Goal: Task Accomplishment & Management: Use online tool/utility

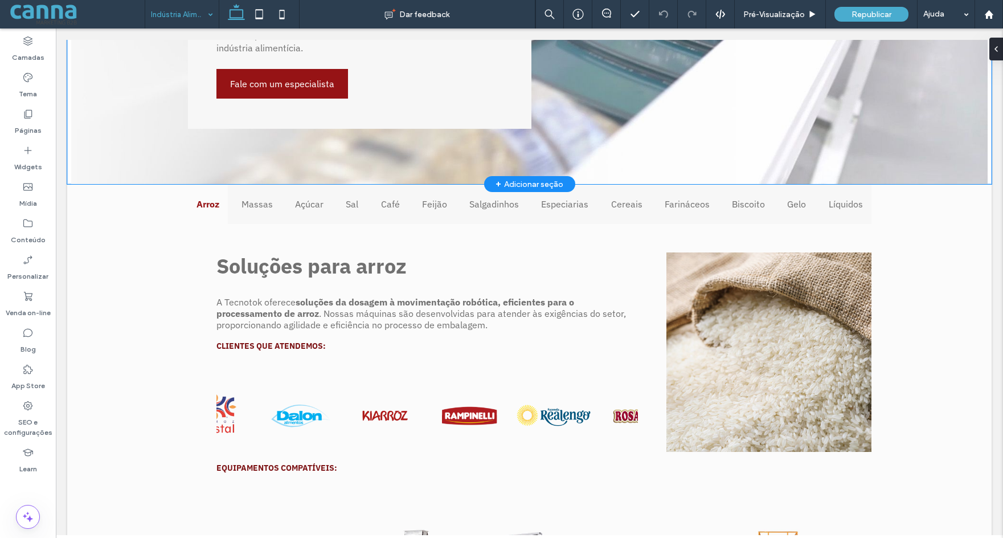
scroll to position [342, 0]
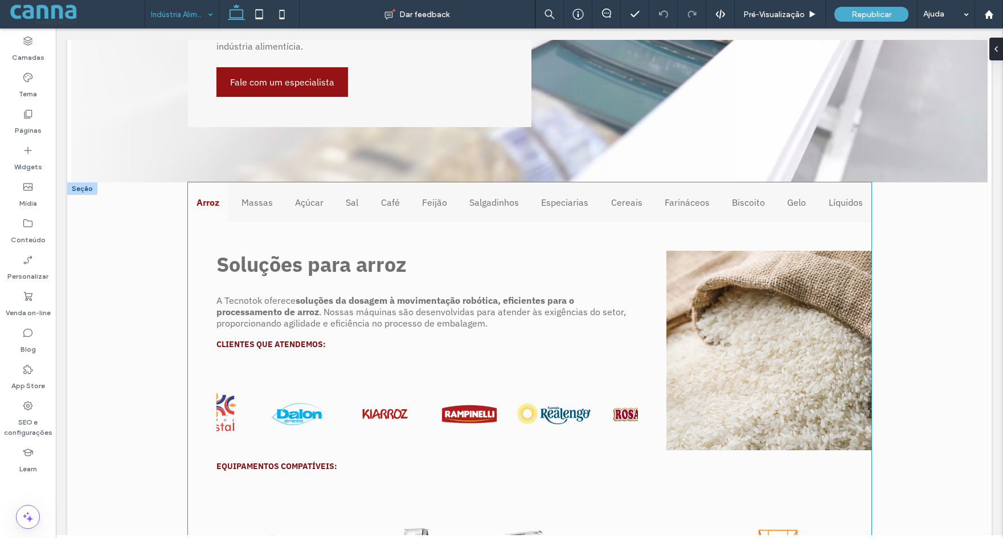
click at [333, 233] on div "Soluções para arroz A Tecnotok oferece soluções da dosagem à movimentação robót…" at bounding box center [427, 336] width 478 height 228
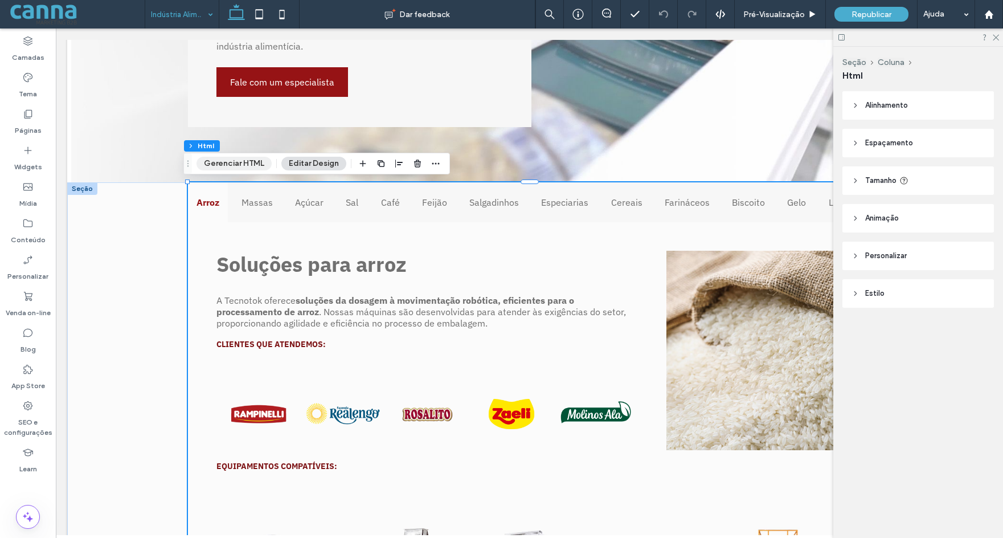
click at [226, 161] on button "Gerenciar HTML" at bounding box center [233, 164] width 75 height 14
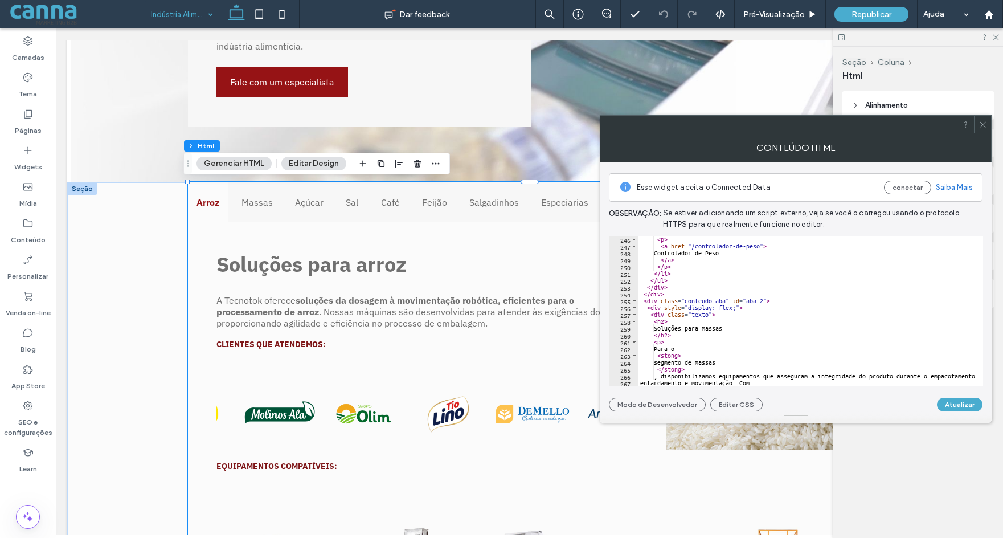
scroll to position [1709, 0]
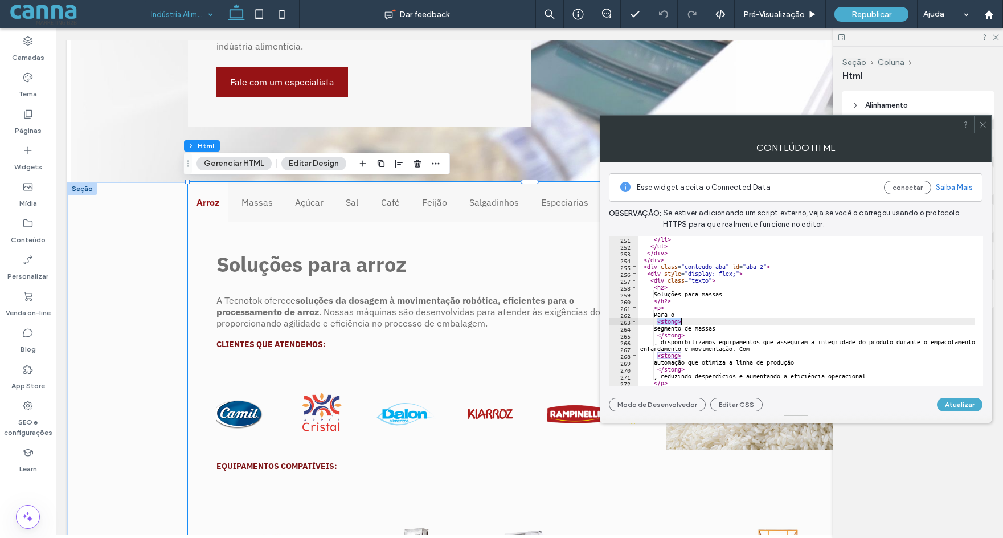
drag, startPoint x: 657, startPoint y: 321, endPoint x: 681, endPoint y: 323, distance: 24.0
click at [681, 323] on div "</ li > </ ul > </ div > </ div > < div class = "conteudo-aba" id = "aba-2" > <…" at bounding box center [929, 313] width 582 height 155
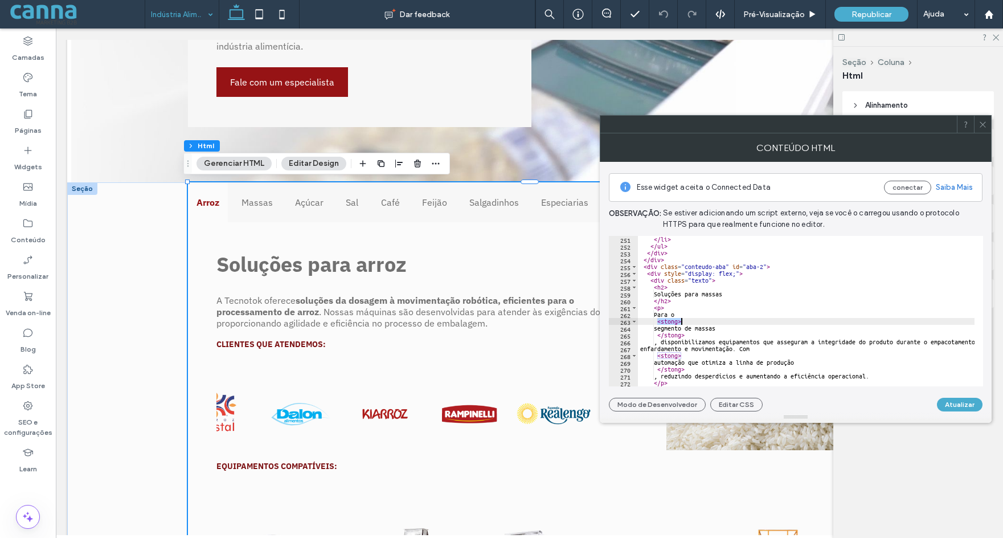
scroll to position [1743, 0]
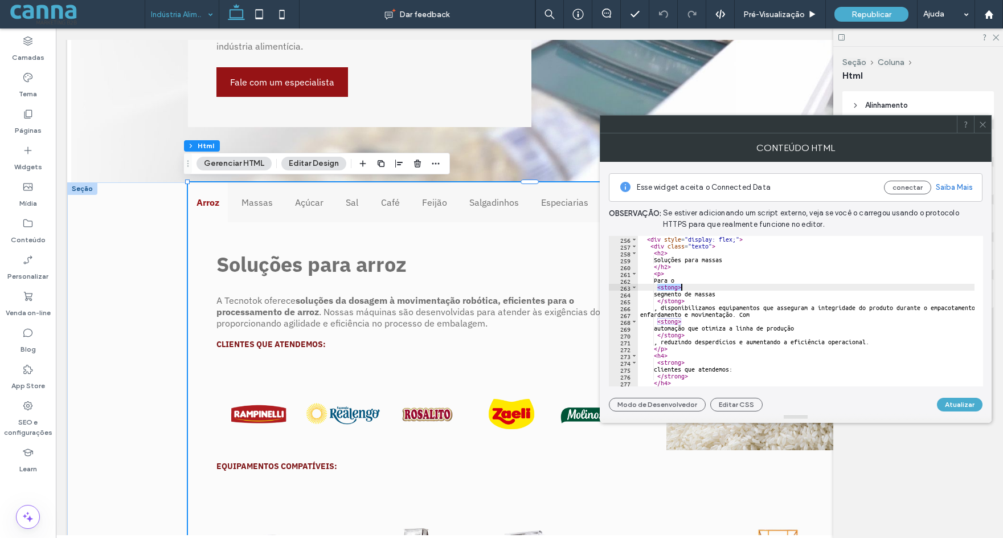
click at [656, 288] on div "< div style = "display: flex;" > < div class = "texto" > < h2 > Soluções para m…" at bounding box center [806, 311] width 337 height 150
click at [697, 287] on div "< div style = "display: flex;" > < div class = "texto" > < h2 > Soluções para m…" at bounding box center [929, 313] width 582 height 155
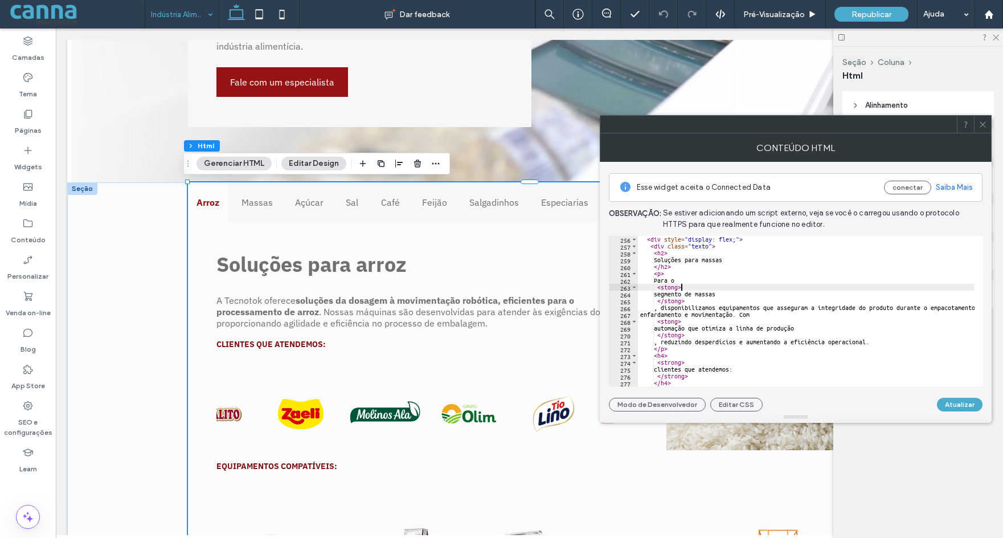
click at [666, 288] on div "< div style = "display: flex;" > < div class = "texto" > < h2 > Soluções para m…" at bounding box center [929, 313] width 582 height 155
click at [666, 287] on div "< div style = "display: flex;" > < div class = "texto" > < h2 > Soluções para m…" at bounding box center [929, 313] width 582 height 155
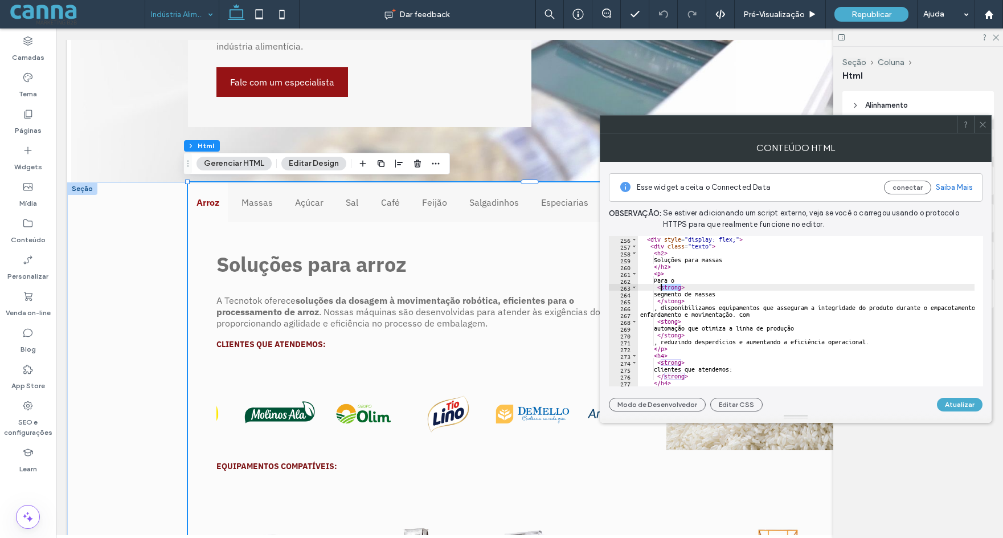
click at [669, 292] on div "< div style = "display: flex;" > < div class = "texto" > < h2 > Soluções para m…" at bounding box center [929, 313] width 582 height 155
paste textarea "Cursor at row 264"
click at [671, 301] on div "< div style = "display: flex;" > < div class = "texto" > < h2 > Soluções para m…" at bounding box center [929, 313] width 582 height 155
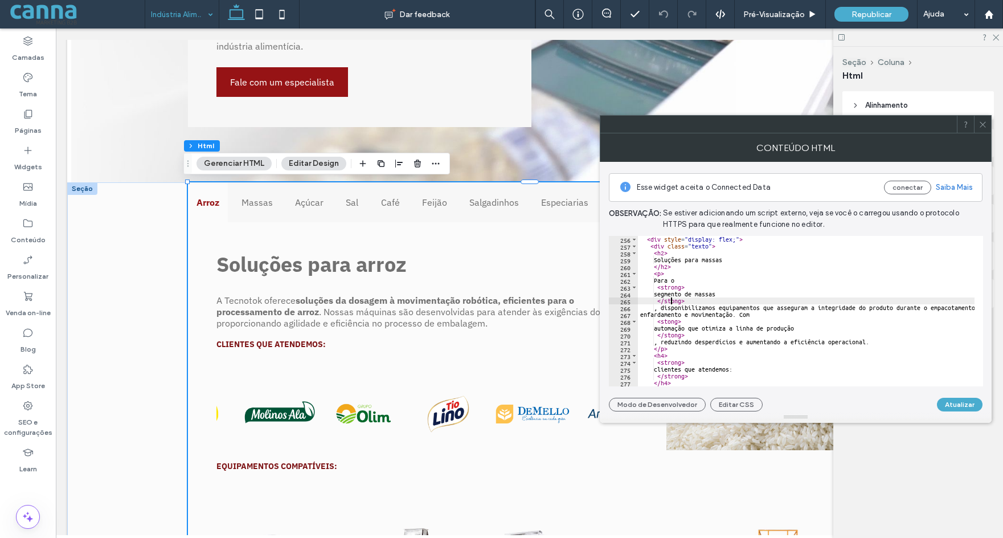
click at [671, 301] on div "< div style = "display: flex;" > < div class = "texto" > < h2 > Soluções para m…" at bounding box center [929, 313] width 582 height 155
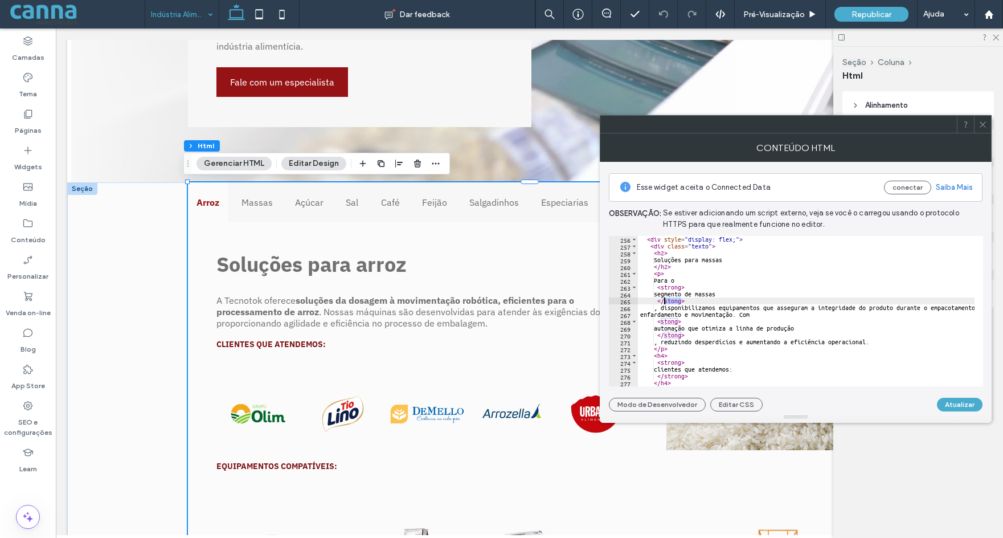
paste textarea "*"
click at [666, 322] on div "< div style = "display: flex;" > < div class = "texto" > < h2 > Soluções para m…" at bounding box center [929, 313] width 582 height 155
paste textarea "*"
click at [670, 337] on div "< div style = "display: flex;" > < div class = "texto" > < h2 > Soluções para m…" at bounding box center [929, 313] width 582 height 155
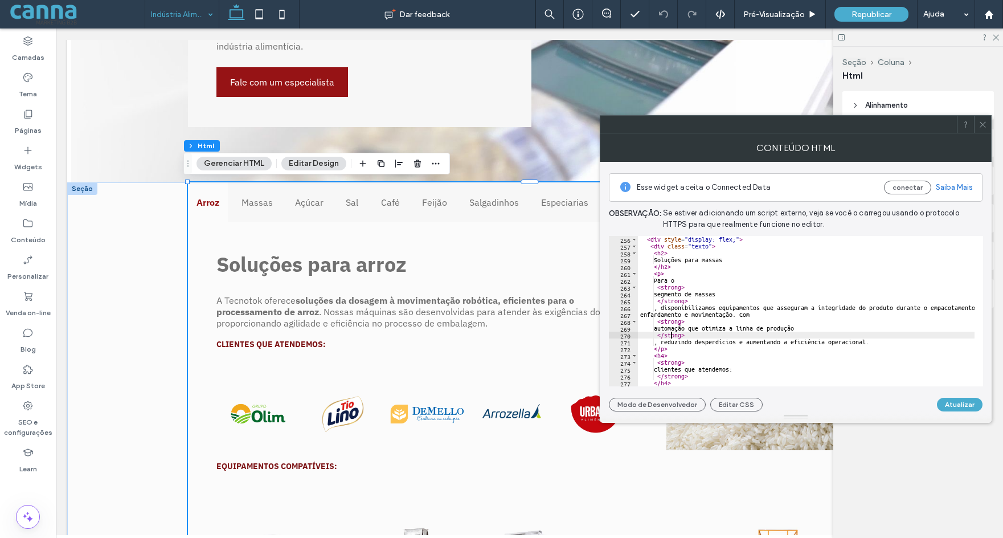
click at [670, 337] on div "< div style = "display: flex;" > < div class = "texto" > < h2 > Soluções para m…" at bounding box center [929, 313] width 582 height 155
paste textarea "*"
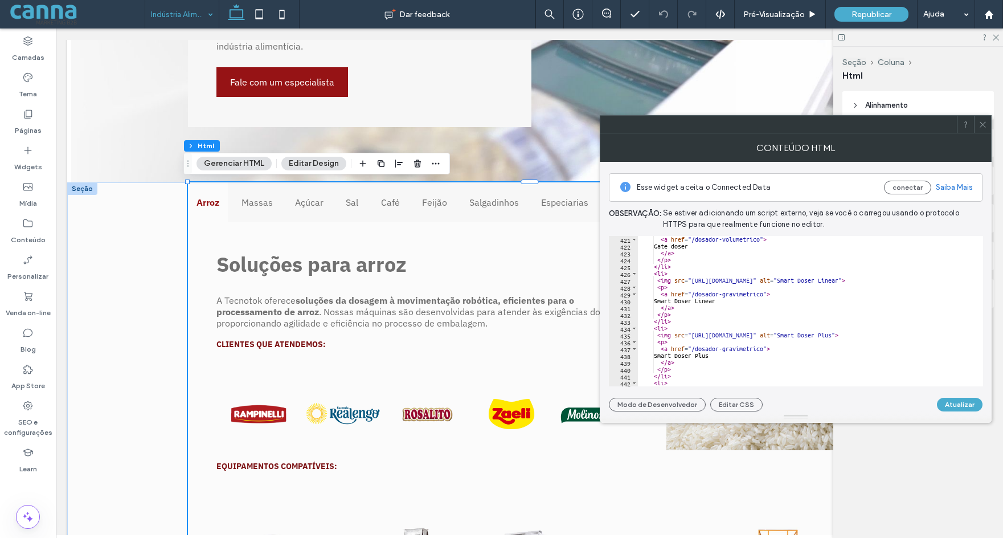
scroll to position [2939, 0]
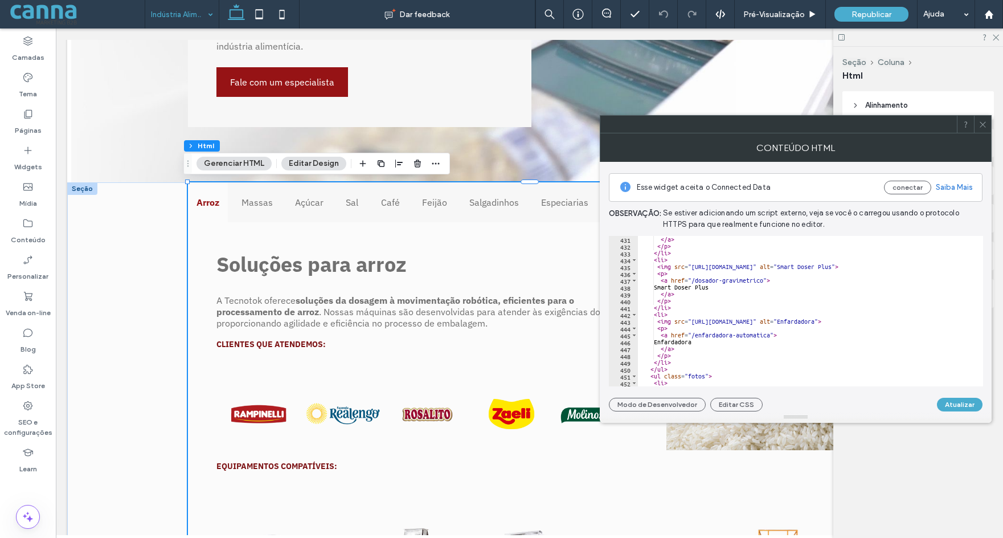
click at [714, 315] on div "</ a > </ p > </ li > < li > < img src = "https://irp.cdn-website.com/bb40274b/…" at bounding box center [929, 313] width 582 height 155
type textarea "****"
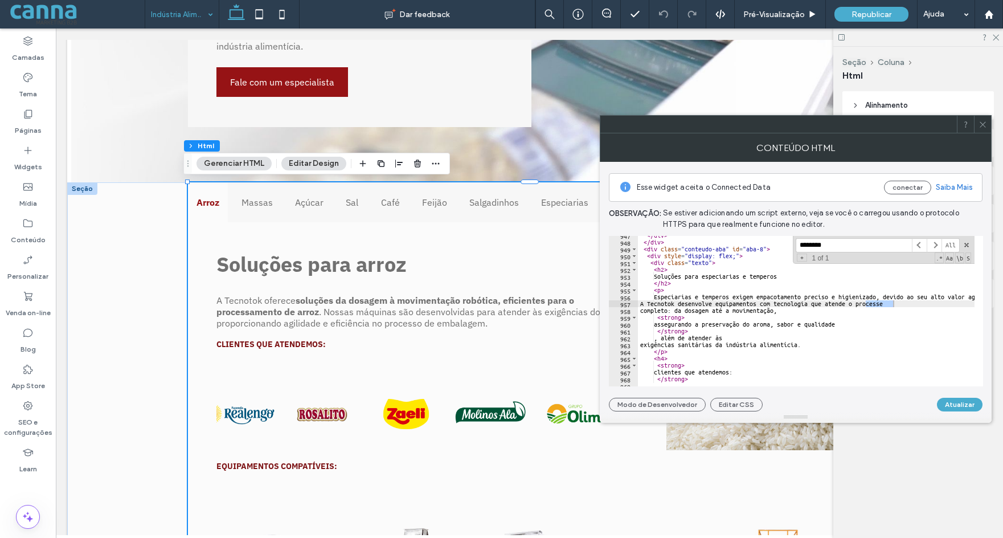
scroll to position [6470, 0]
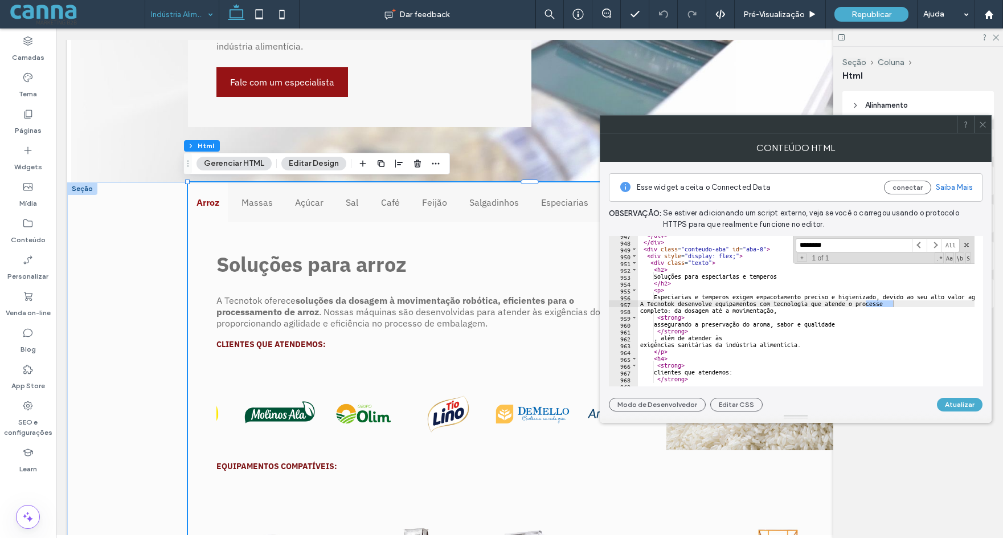
type input "********"
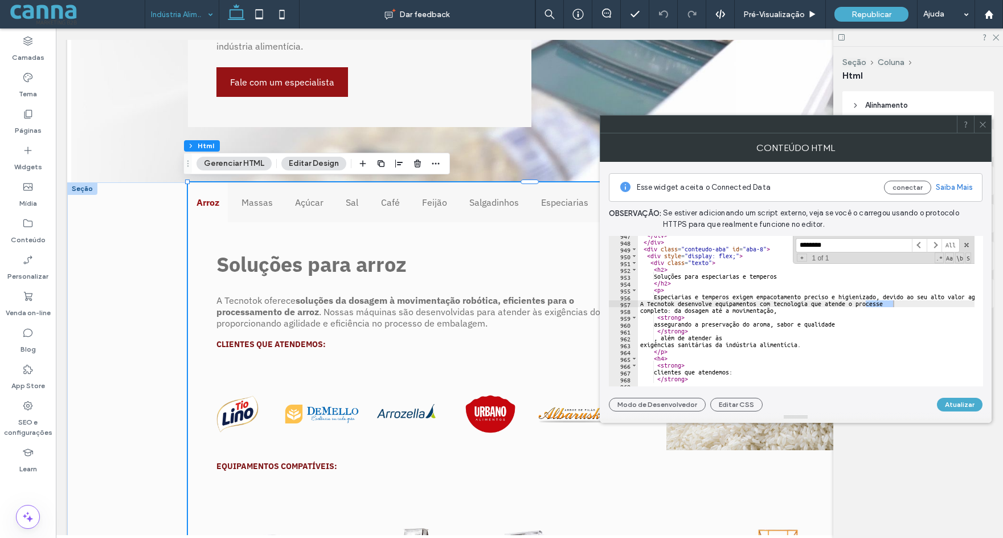
click at [884, 303] on div "</ div > </ div > < div class = "conteudo-aba" id = "aba-8" > < div style = "di…" at bounding box center [806, 311] width 337 height 150
click at [893, 302] on div "</ div > </ div > < div class = "conteudo-aba" id = "aba-8" > < div style = "di…" at bounding box center [929, 309] width 582 height 155
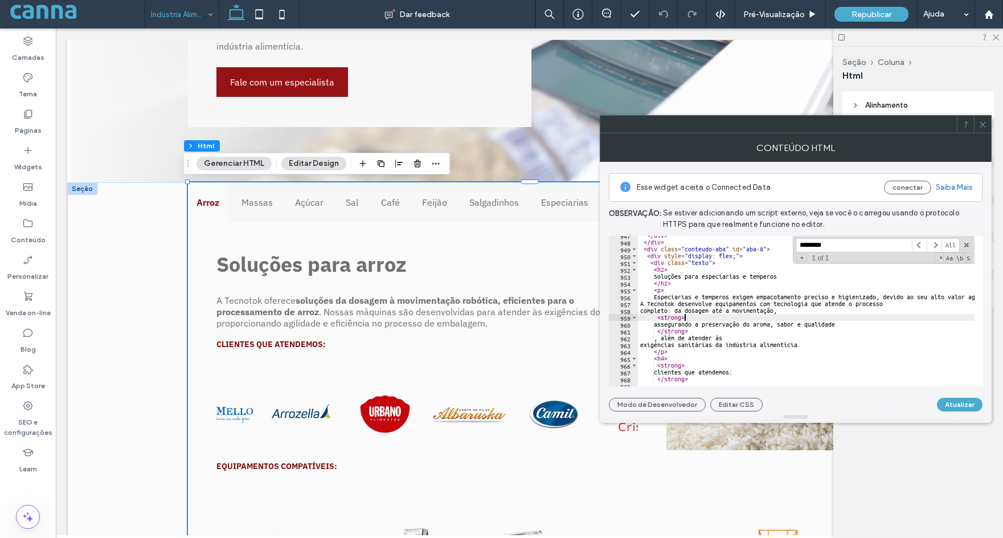
click at [921, 317] on div "</ div > </ div > < div class = "conteudo-aba" id = "aba-8" > < div style = "di…" at bounding box center [929, 309] width 582 height 155
type textarea "********"
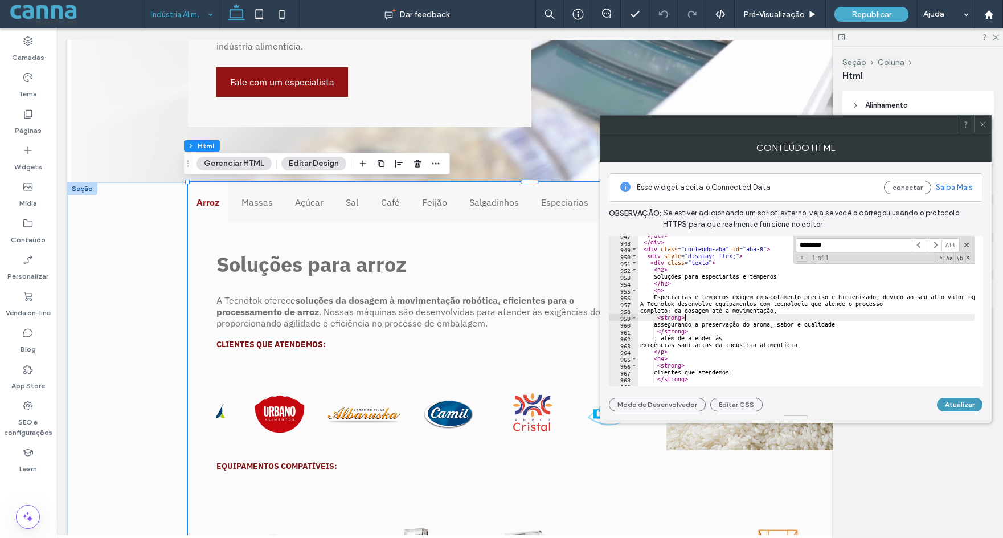
click at [960, 404] on button "Atualizar" at bounding box center [960, 405] width 46 height 14
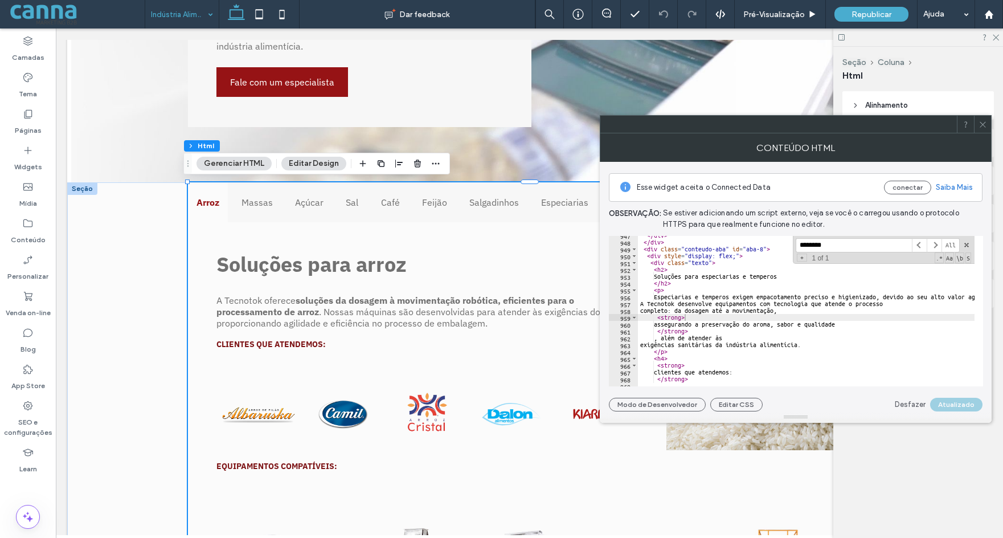
click at [986, 125] on icon at bounding box center [982, 124] width 9 height 9
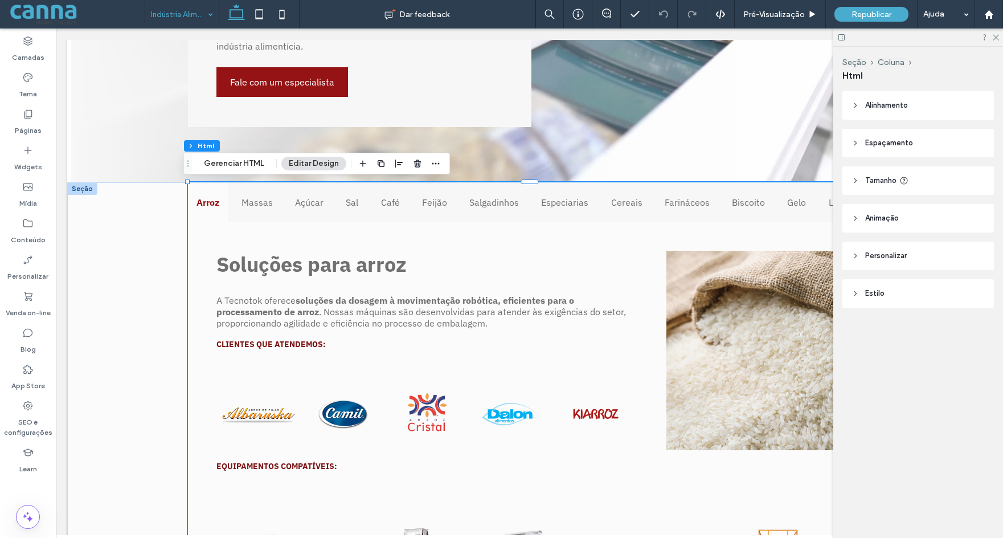
click at [999, 36] on div at bounding box center [918, 37] width 170 height 18
click at [26, 412] on label "SEO e configurações" at bounding box center [28, 424] width 56 height 26
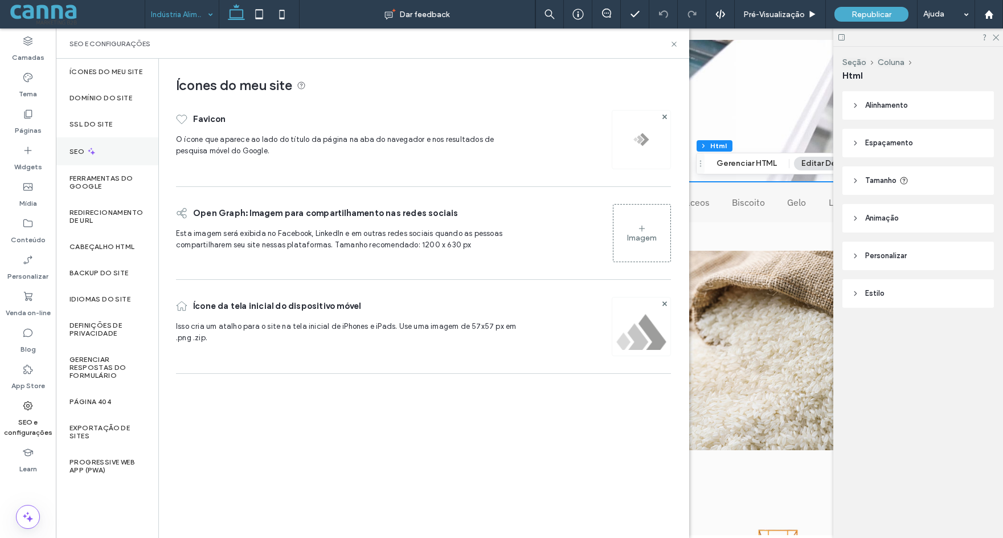
click at [91, 159] on div "SEO" at bounding box center [107, 151] width 103 height 28
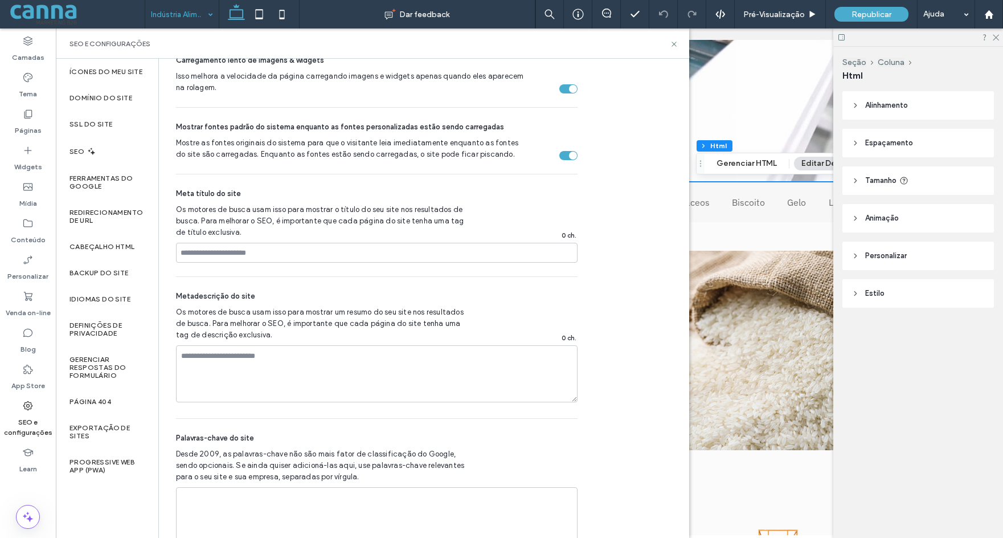
scroll to position [678, 0]
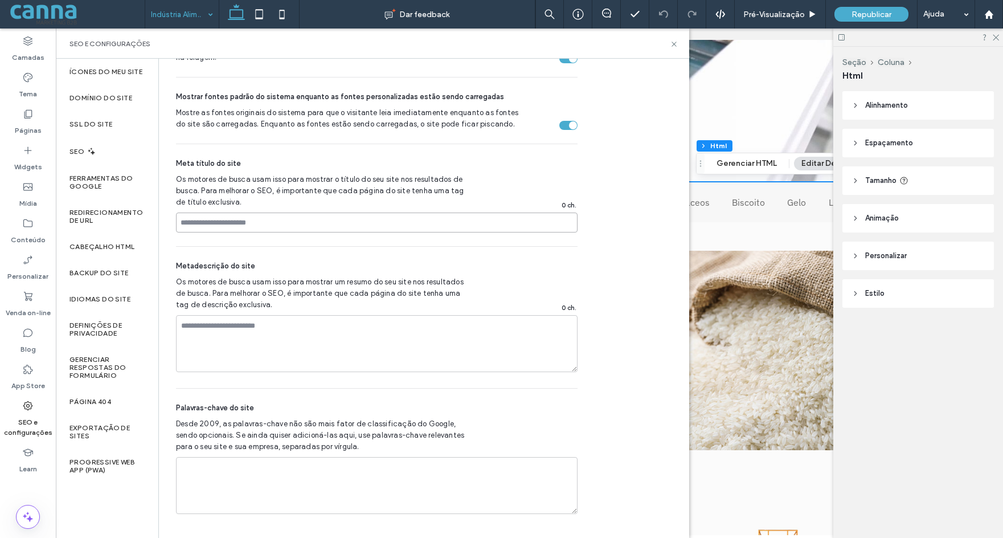
click at [250, 222] on input at bounding box center [377, 222] width 402 height 20
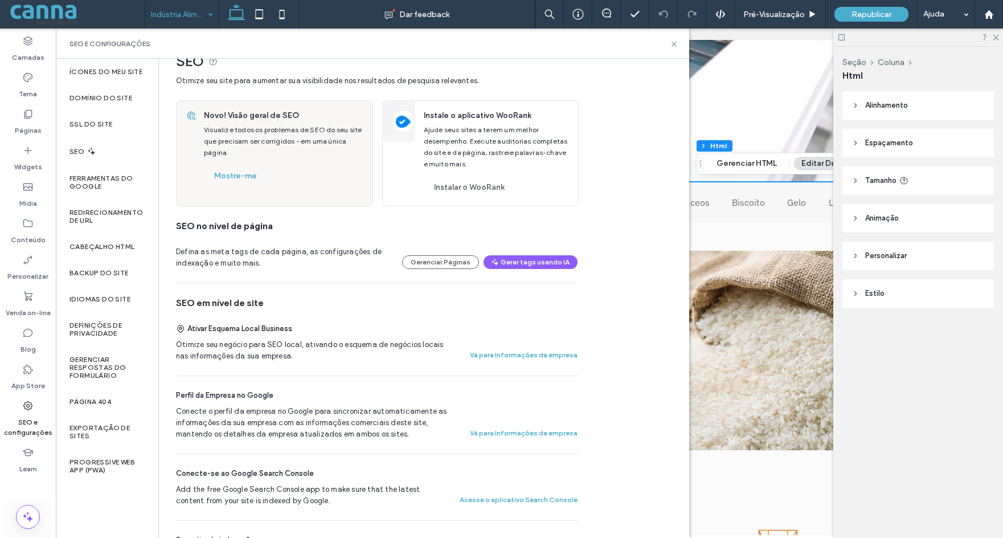
scroll to position [0, 0]
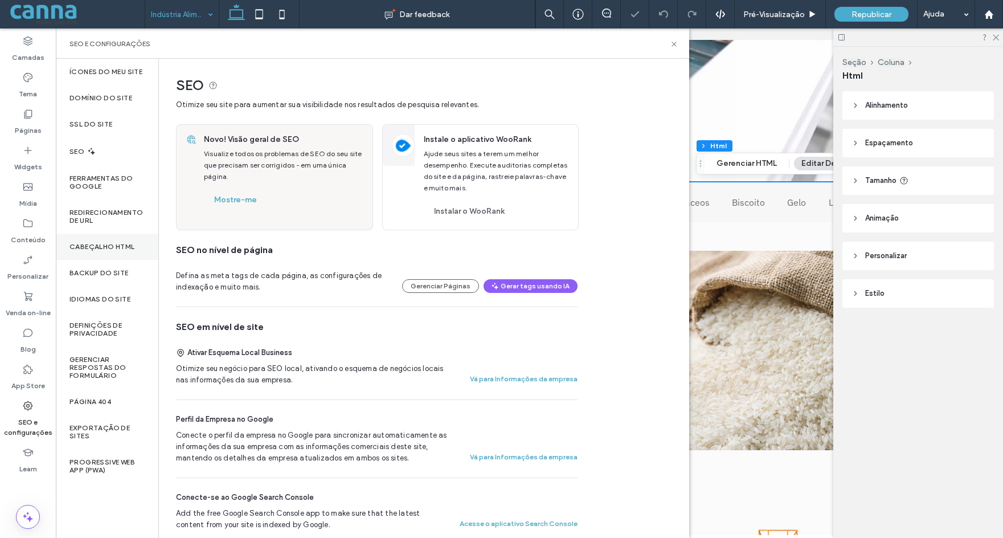
click at [104, 249] on label "Cabeçalho HTML" at bounding box center [101, 247] width 65 height 8
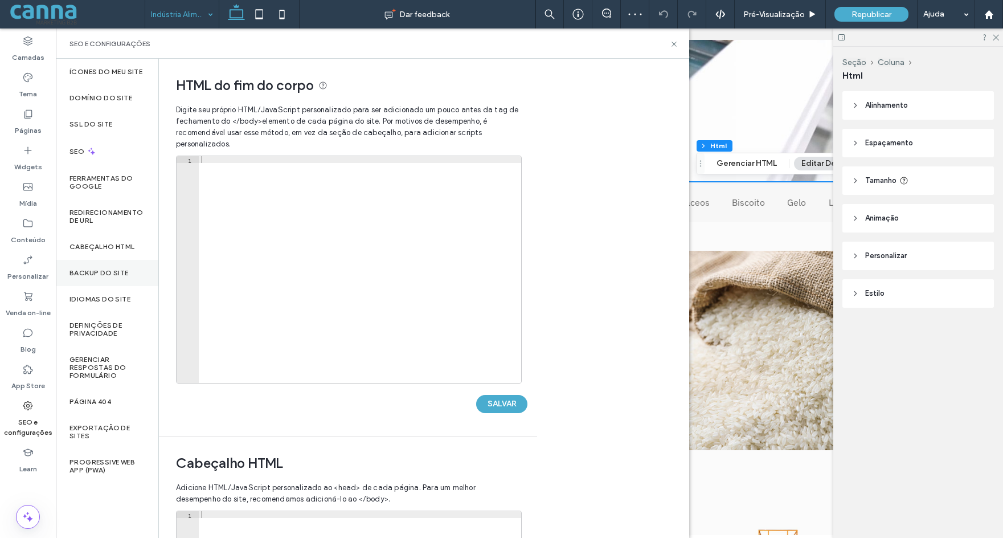
click at [113, 271] on label "Backup do Site" at bounding box center [98, 273] width 59 height 8
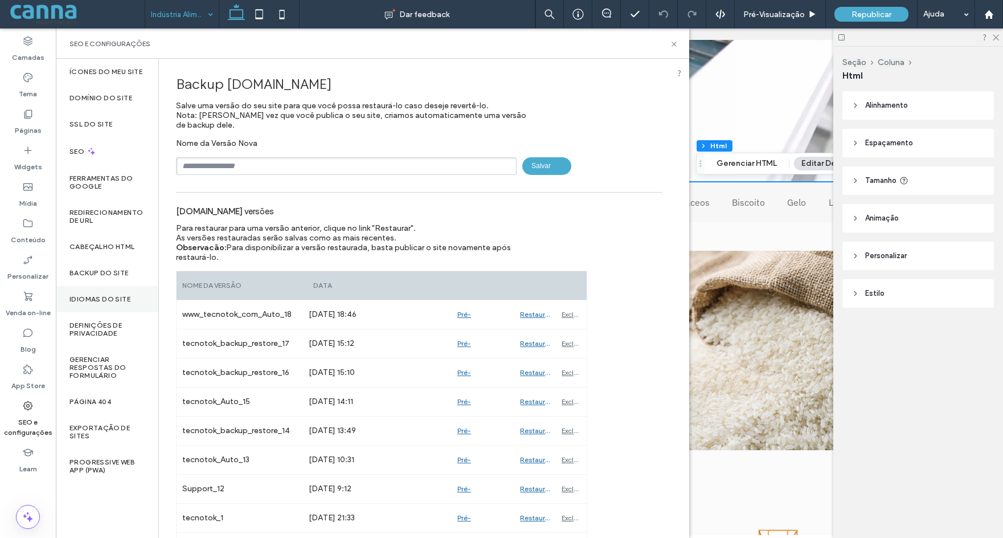
click at [108, 293] on div "Idiomas do site" at bounding box center [107, 299] width 103 height 26
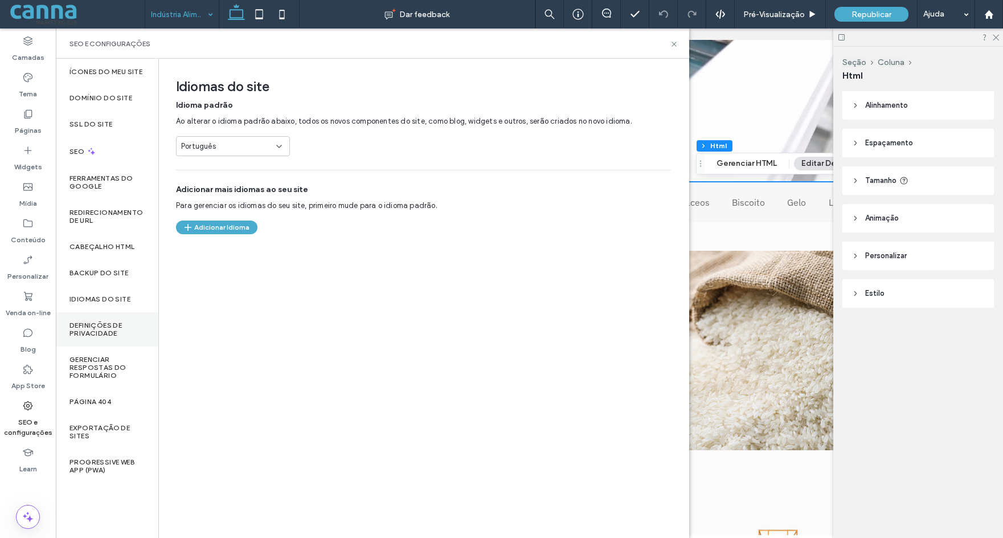
click at [105, 320] on div "Definições de privacidade" at bounding box center [107, 329] width 103 height 34
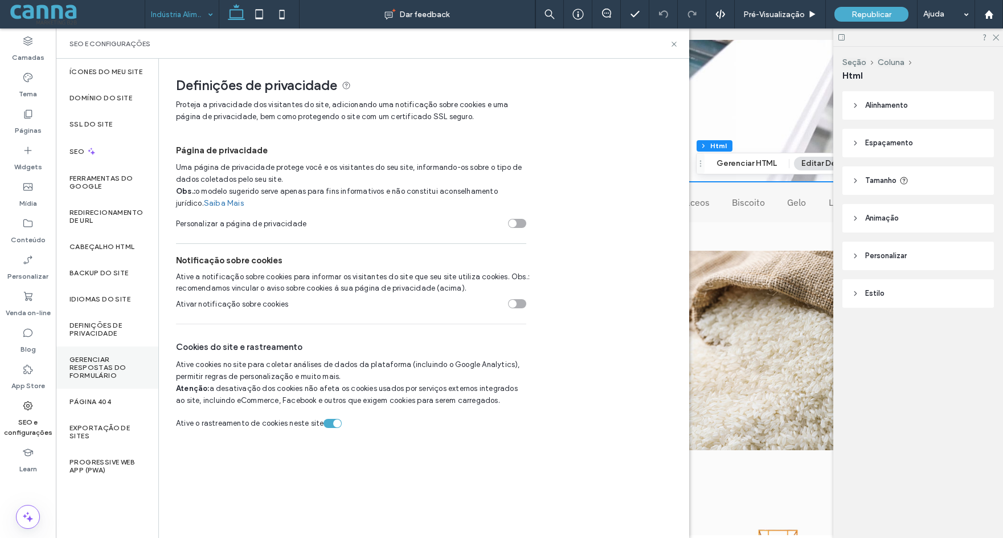
click at [107, 363] on label "Gerenciar respostas do formulário" at bounding box center [106, 367] width 75 height 24
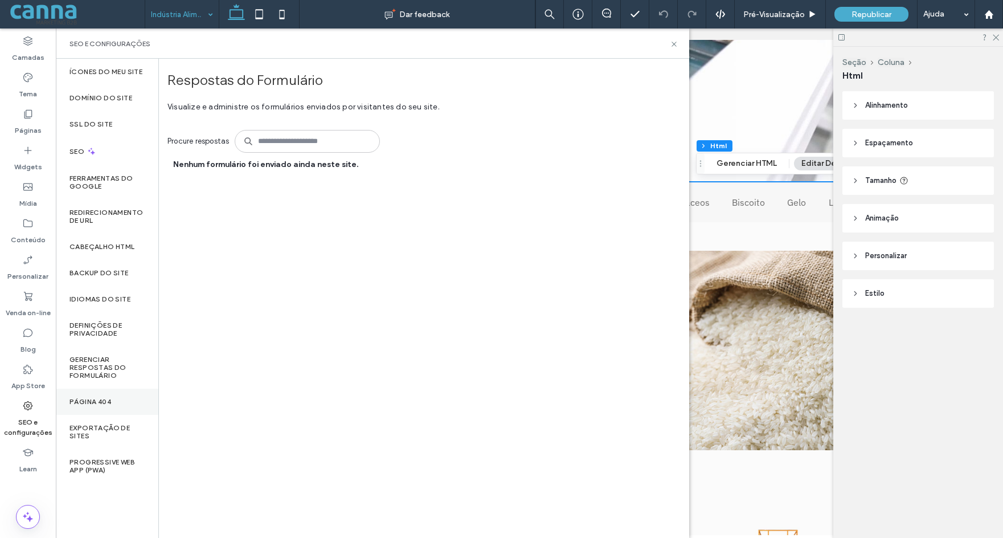
click at [93, 399] on label "Página 404" at bounding box center [90, 402] width 42 height 8
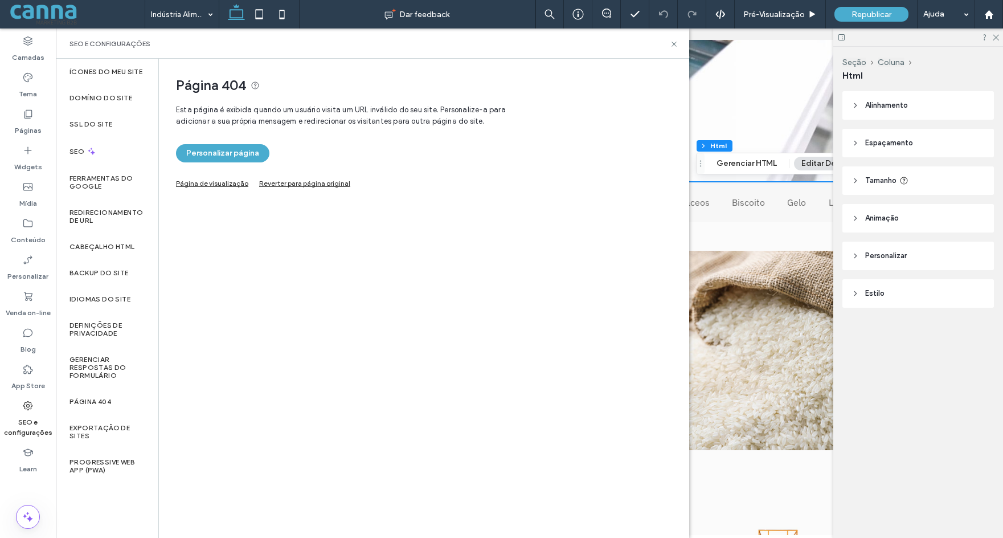
click at [206, 185] on link "Página de visualização" at bounding box center [212, 182] width 72 height 6
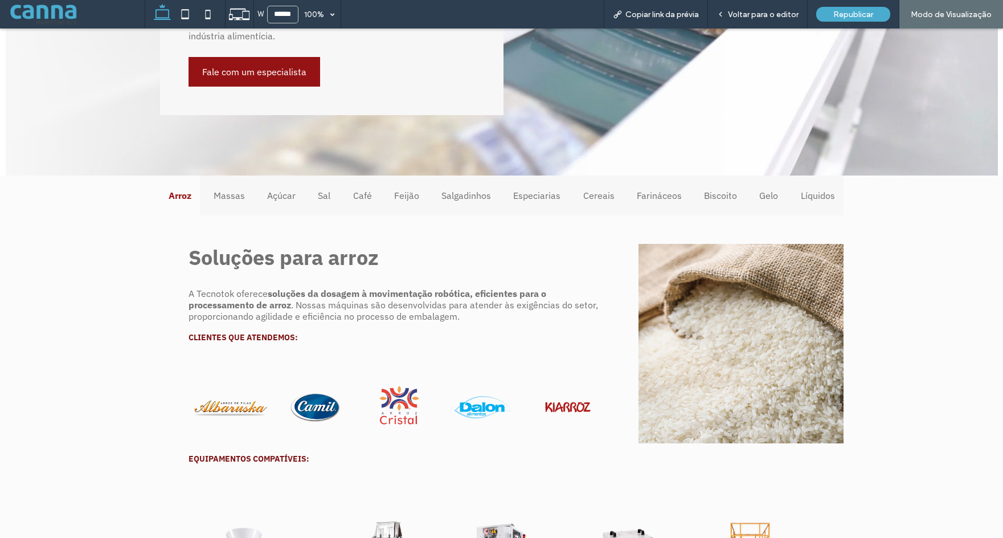
scroll to position [345, 0]
click at [758, 11] on span "Voltar para o editor" at bounding box center [763, 15] width 71 height 10
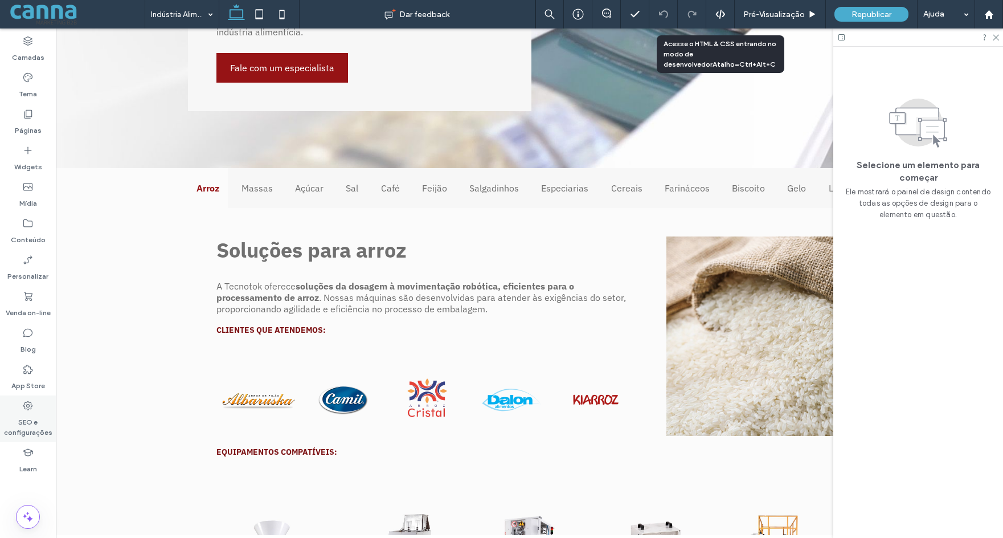
click at [24, 413] on label "SEO e configurações" at bounding box center [28, 424] width 56 height 26
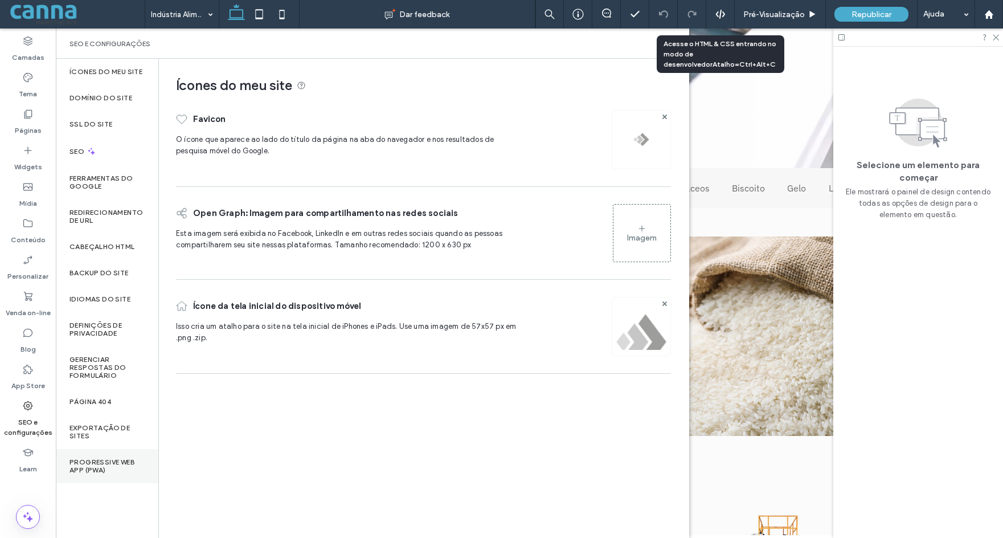
click at [97, 462] on label "Progressive Web App (PWA)" at bounding box center [106, 466] width 75 height 16
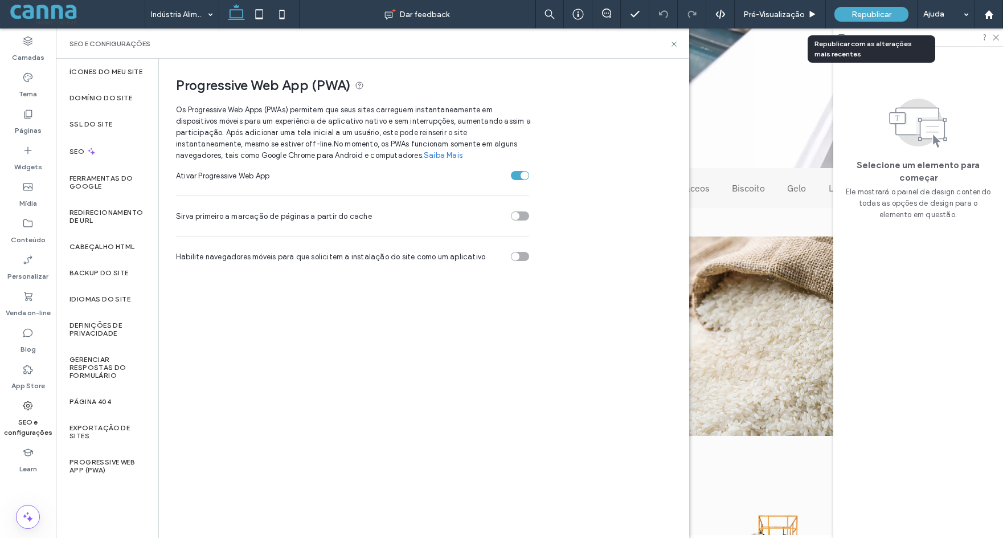
click at [843, 13] on div "Republicar" at bounding box center [871, 14] width 74 height 15
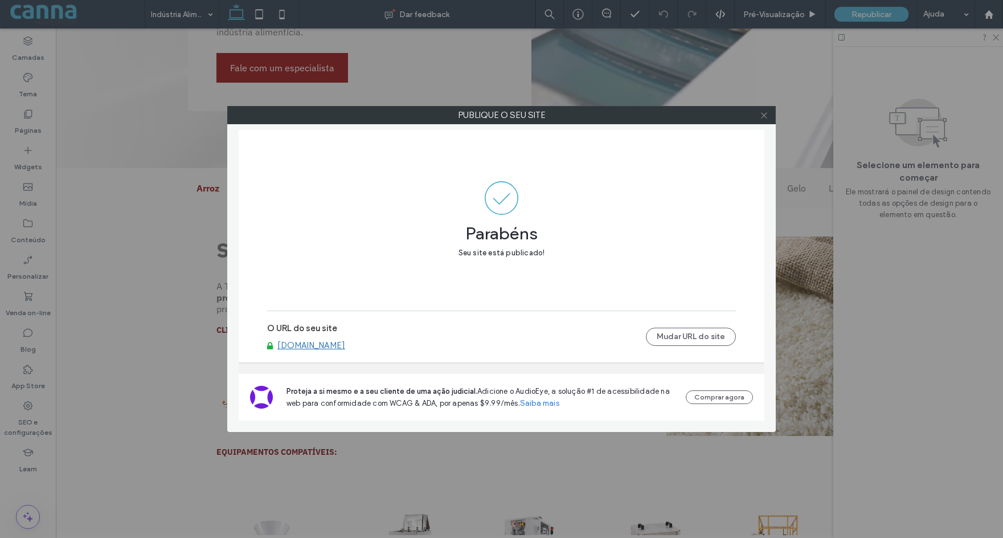
click at [765, 116] on icon at bounding box center [764, 115] width 9 height 9
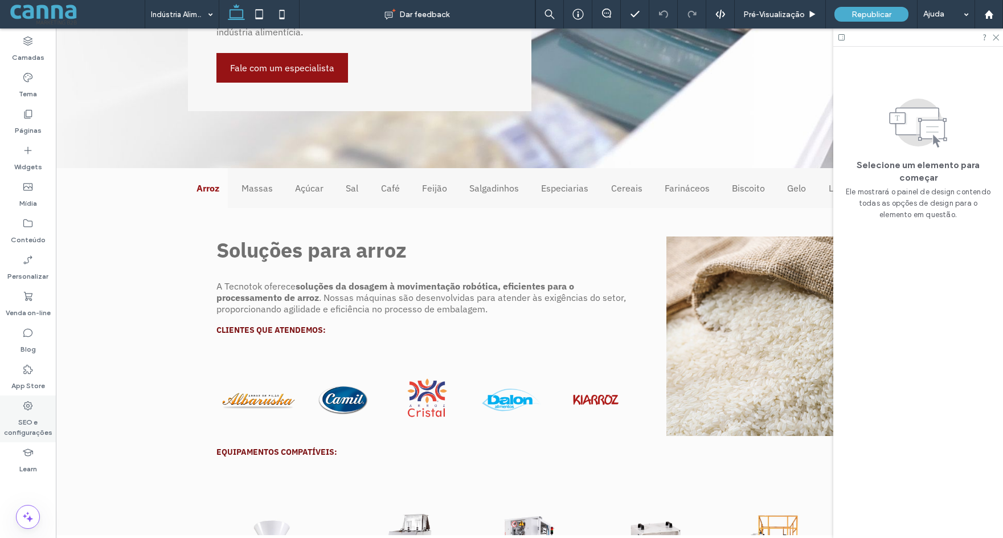
click at [21, 419] on label "SEO e configurações" at bounding box center [28, 424] width 56 height 26
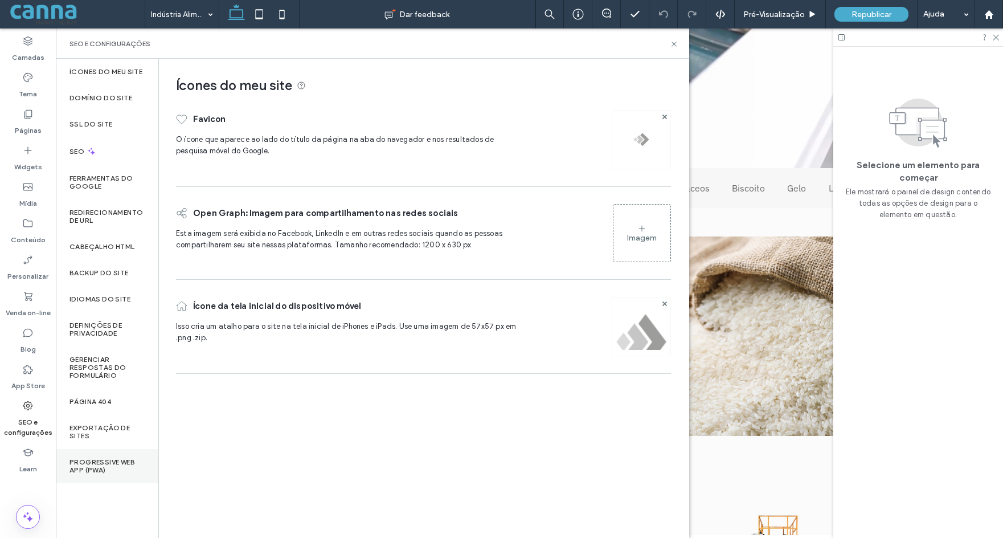
click at [89, 465] on label "Progressive Web App (PWA)" at bounding box center [106, 466] width 75 height 16
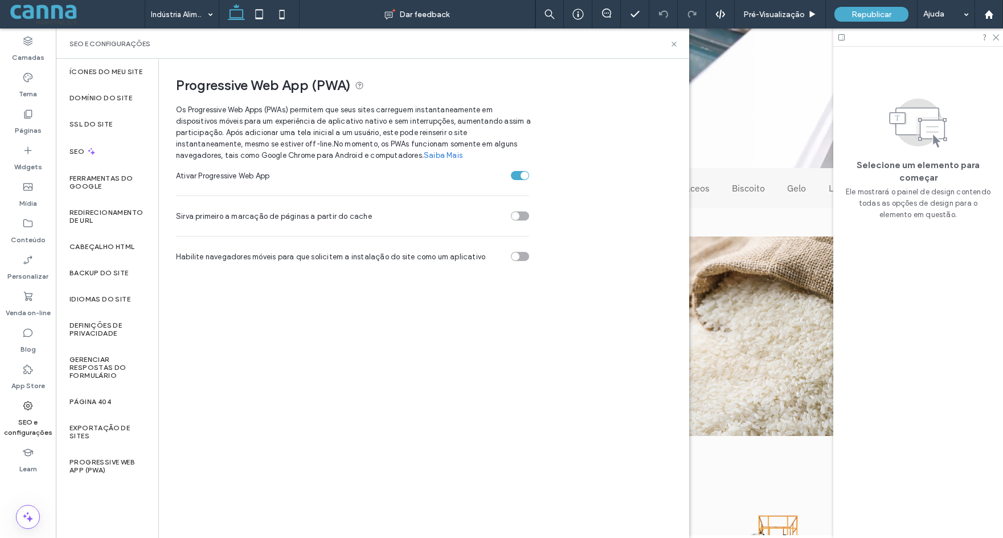
click at [523, 216] on div "toggle" at bounding box center [520, 215] width 18 height 9
click at [853, 11] on span "Republicar" at bounding box center [871, 15] width 40 height 10
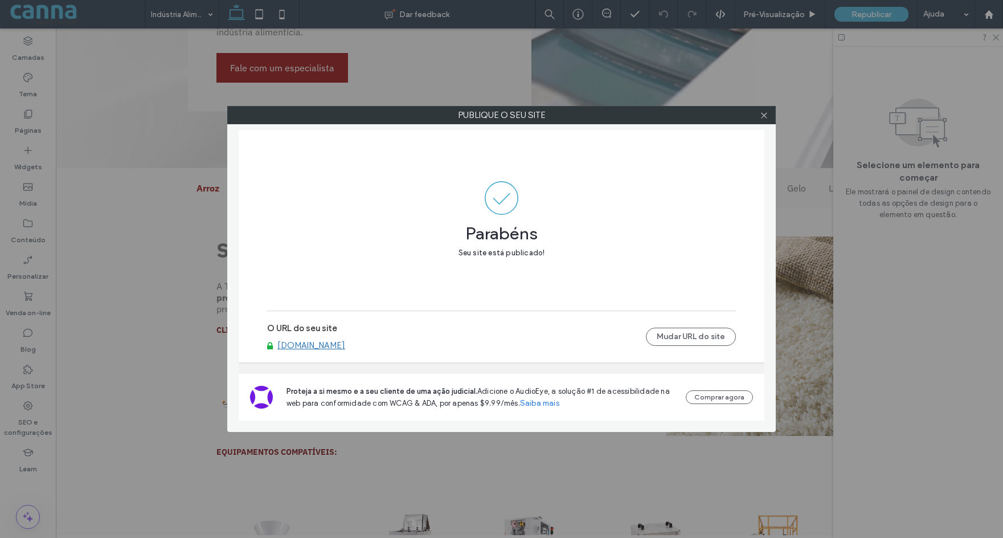
drag, startPoint x: 763, startPoint y: 116, endPoint x: 756, endPoint y: 117, distance: 6.9
click at [763, 116] on use at bounding box center [764, 115] width 6 height 6
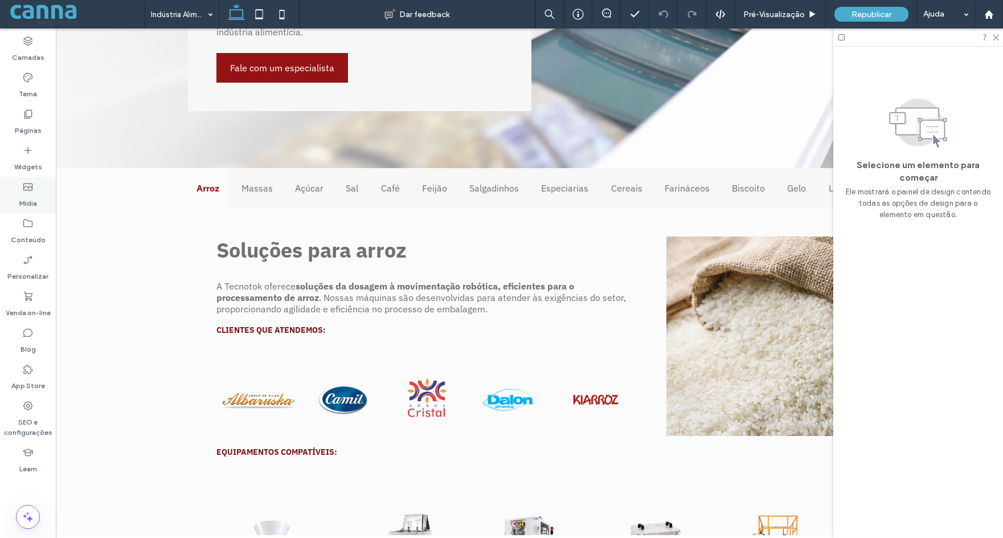
click at [35, 186] on div "Mídia" at bounding box center [28, 195] width 56 height 36
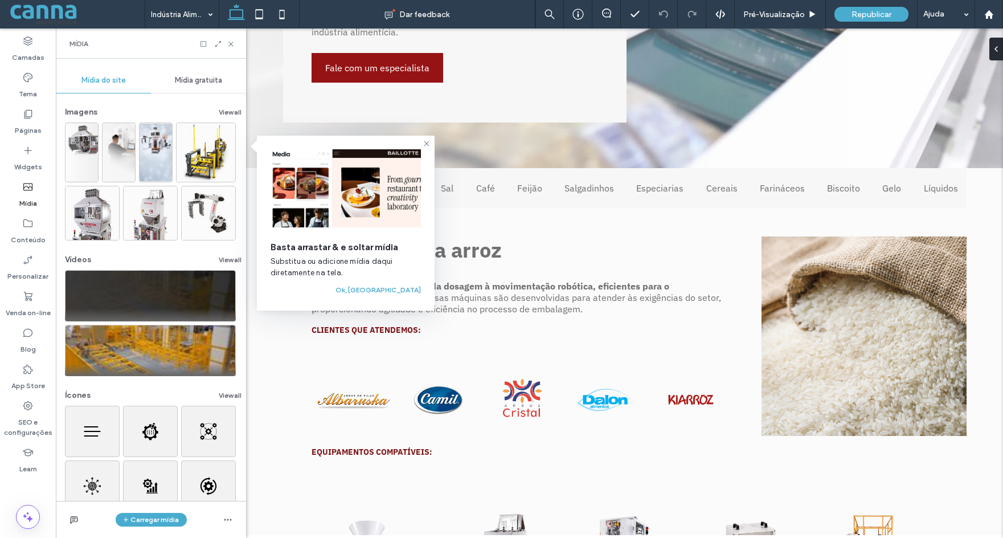
scroll to position [89, 0]
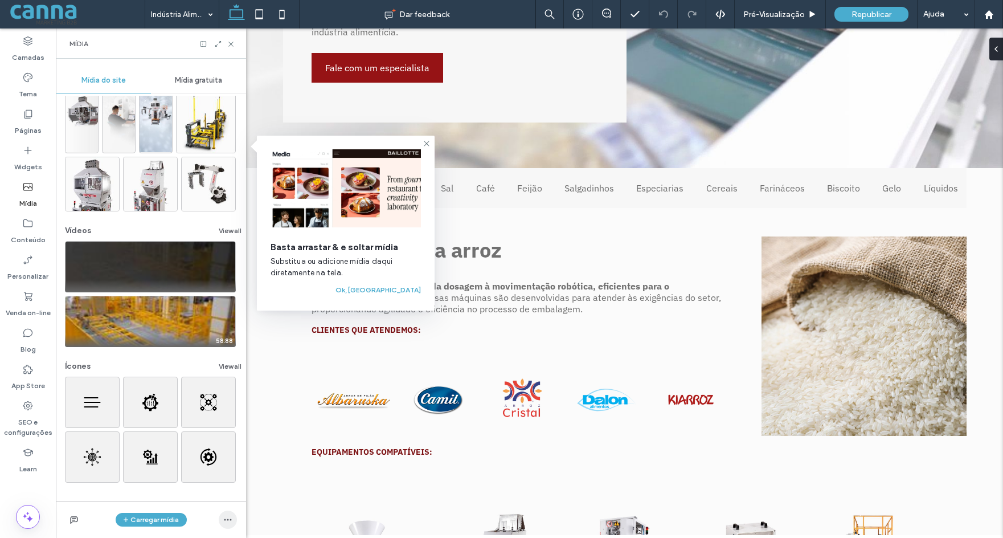
click at [227, 520] on icon "button" at bounding box center [227, 519] width 9 height 9
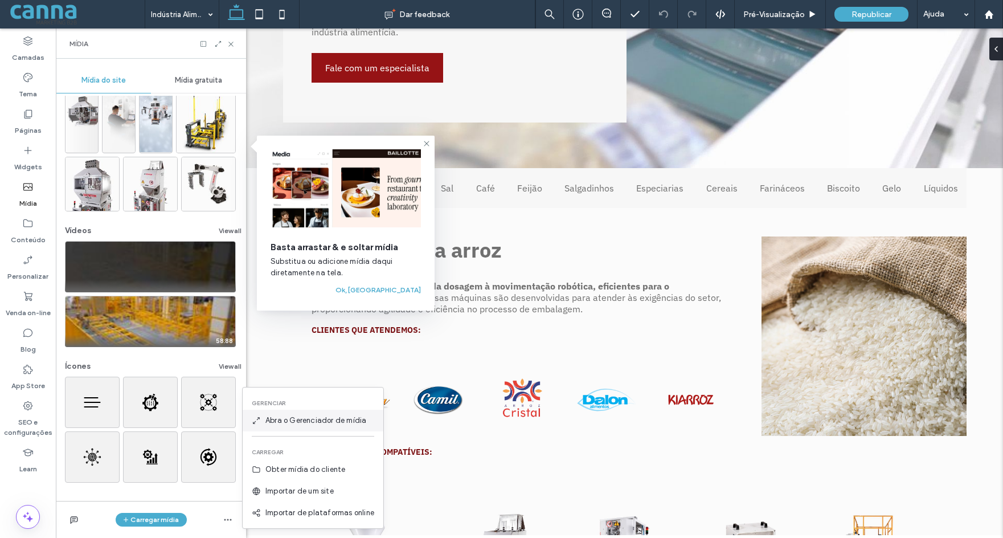
click at [282, 417] on span "Abra o Gerenciador de mídia" at bounding box center [315, 420] width 101 height 11
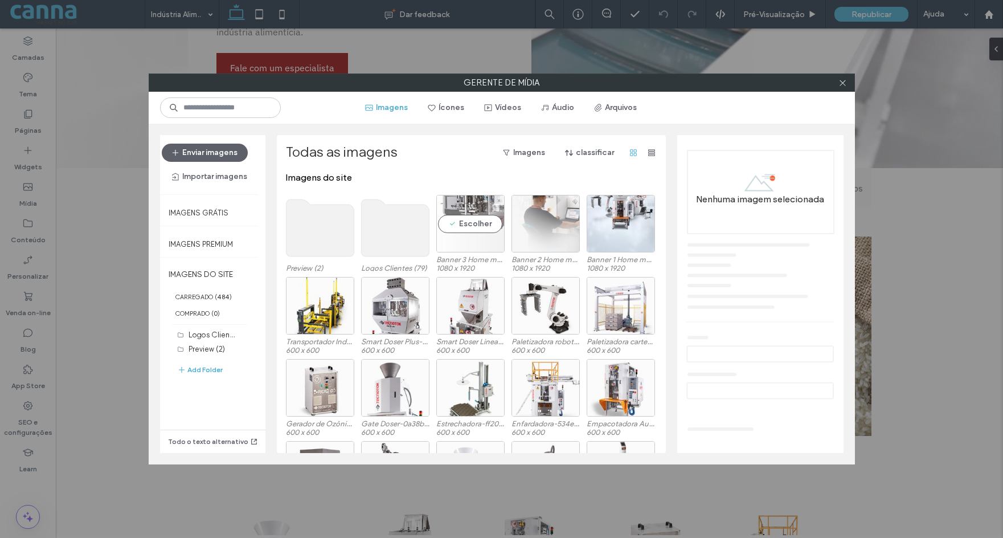
click at [466, 237] on div "Escolher" at bounding box center [470, 224] width 68 height 58
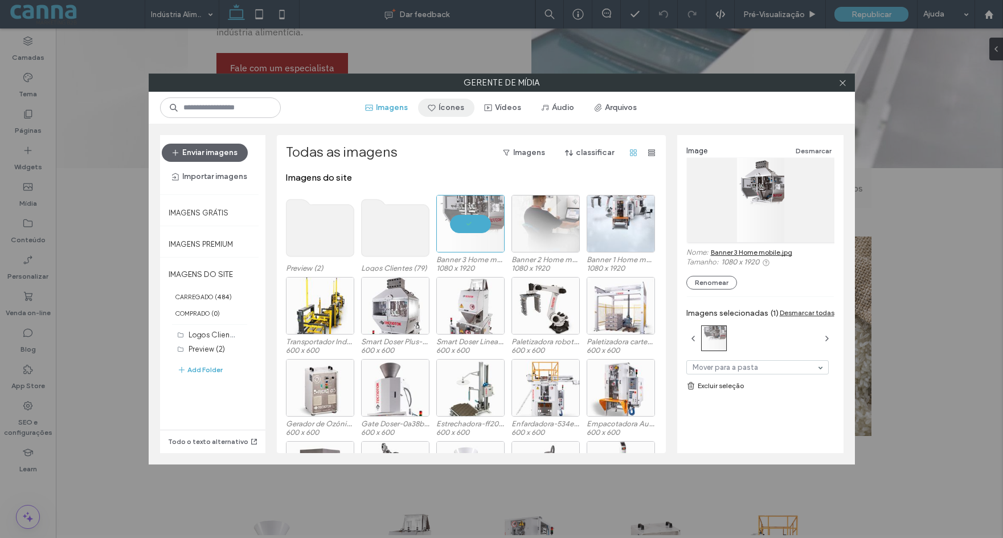
click at [451, 107] on button "Ícones" at bounding box center [446, 108] width 56 height 18
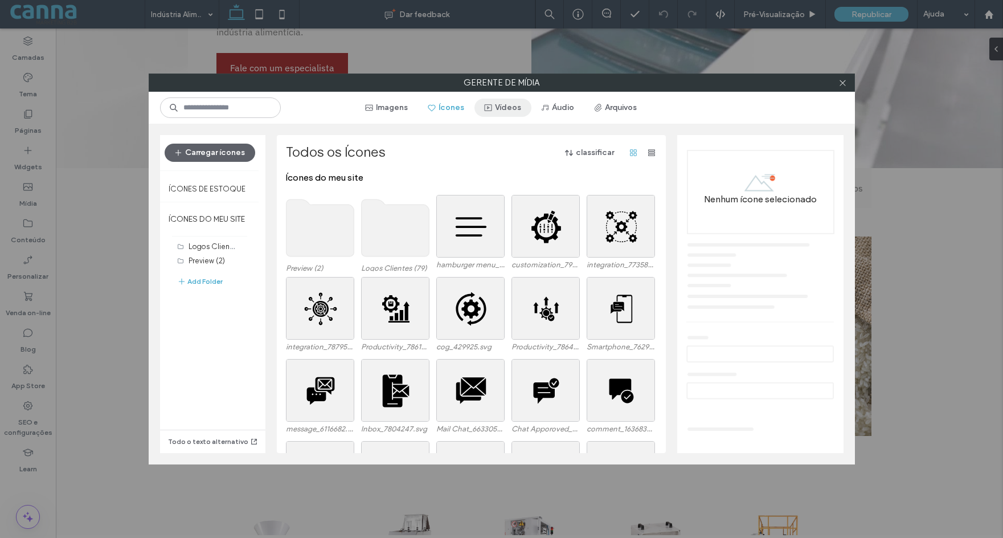
click at [490, 109] on icon "button" at bounding box center [488, 107] width 9 height 9
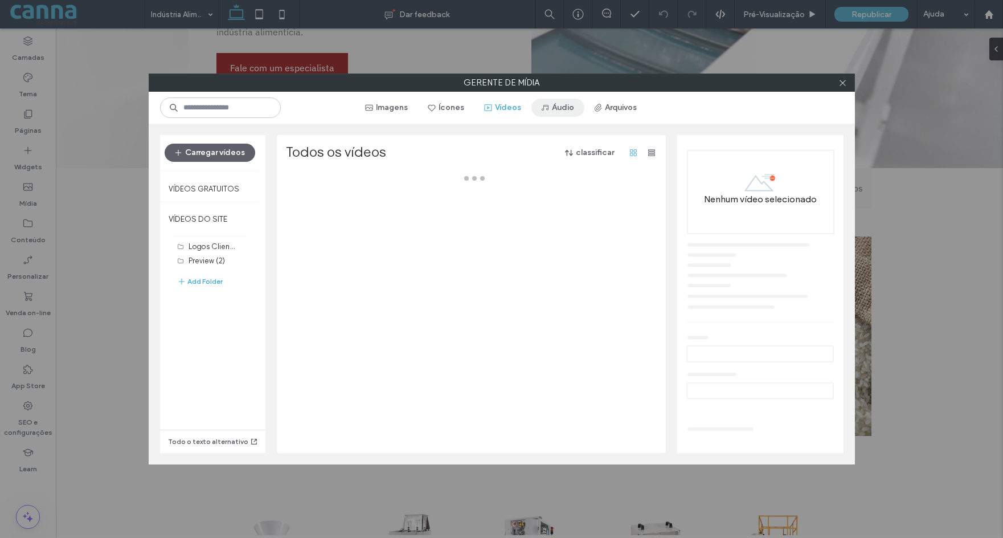
click at [568, 109] on button "Áudio" at bounding box center [557, 108] width 53 height 18
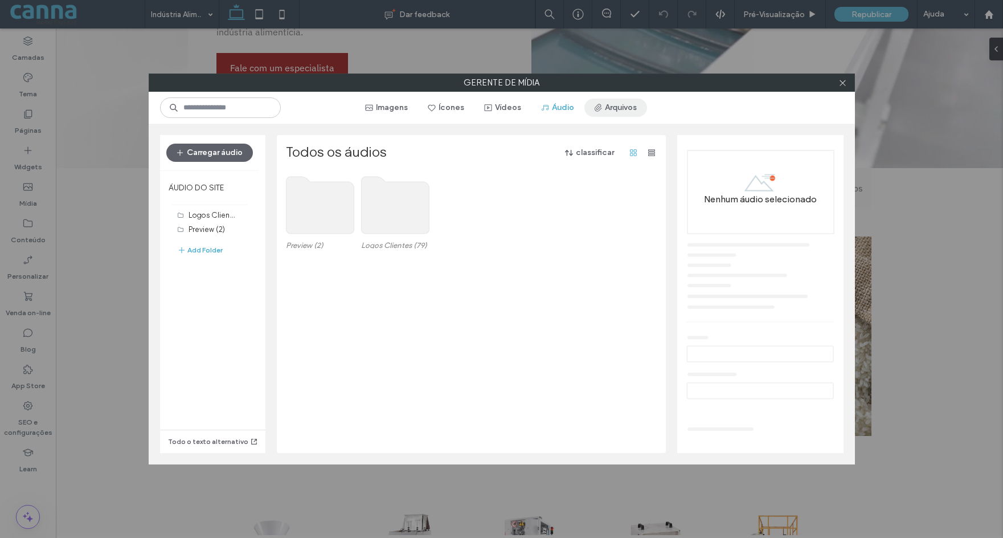
click at [586, 108] on button "Arquivos" at bounding box center [615, 108] width 63 height 18
click at [841, 79] on icon at bounding box center [842, 83] width 9 height 9
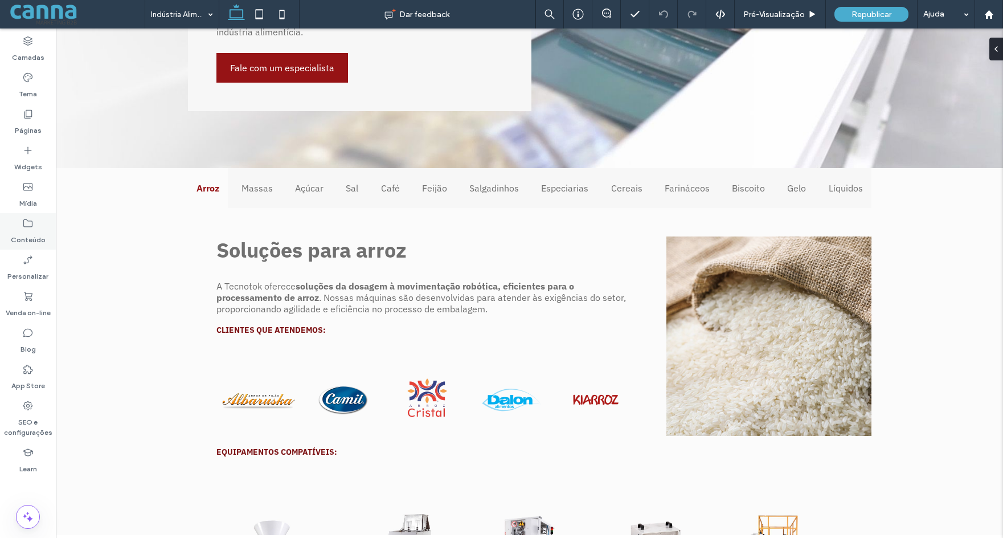
click at [18, 234] on label "Conteúdo" at bounding box center [28, 237] width 35 height 16
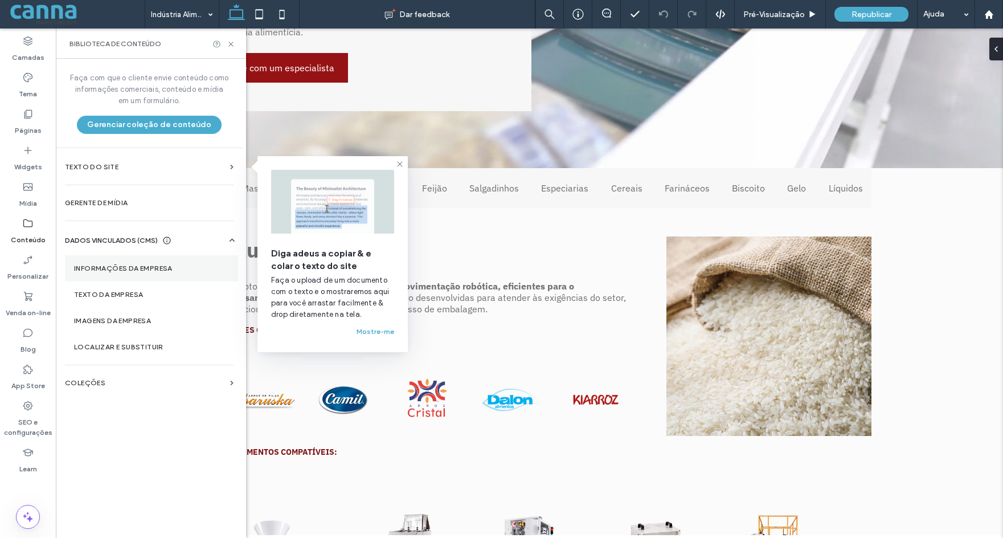
click at [132, 266] on label "Informações da empresa" at bounding box center [151, 268] width 155 height 8
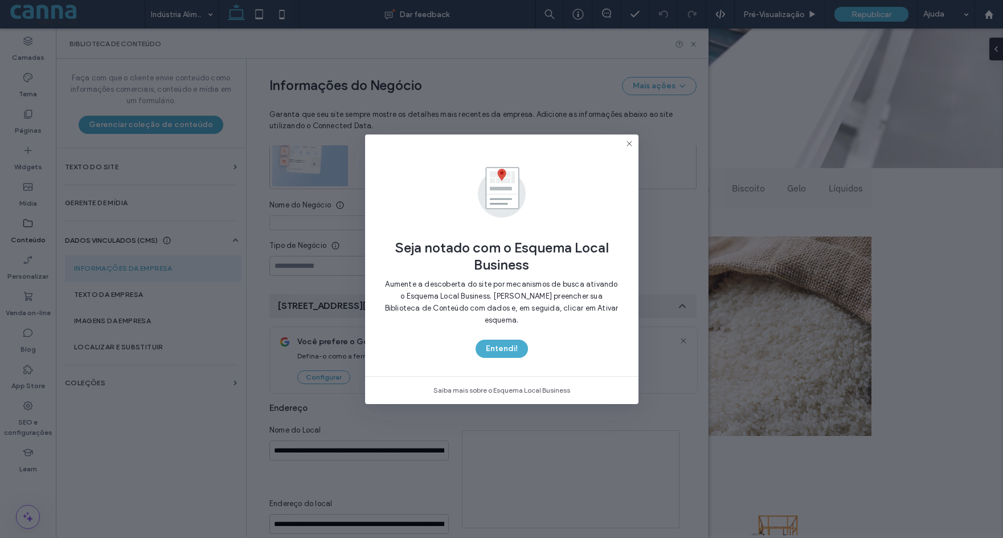
scroll to position [113, 0]
click at [514, 339] on button "Entendi!" at bounding box center [502, 348] width 52 height 18
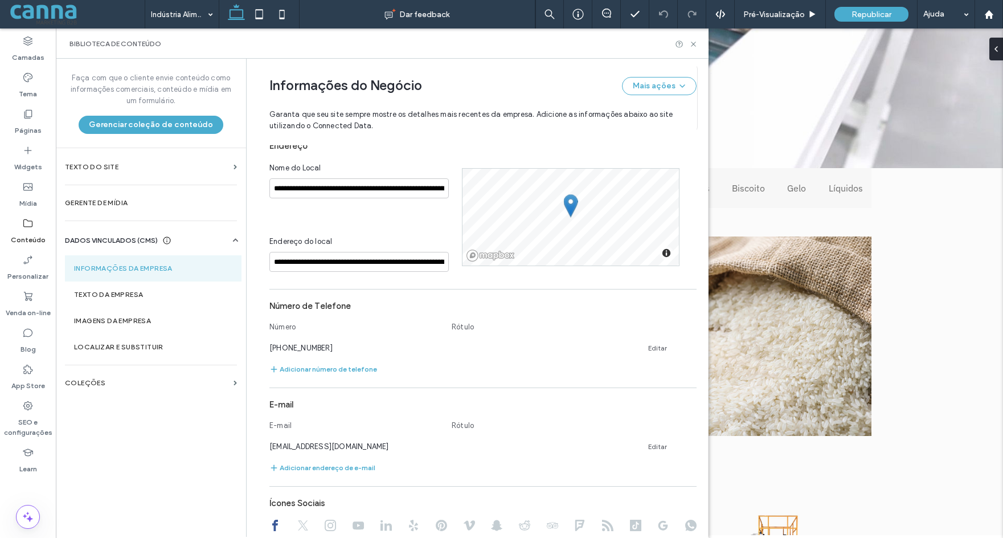
scroll to position [454, 0]
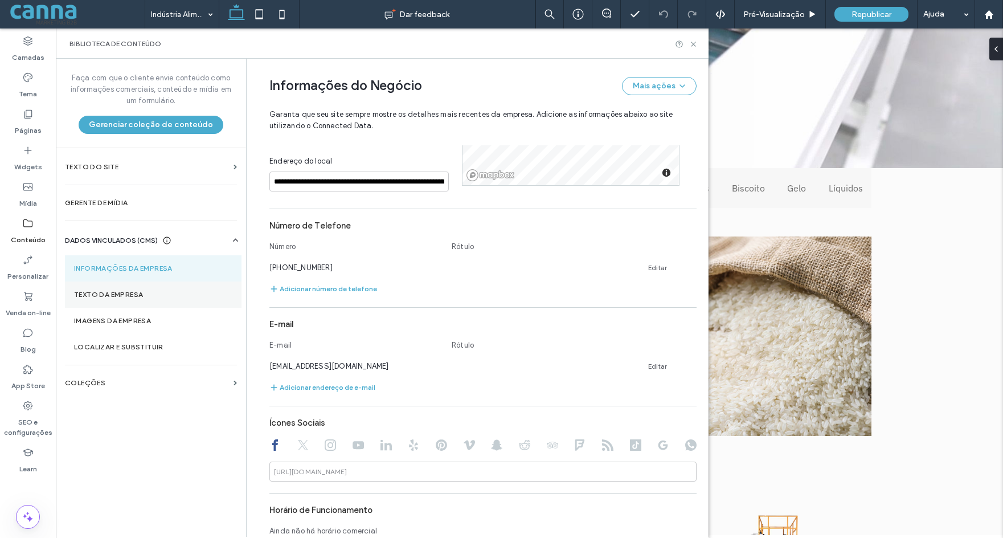
click at [87, 298] on section "Texto da empresa" at bounding box center [153, 294] width 177 height 26
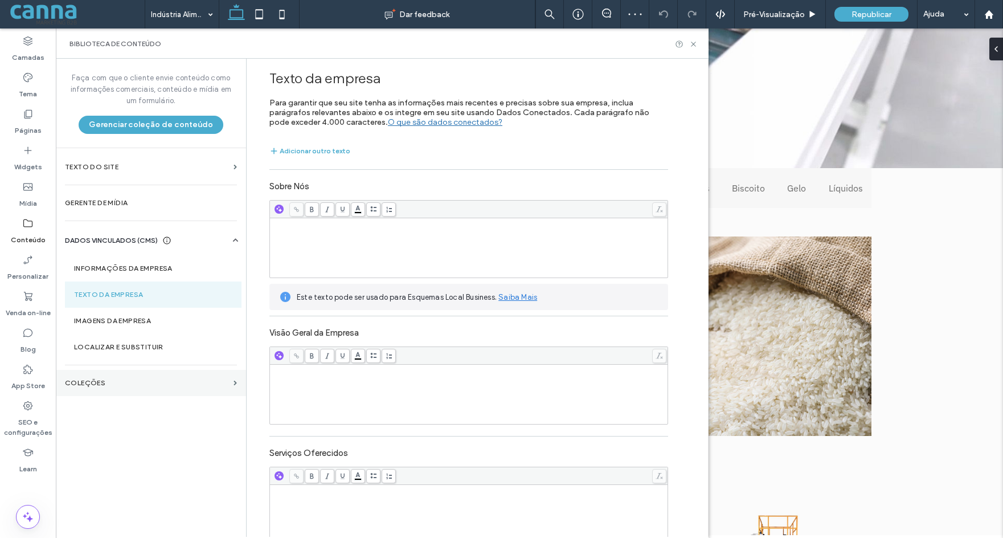
click at [80, 387] on section "COLEÇÕES" at bounding box center [151, 383] width 190 height 26
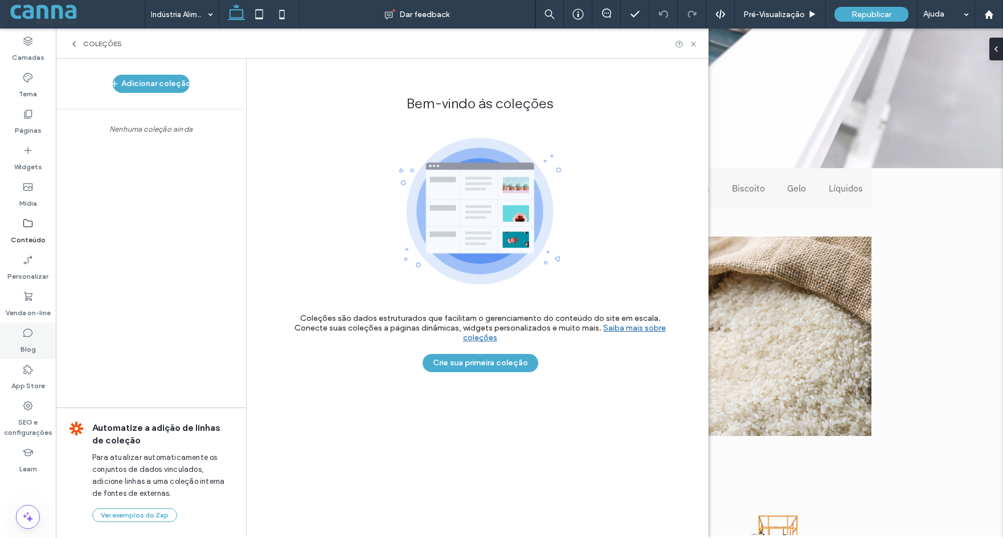
click at [24, 336] on use at bounding box center [27, 333] width 9 height 9
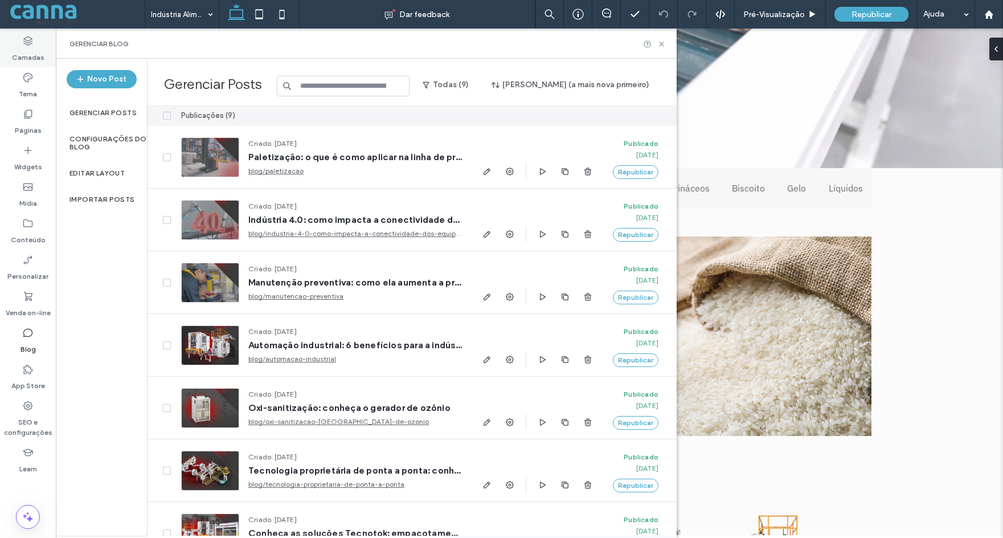
click at [31, 44] on use at bounding box center [27, 40] width 9 height 9
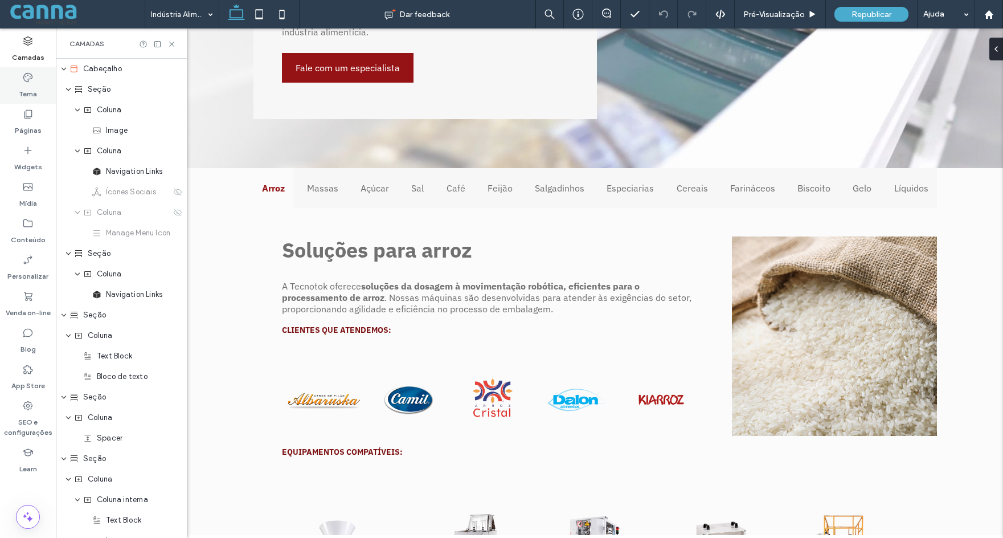
click at [23, 87] on label "Tema" at bounding box center [28, 91] width 18 height 16
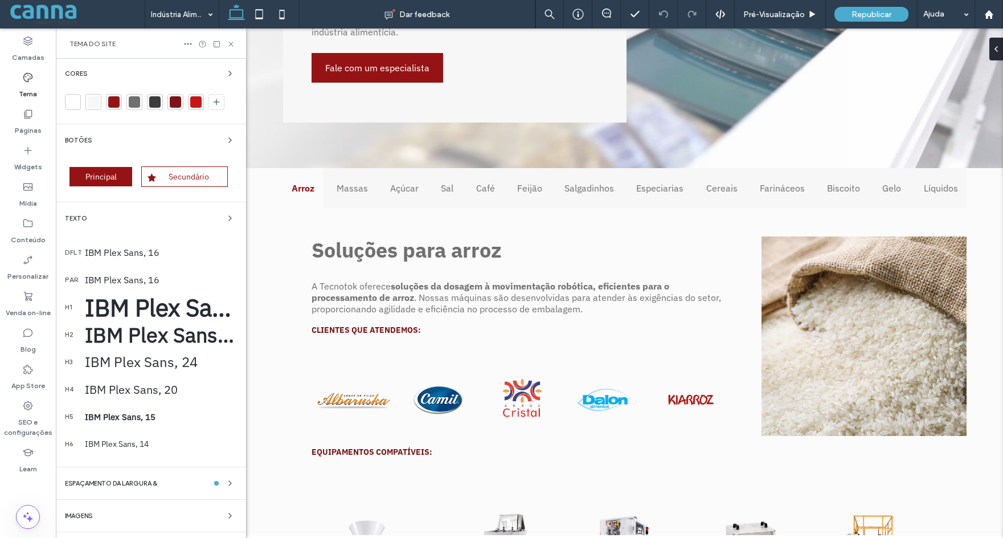
scroll to position [0, 0]
click at [30, 113] on icon at bounding box center [27, 113] width 11 height 11
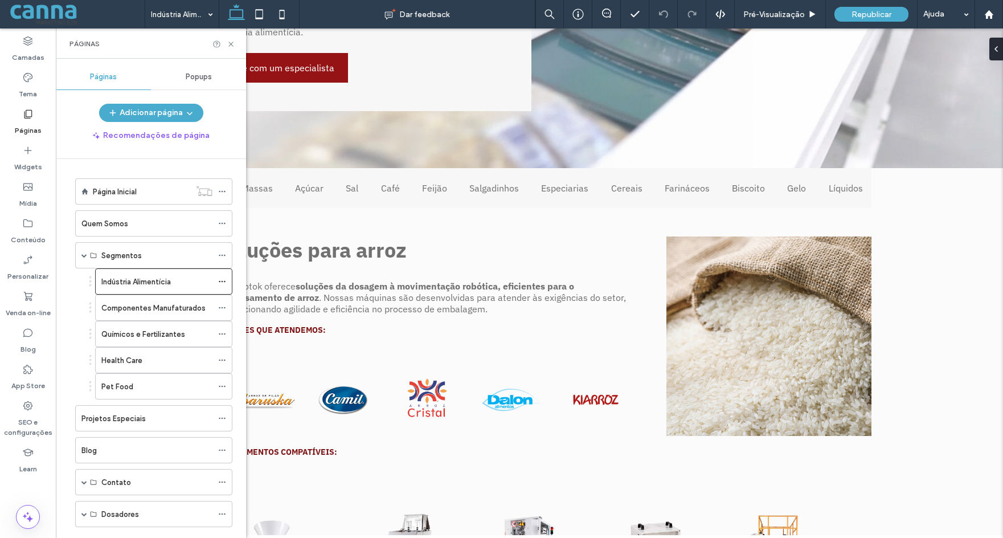
click at [212, 69] on div "Popups" at bounding box center [198, 76] width 95 height 25
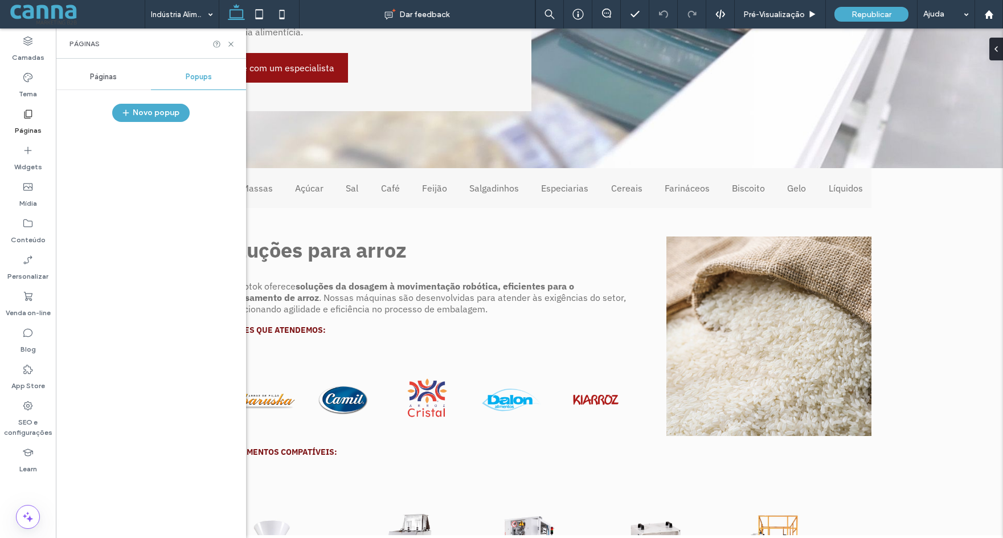
click at [90, 75] on span "Páginas" at bounding box center [103, 76] width 27 height 9
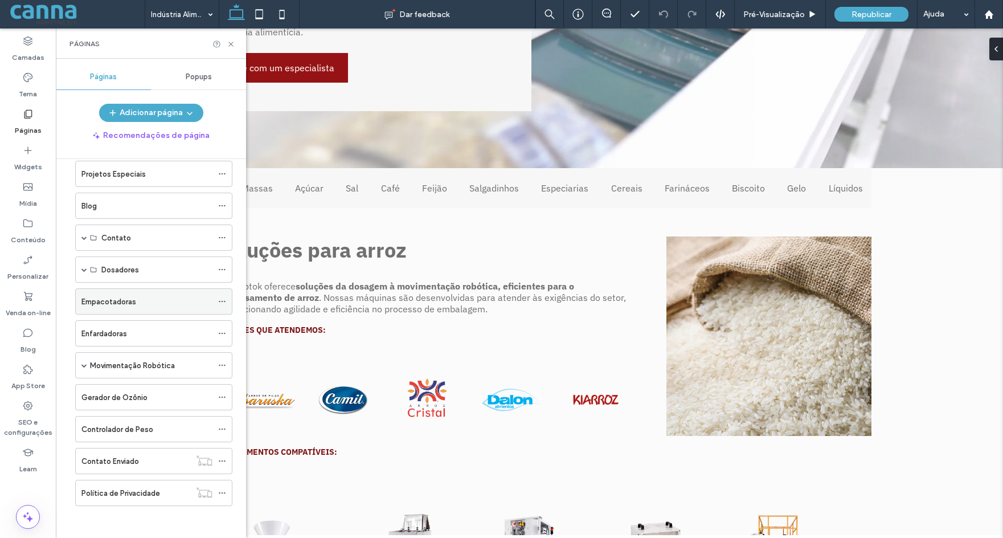
scroll to position [247, 0]
click at [230, 44] on icon at bounding box center [231, 44] width 9 height 9
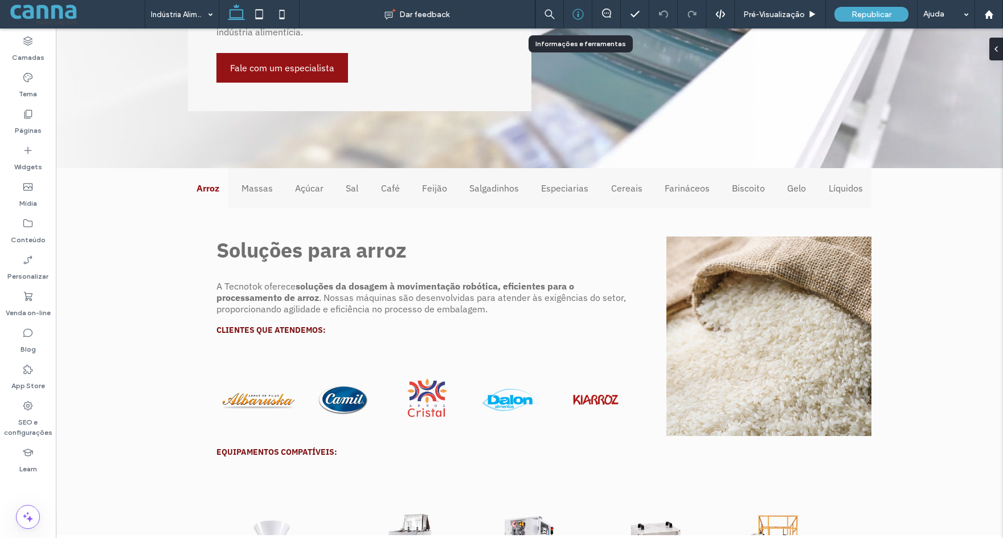
click at [576, 10] on icon at bounding box center [577, 14] width 11 height 11
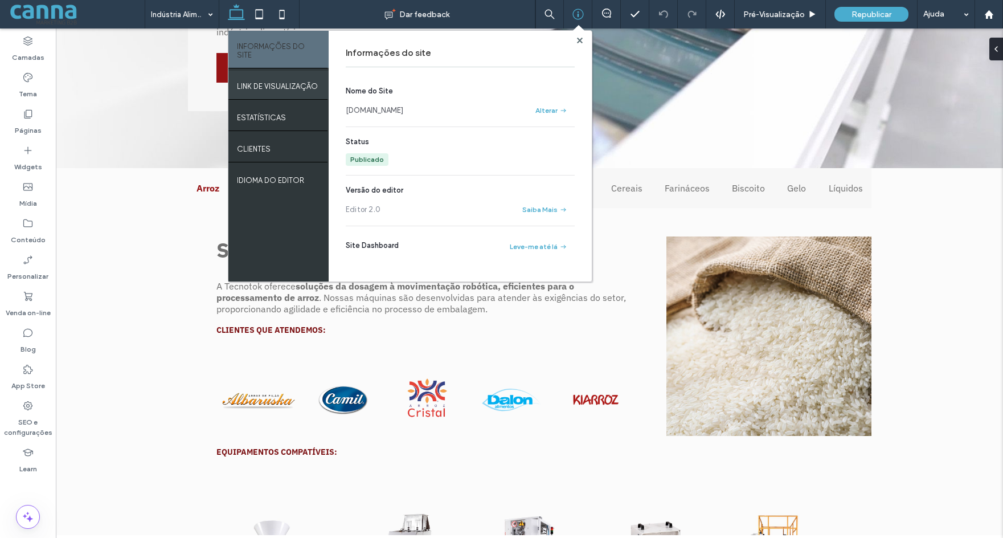
click at [272, 76] on label "LINK DE VISUALIZAÇÃO" at bounding box center [277, 83] width 81 height 14
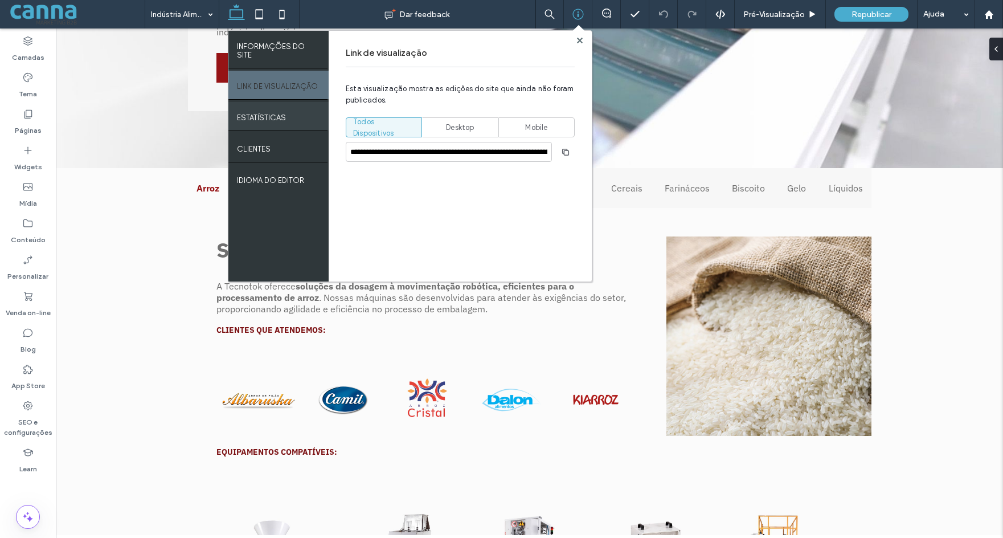
click at [269, 108] on label "Estatísticas" at bounding box center [261, 115] width 49 height 14
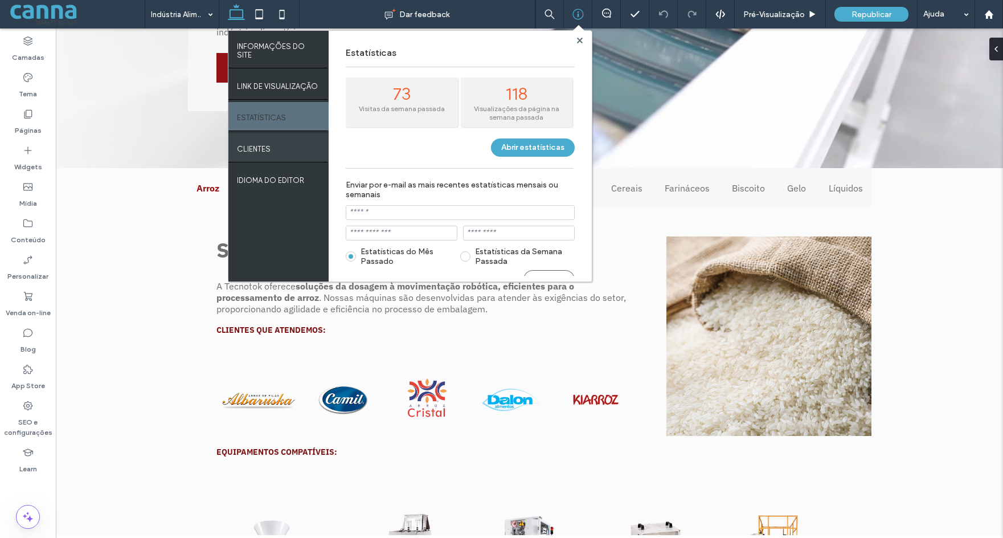
click at [272, 133] on div "Clientes" at bounding box center [278, 147] width 100 height 28
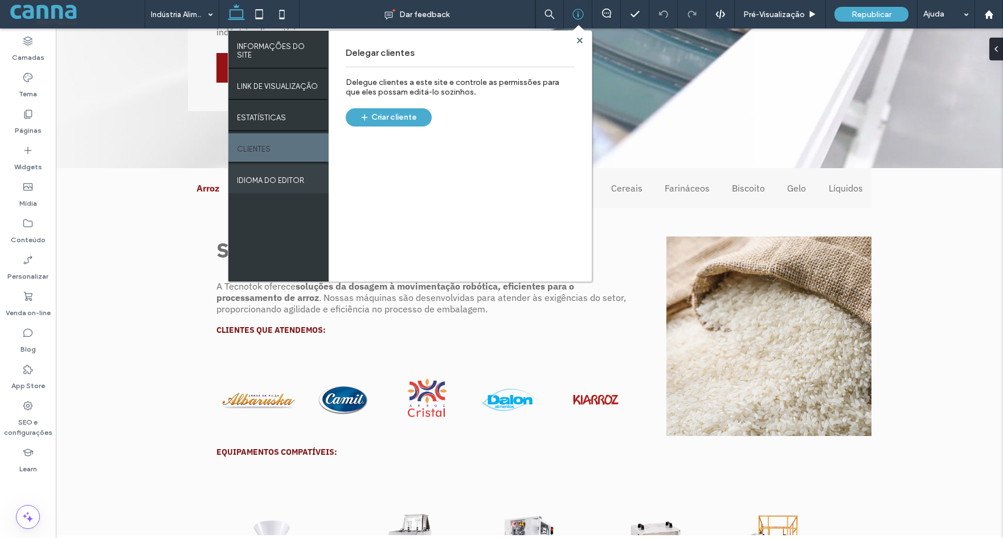
click at [263, 170] on label "IDIOMA DO EDITOR" at bounding box center [270, 177] width 67 height 14
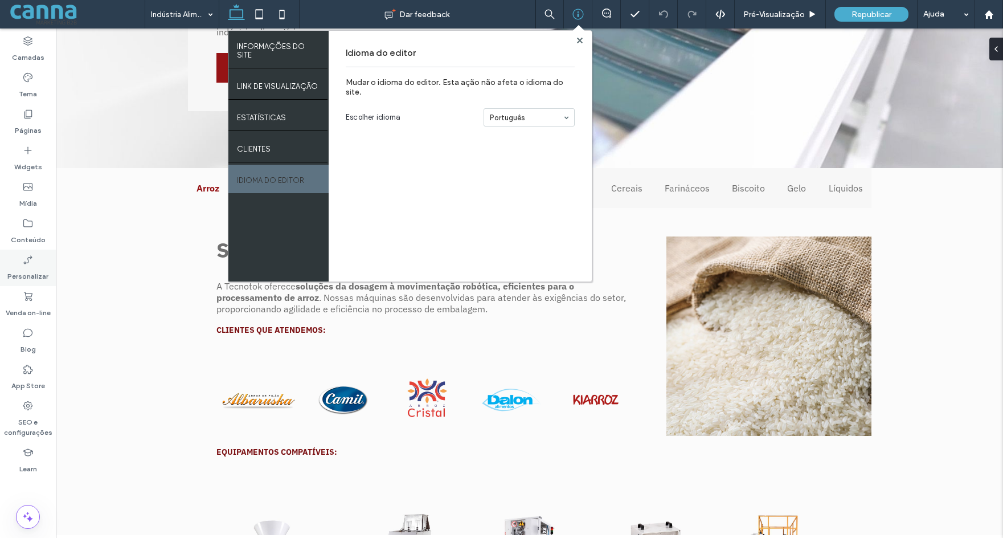
click at [35, 264] on div "Personalizar" at bounding box center [28, 267] width 56 height 36
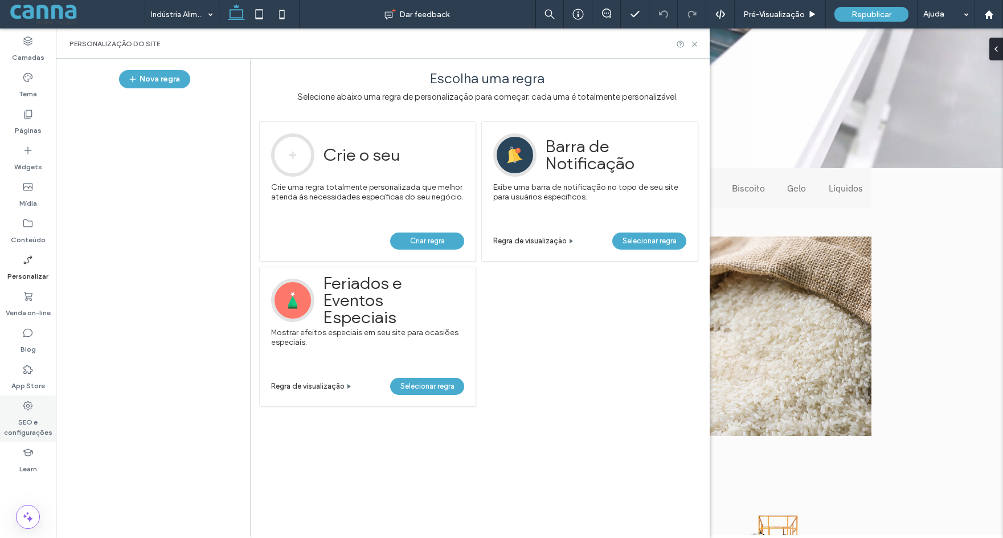
click at [32, 423] on label "SEO e configurações" at bounding box center [28, 424] width 56 height 26
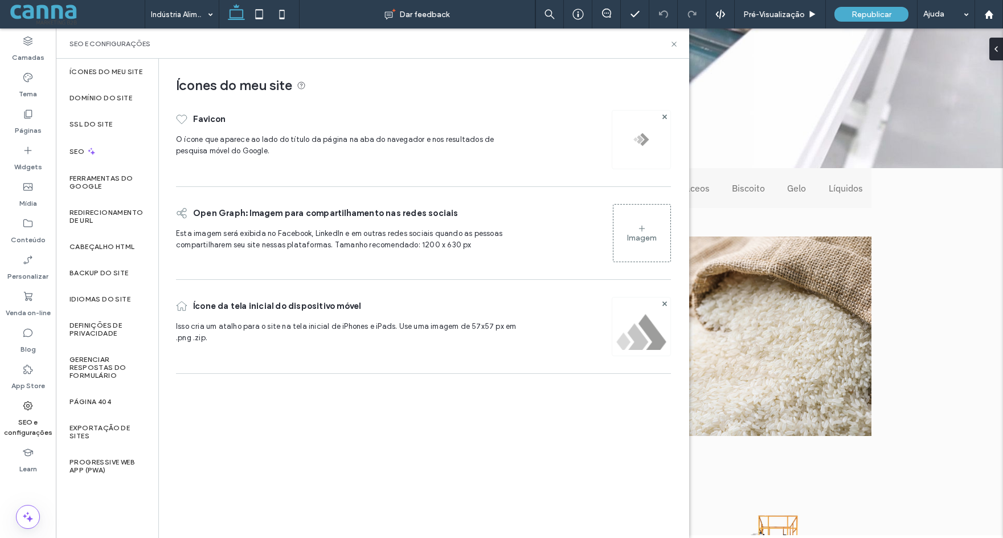
click at [106, 72] on label "Ícones do meu site" at bounding box center [105, 72] width 73 height 8
click at [104, 92] on div "Domínio do site" at bounding box center [107, 98] width 103 height 26
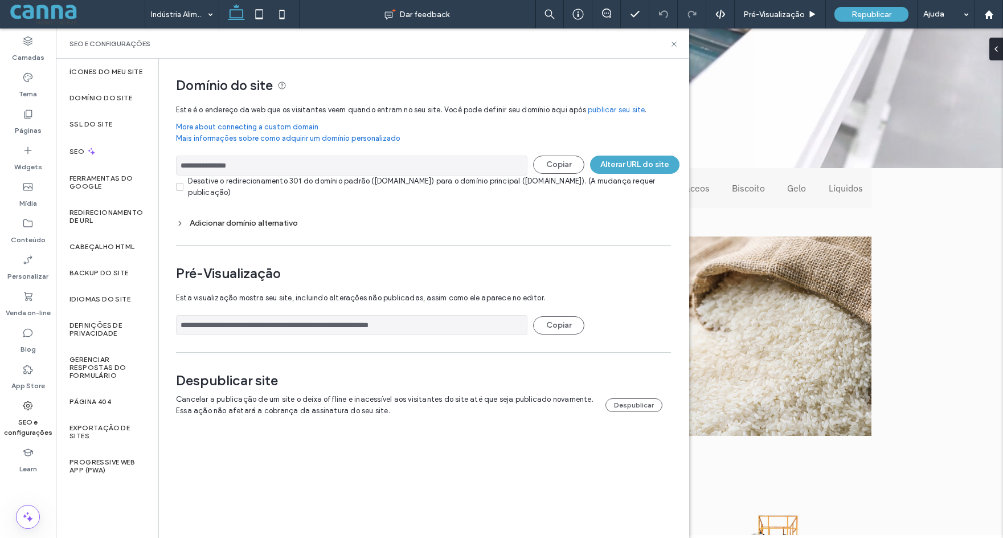
click at [250, 223] on div "Adicionar domínio alternativo" at bounding box center [423, 223] width 495 height 10
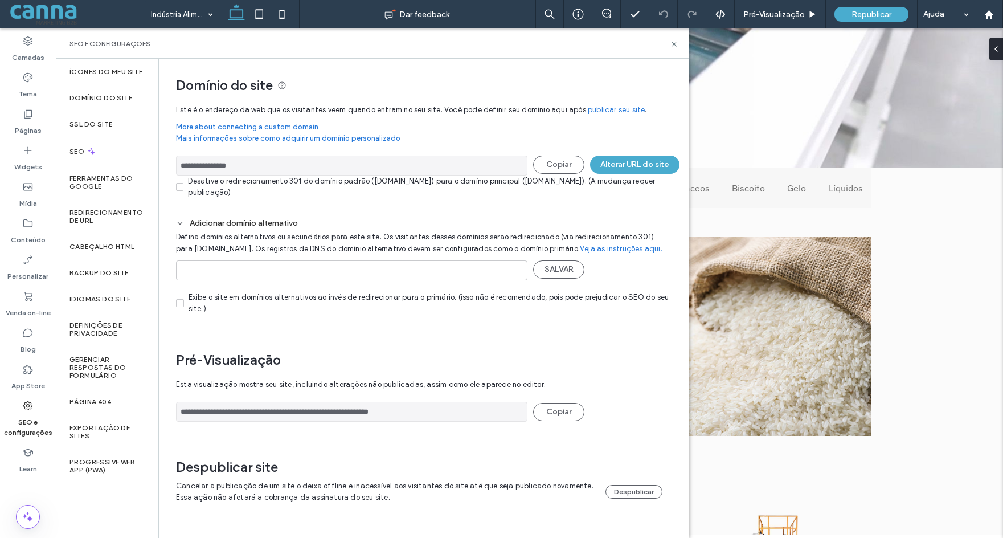
click at [104, 100] on label "Domínio do site" at bounding box center [100, 98] width 63 height 8
click at [96, 121] on label "SSL do site" at bounding box center [90, 124] width 43 height 8
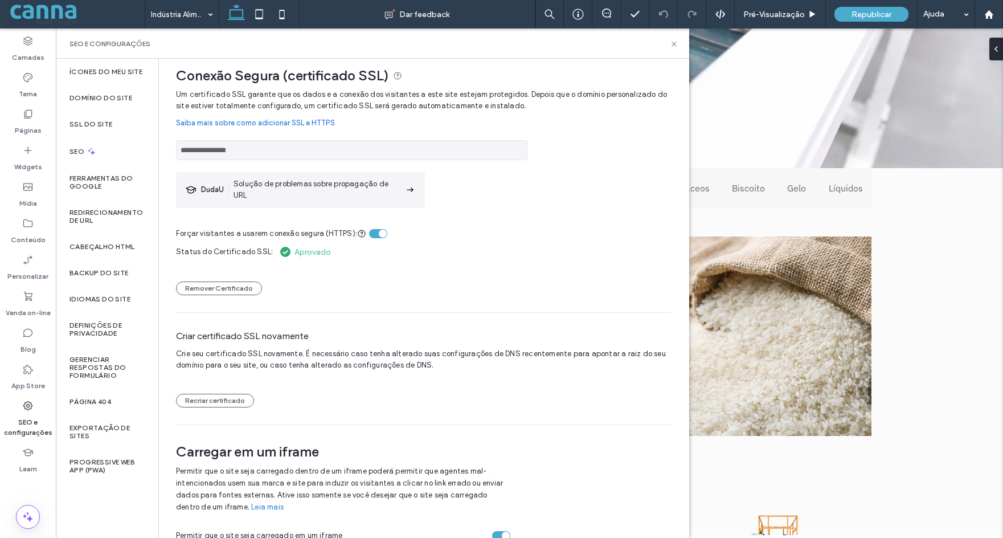
scroll to position [23, 0]
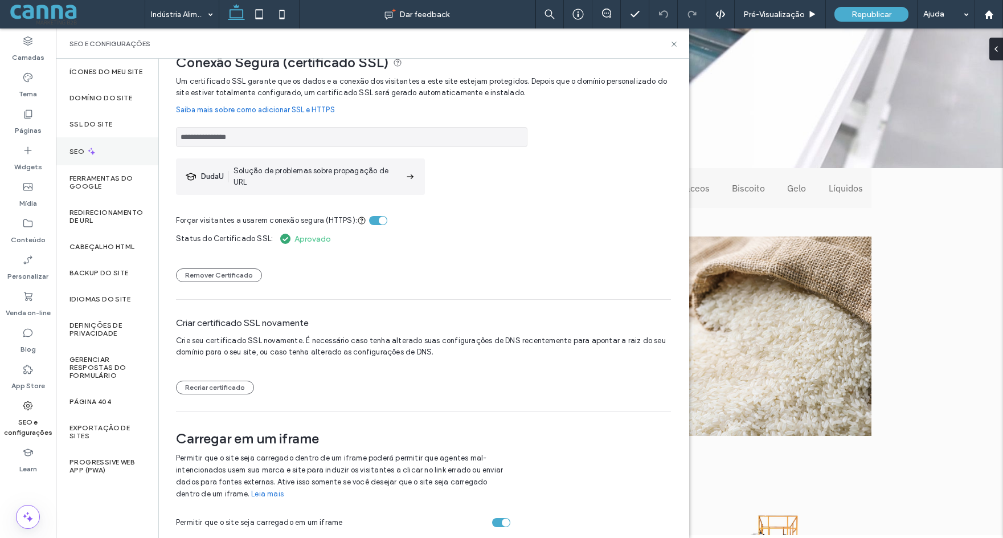
click at [80, 149] on label "SEO" at bounding box center [77, 152] width 17 height 8
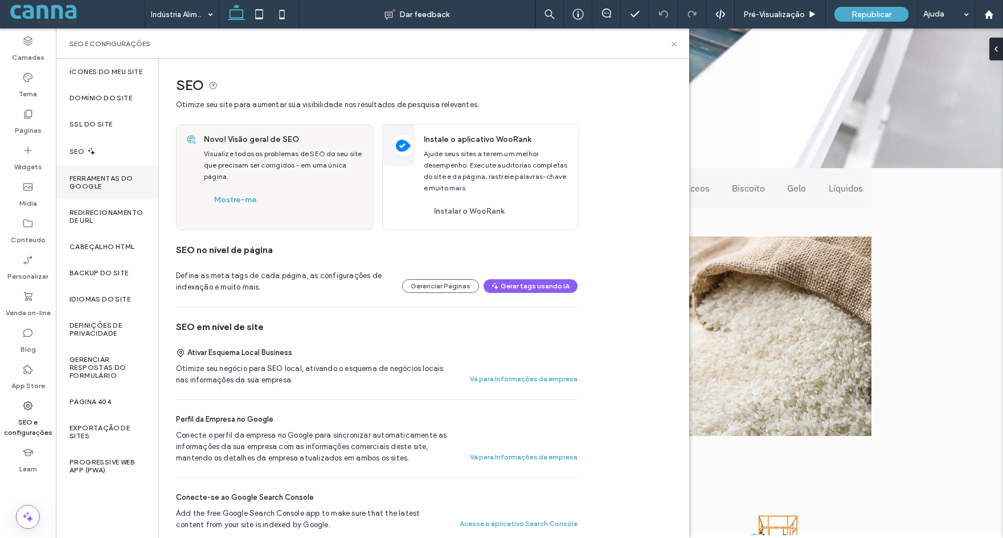
click at [89, 181] on label "Ferramentas do Google" at bounding box center [106, 182] width 75 height 16
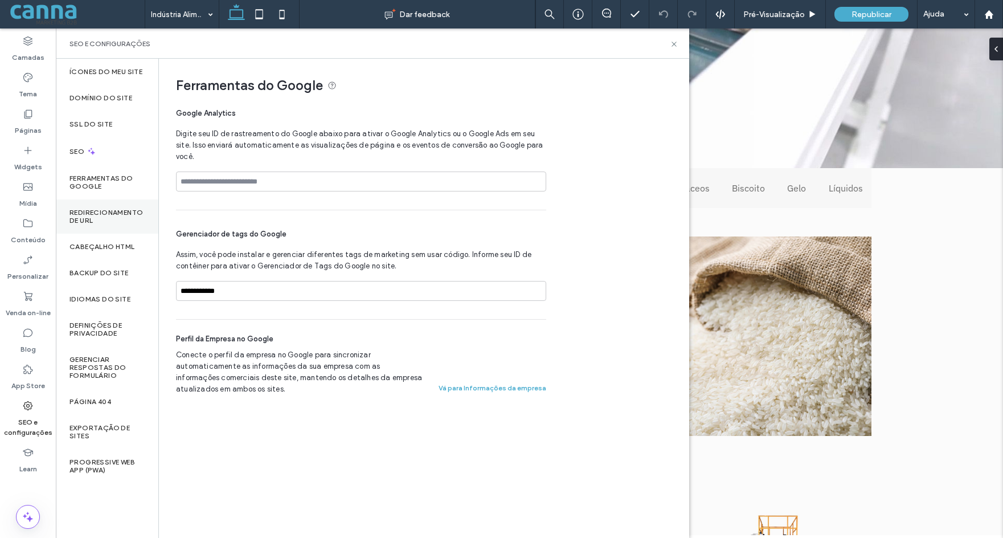
click at [89, 217] on label "Redirecionamento de URL" at bounding box center [106, 216] width 75 height 16
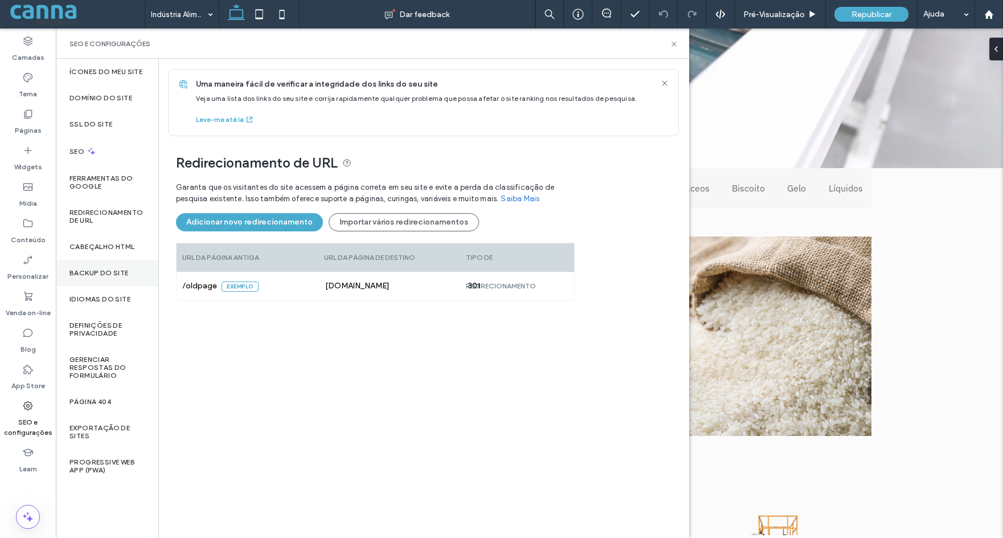
click at [81, 282] on div "Backup do Site" at bounding box center [107, 273] width 103 height 26
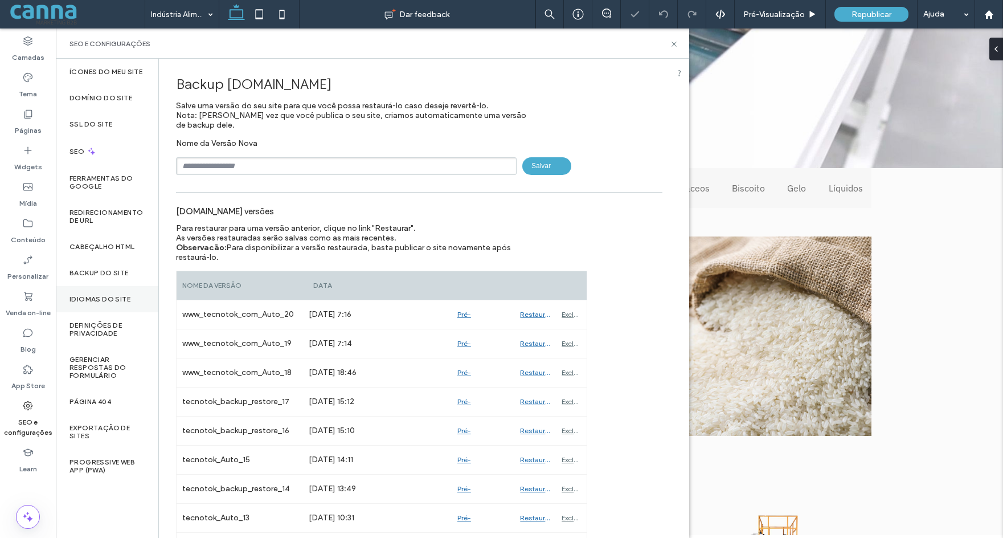
click at [85, 293] on div "Idiomas do site" at bounding box center [107, 299] width 103 height 26
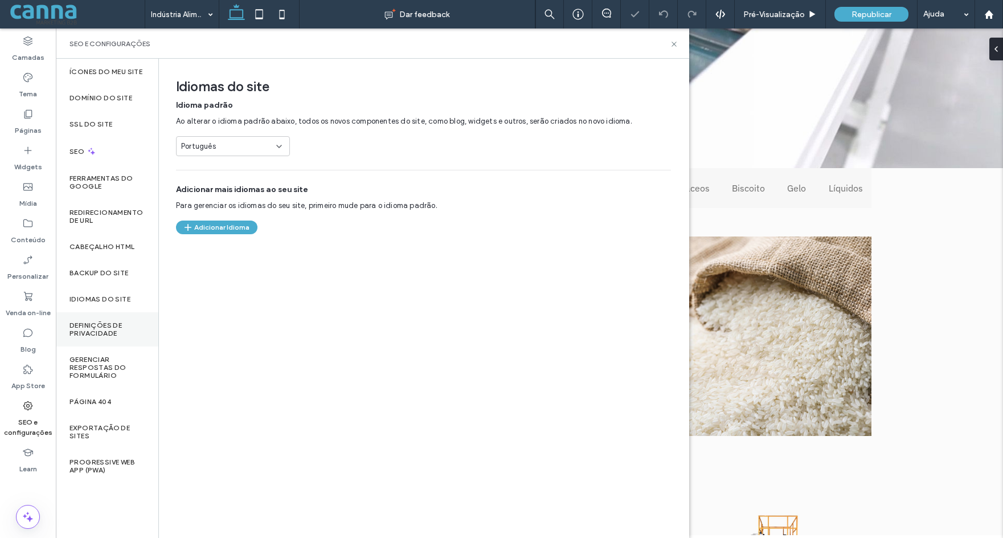
click at [91, 325] on label "Definições de privacidade" at bounding box center [106, 329] width 75 height 16
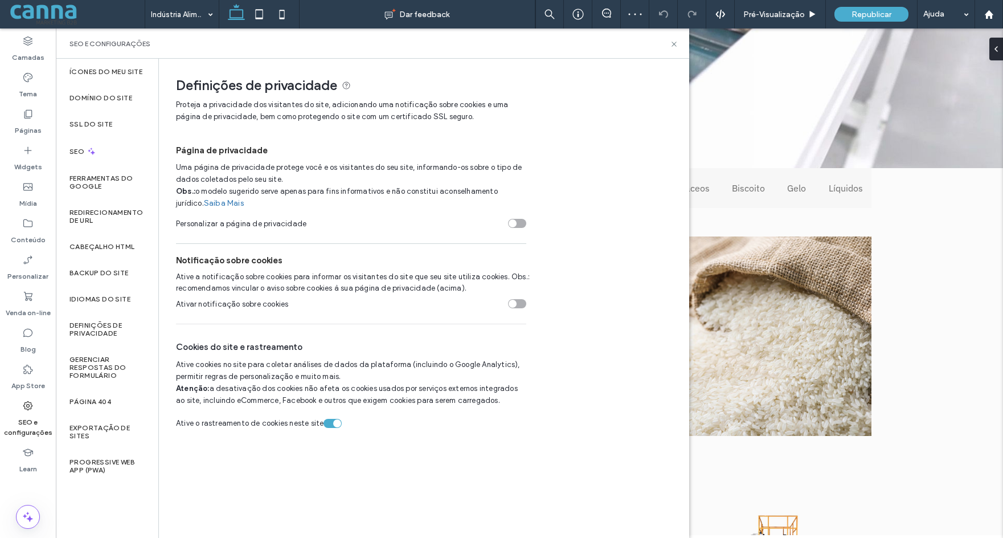
click at [89, 11] on span at bounding box center [77, 14] width 136 height 23
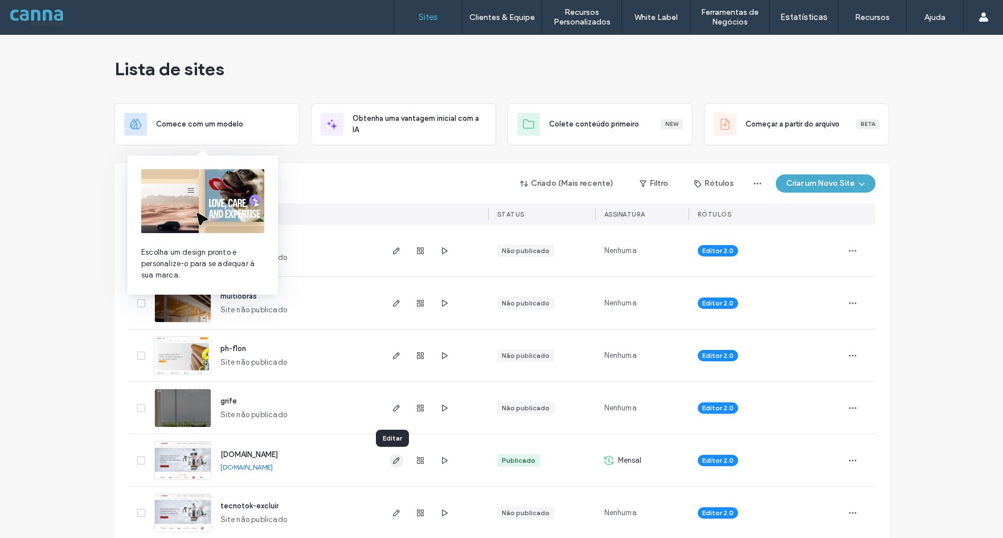
click at [394, 458] on icon "button" at bounding box center [396, 460] width 9 height 9
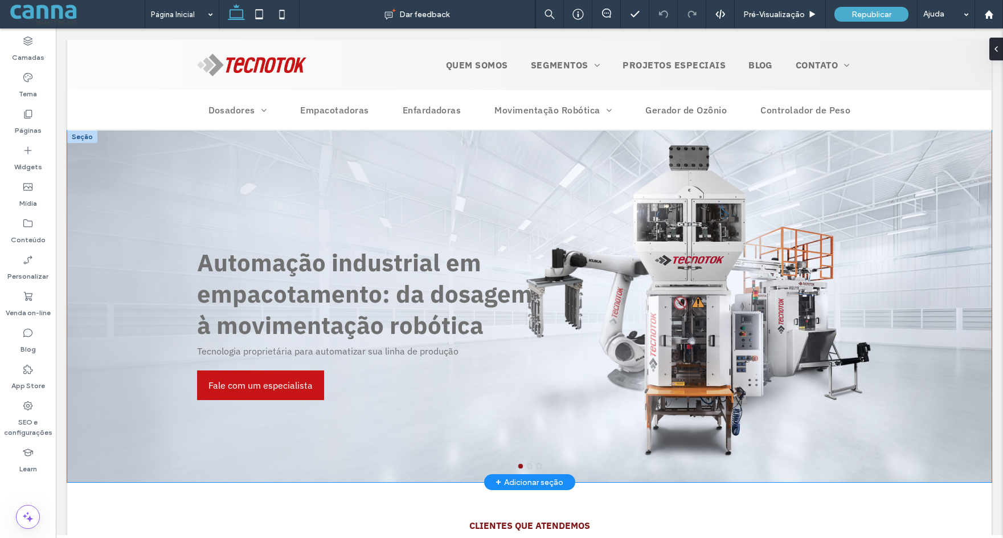
click at [276, 383] on span "Fale com um especialista" at bounding box center [260, 385] width 104 height 30
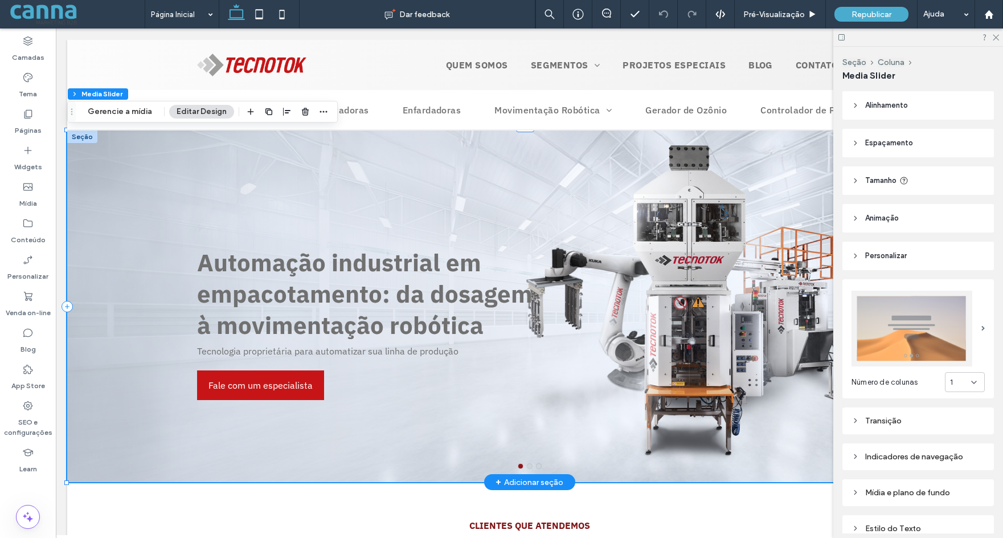
click at [286, 372] on span "Fale com um especialista" at bounding box center [260, 385] width 104 height 30
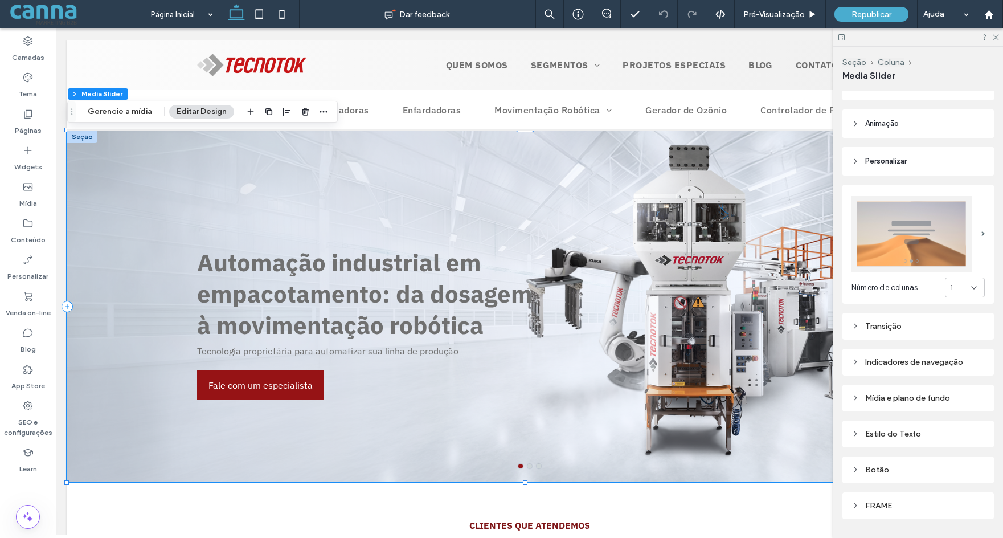
scroll to position [114, 0]
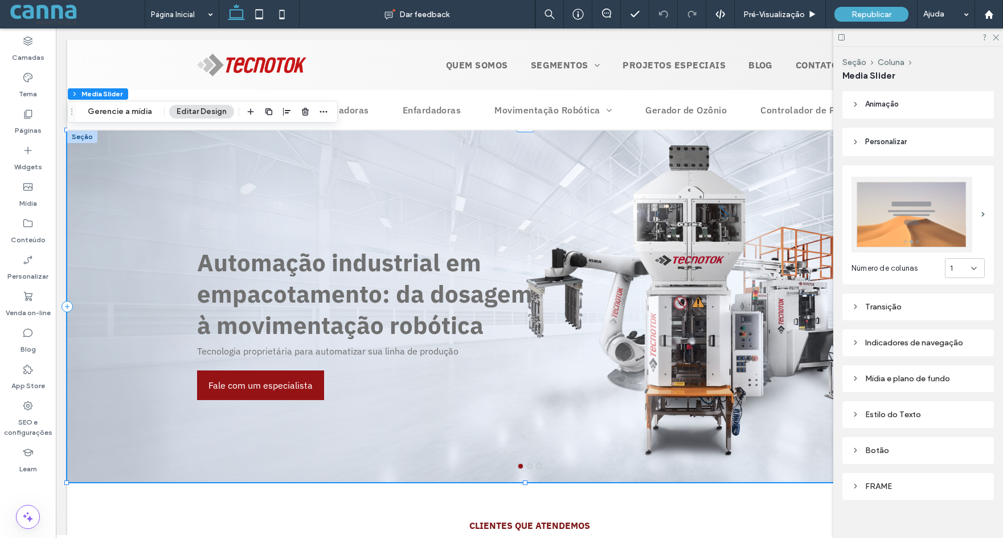
click at [856, 446] on icon at bounding box center [855, 450] width 8 height 8
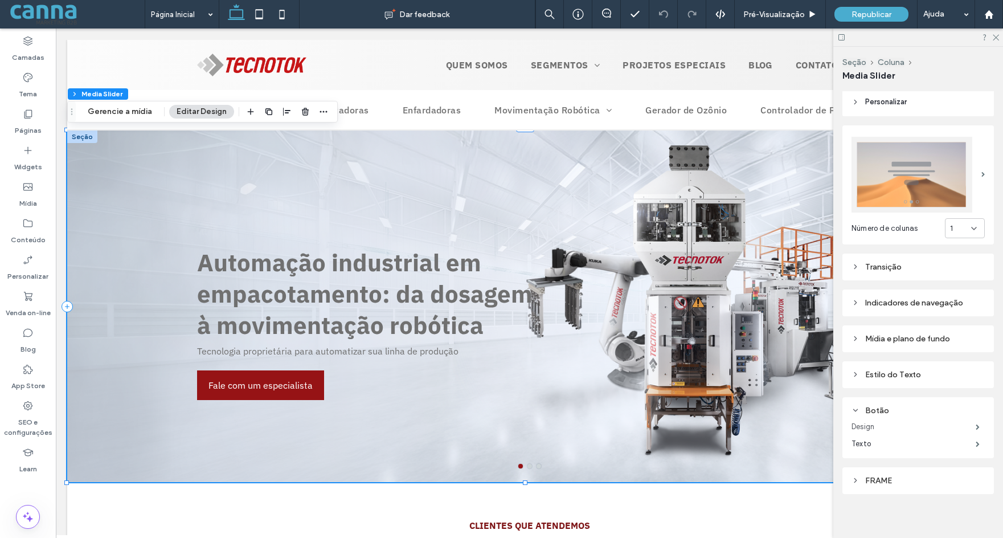
scroll to position [156, 0]
click at [980, 419] on div "Botão Design Texto" at bounding box center [917, 425] width 151 height 61
click at [976, 421] on span at bounding box center [978, 424] width 4 height 6
click at [961, 436] on label "Texto" at bounding box center [913, 441] width 124 height 23
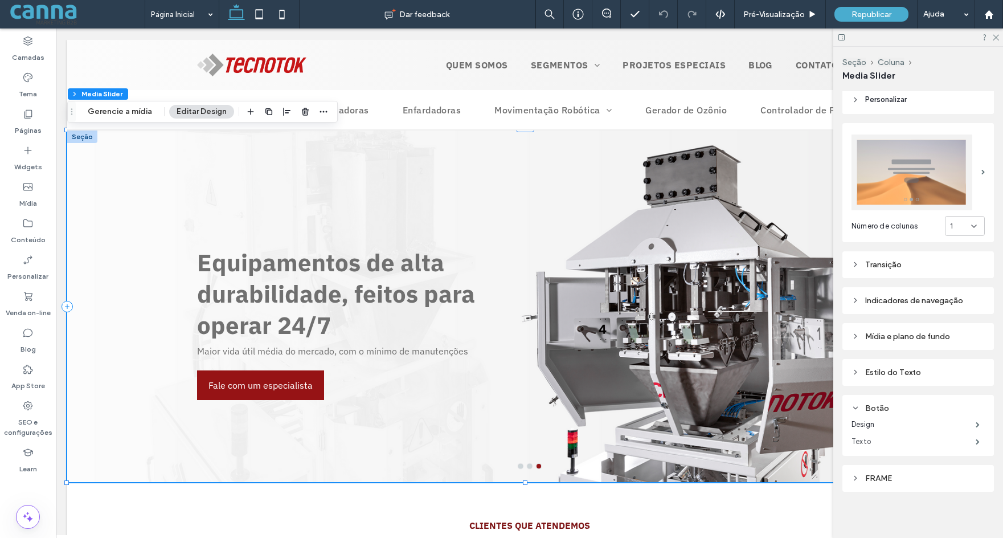
click at [955, 436] on label "Texto" at bounding box center [913, 441] width 124 height 23
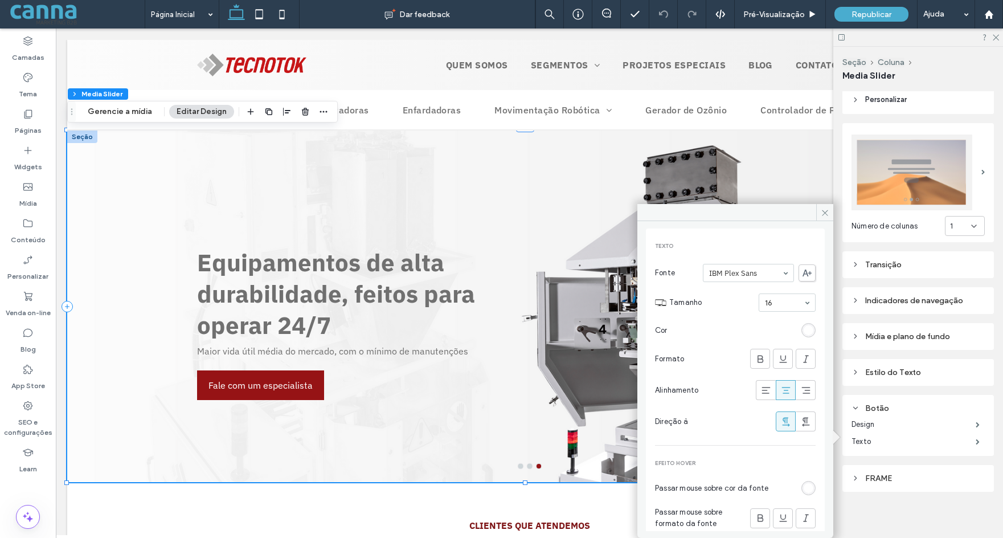
scroll to position [0, 0]
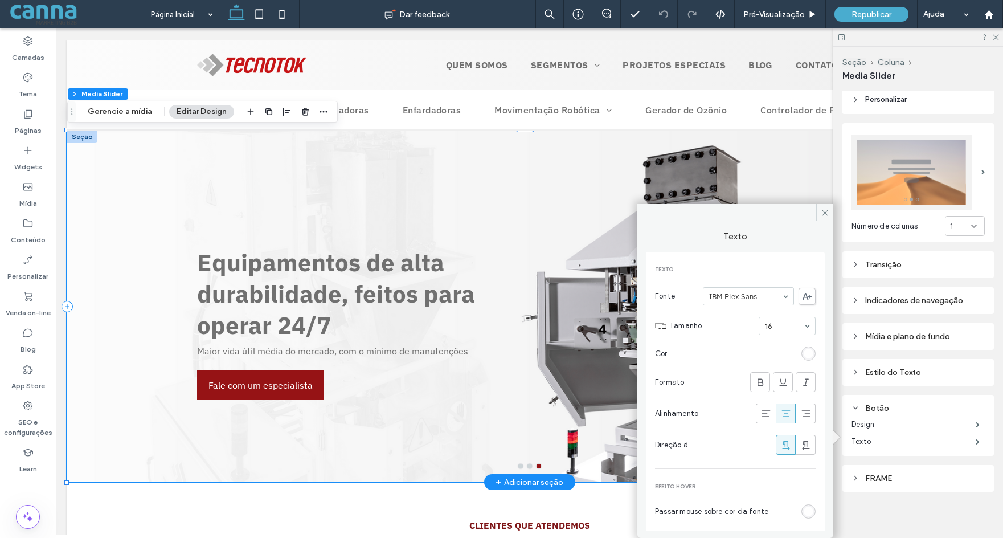
click at [473, 350] on div "Equipamentos de alta durabilidade, feitos para operar 24/7 Maior vida útil médi…" at bounding box center [529, 313] width 683 height 297
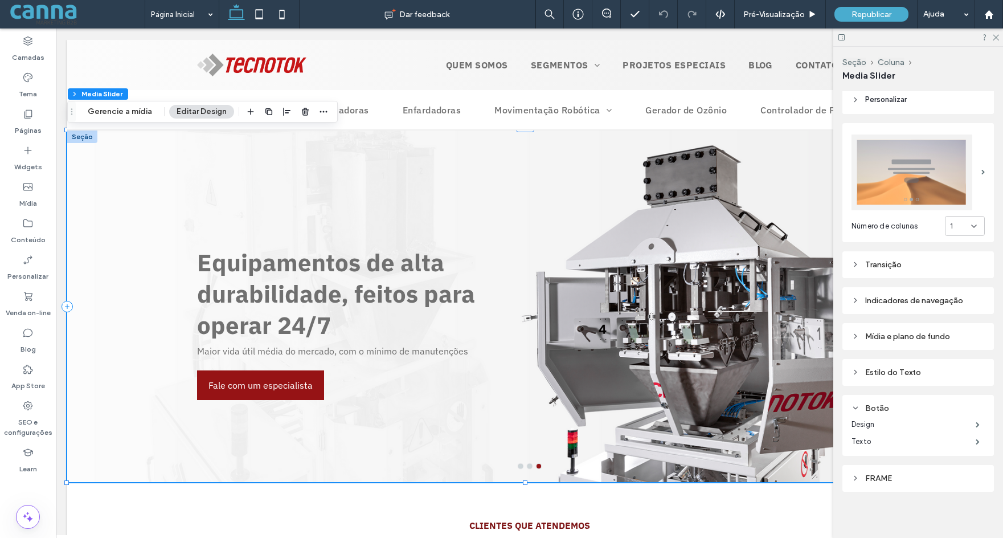
click at [856, 372] on icon at bounding box center [855, 372] width 8 height 8
click at [854, 335] on icon at bounding box center [855, 336] width 8 height 8
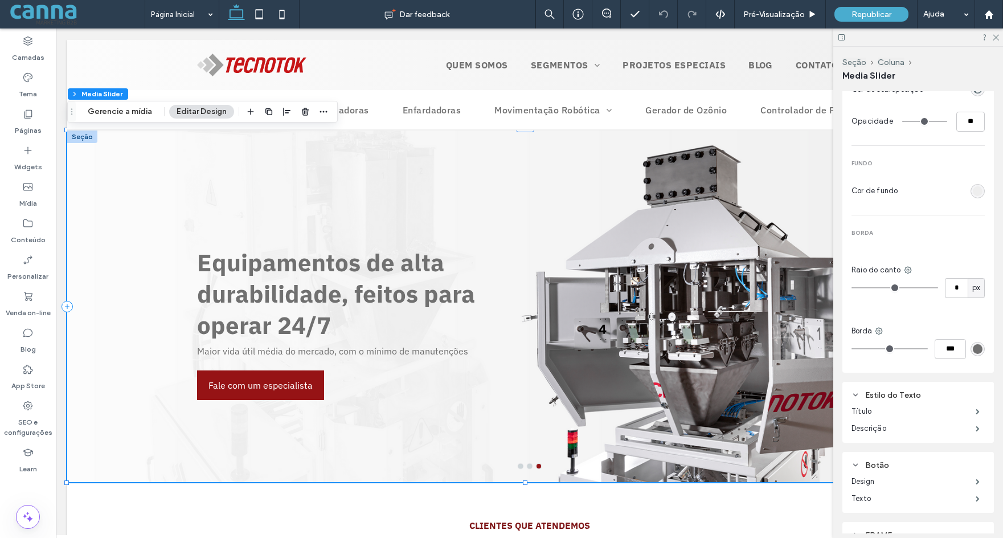
scroll to position [539, 0]
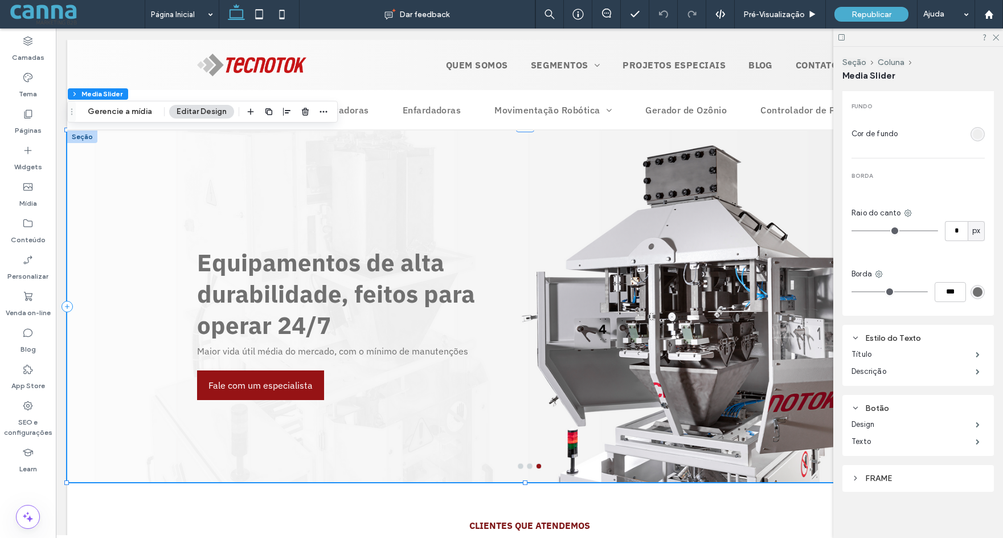
click at [851, 473] on div "FRAME" at bounding box center [917, 478] width 151 height 27
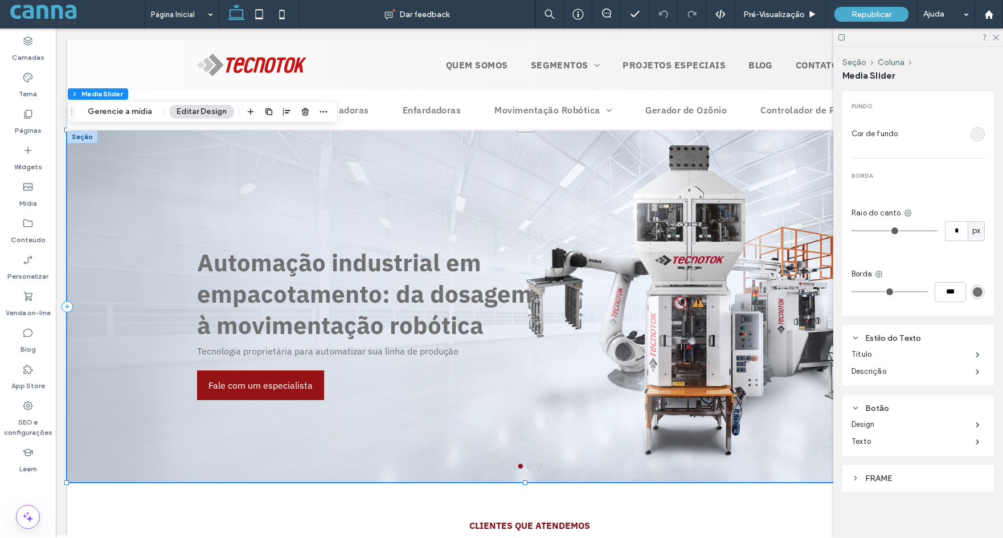
click at [855, 474] on icon at bounding box center [855, 478] width 8 height 8
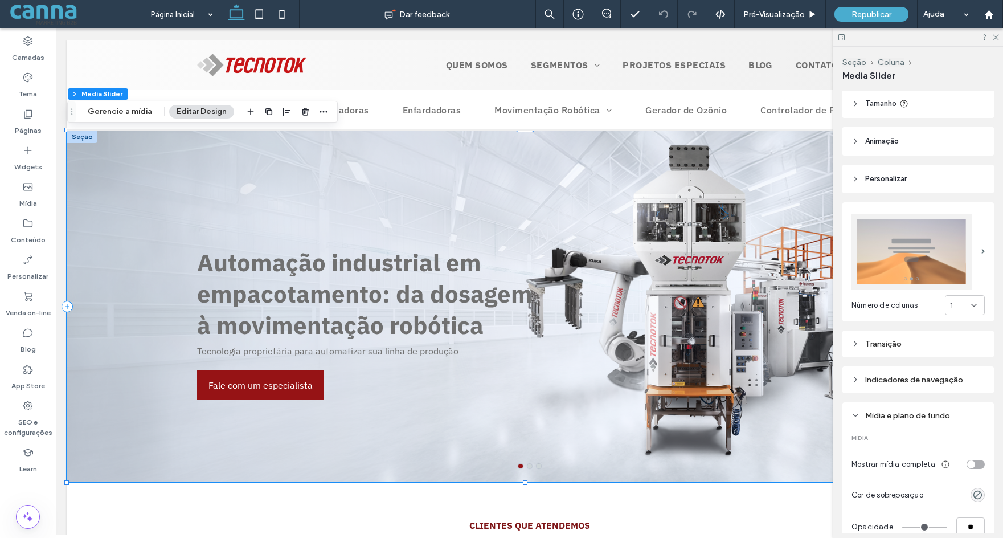
scroll to position [0, 0]
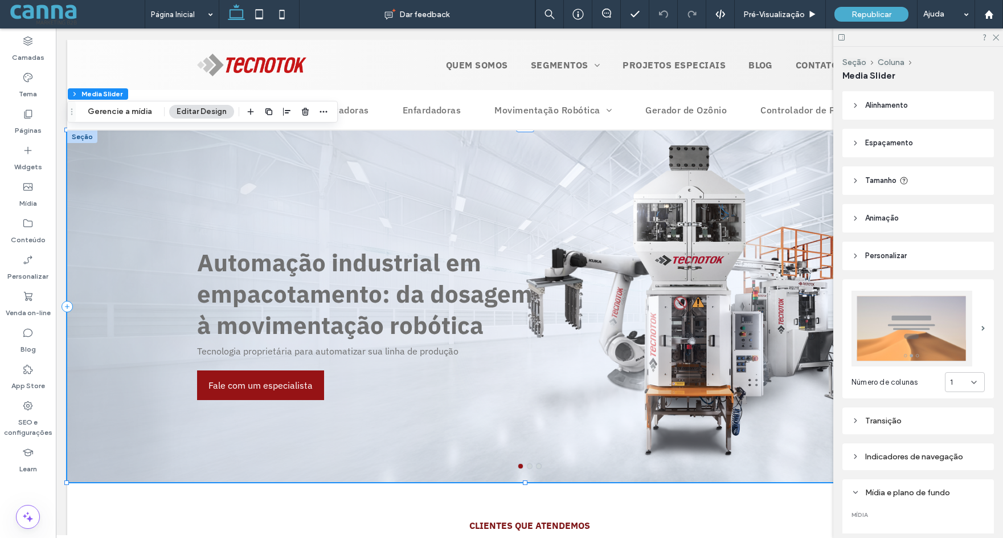
click at [855, 254] on icon at bounding box center [855, 256] width 8 height 8
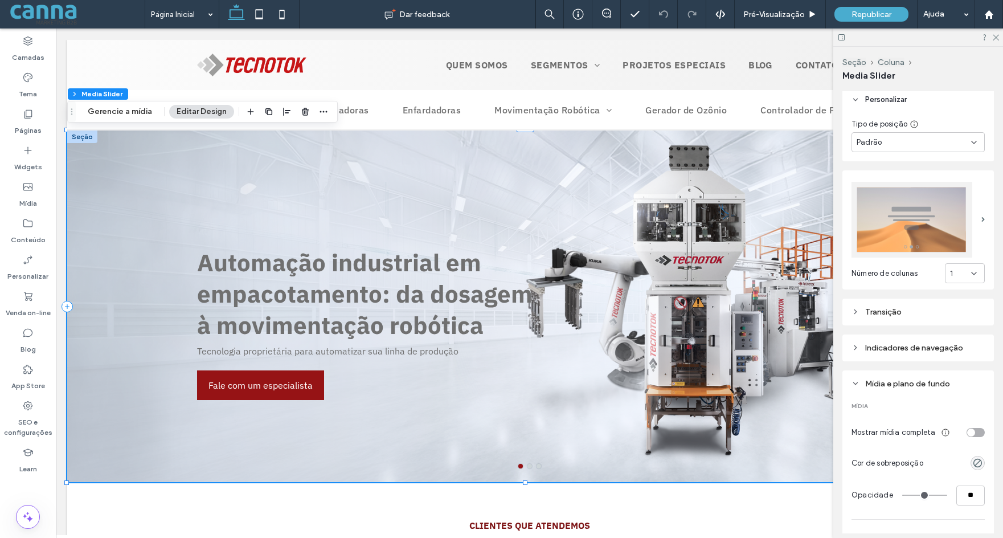
scroll to position [171, 0]
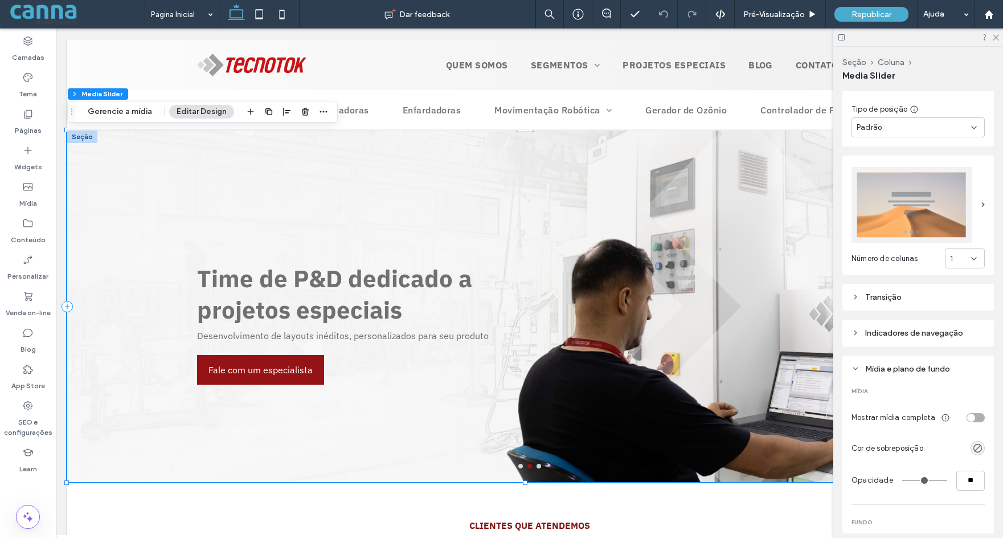
click at [855, 329] on icon at bounding box center [855, 333] width 8 height 8
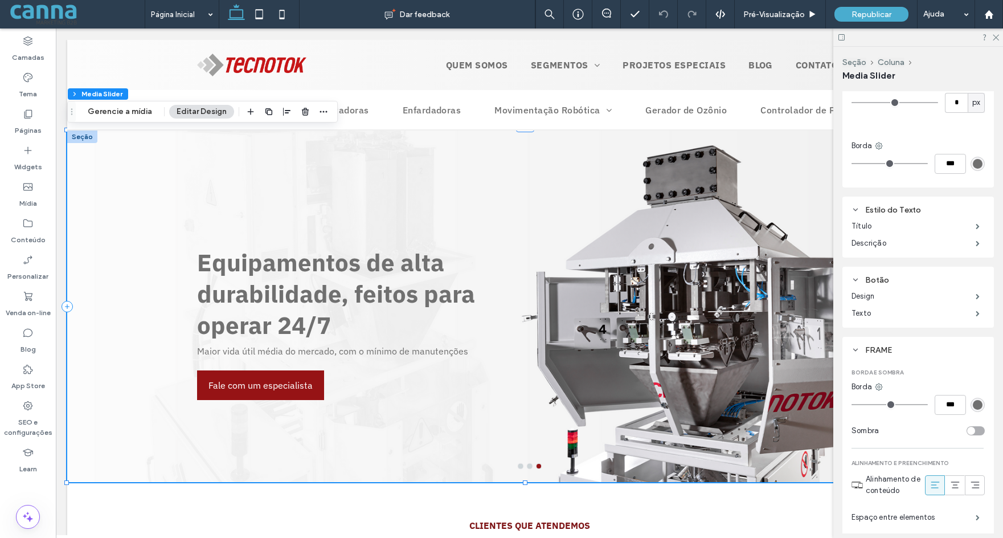
scroll to position [950, 0]
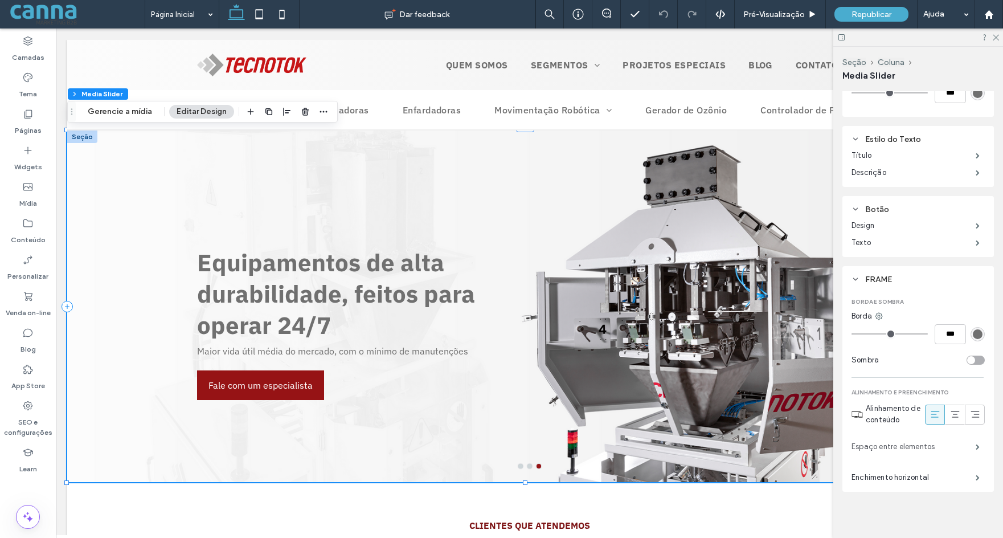
click at [891, 446] on label "Espaço entre elementos" at bounding box center [913, 446] width 124 height 23
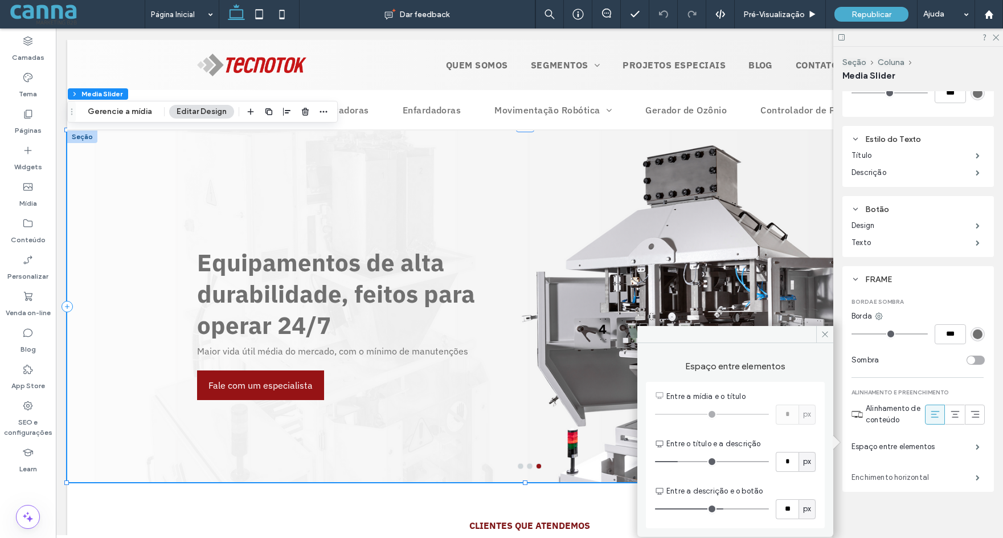
click at [895, 474] on label "Enchimento horizontal" at bounding box center [913, 477] width 124 height 23
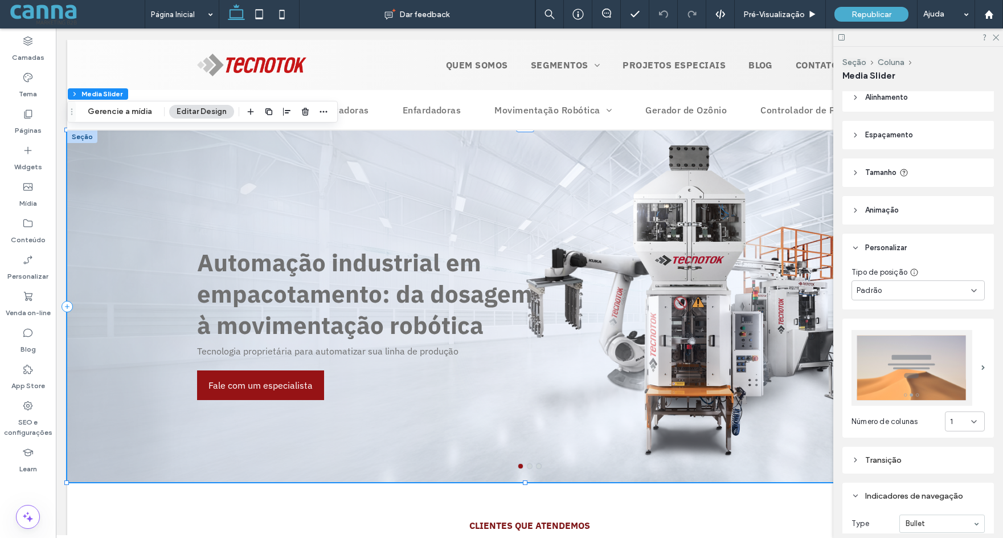
scroll to position [0, 0]
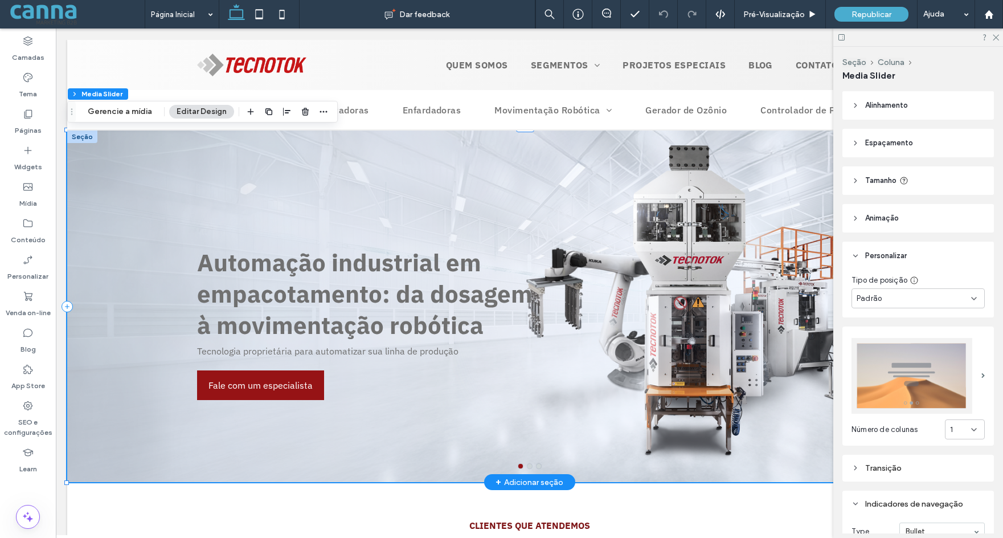
click at [244, 309] on h3 "Automação industrial em empacotamento: da dosagem à movimentação robótica" at bounding box center [372, 294] width 351 height 94
click at [260, 305] on h3 "Automação industrial em empacotamento: da dosagem à movimentação robótica" at bounding box center [372, 294] width 351 height 94
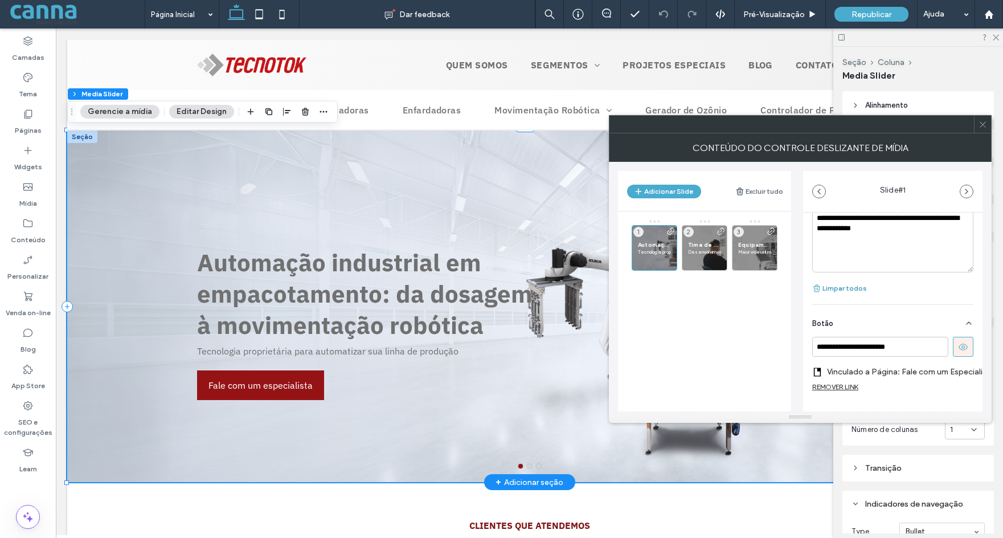
scroll to position [390, 0]
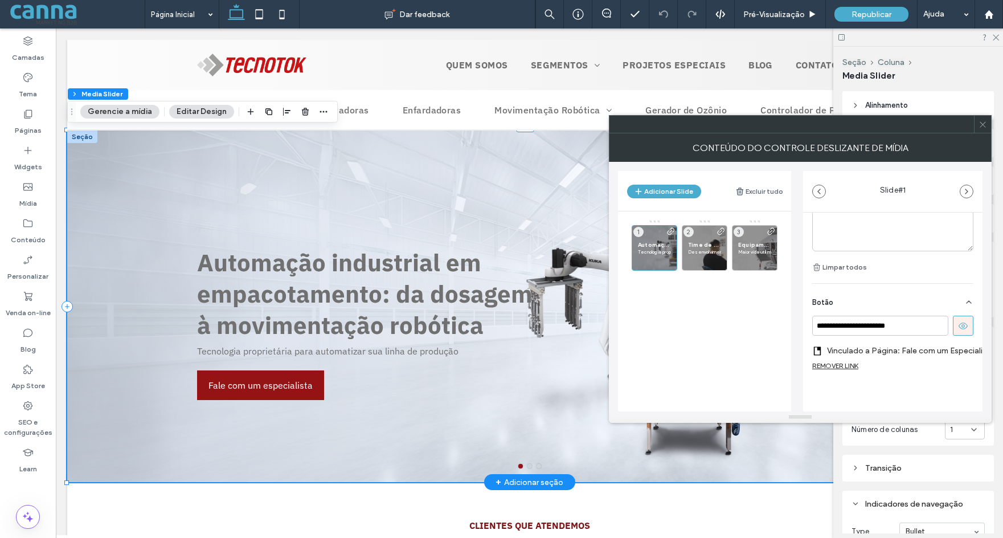
click at [875, 341] on label "Vinculado a Página: Fale com um Especialista" at bounding box center [907, 350] width 161 height 21
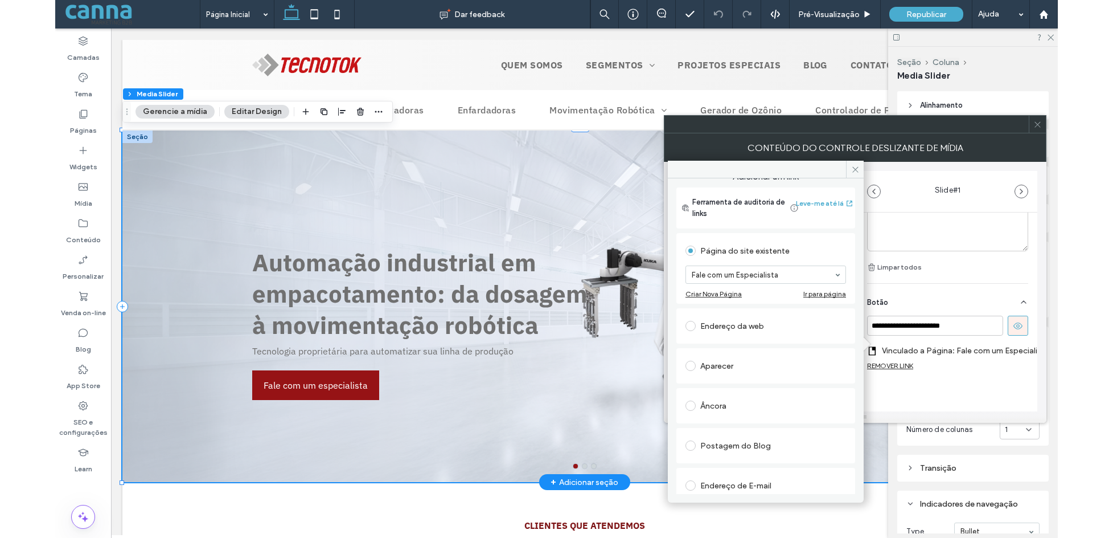
scroll to position [9, 0]
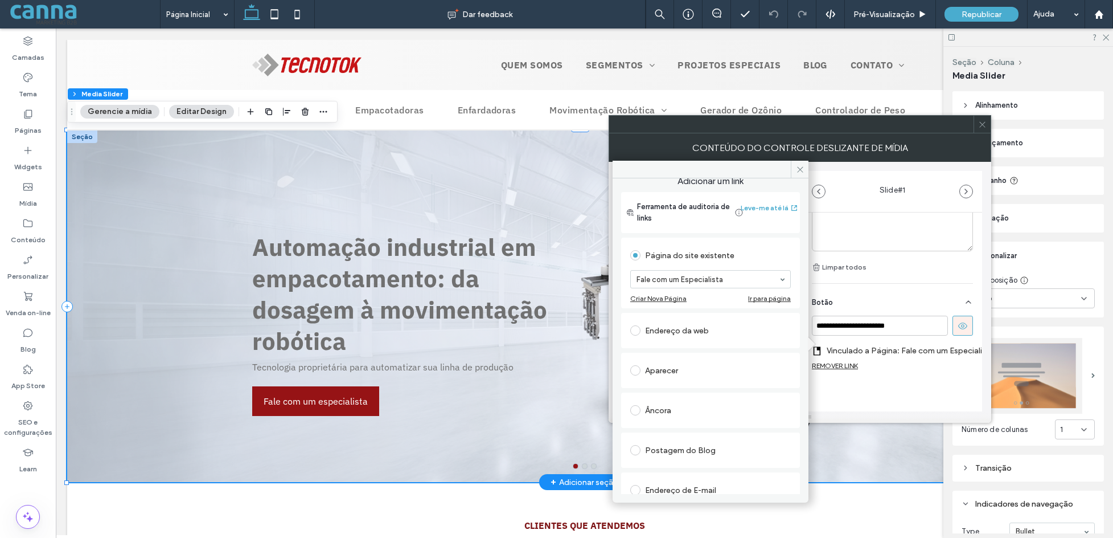
click at [981, 124] on icon at bounding box center [982, 124] width 9 height 9
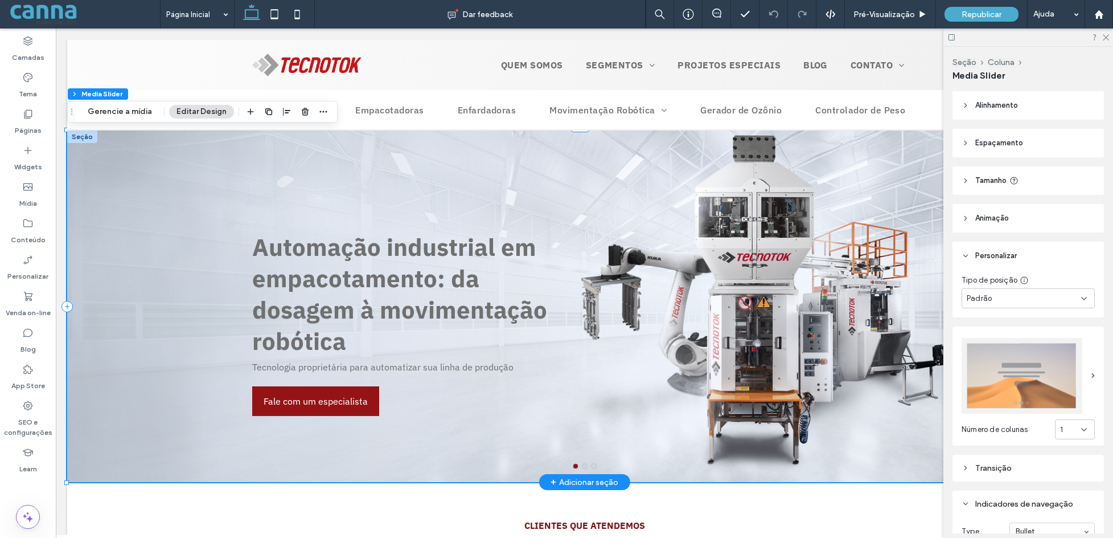
click at [517, 162] on div at bounding box center [584, 305] width 1035 height 351
click at [1002, 34] on icon at bounding box center [1105, 36] width 7 height 7
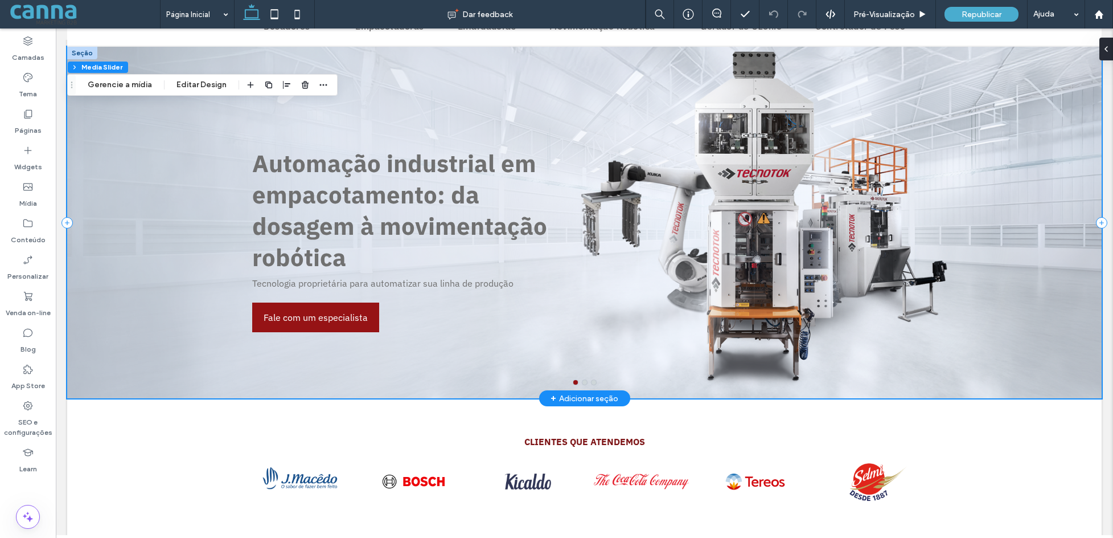
scroll to position [57, 0]
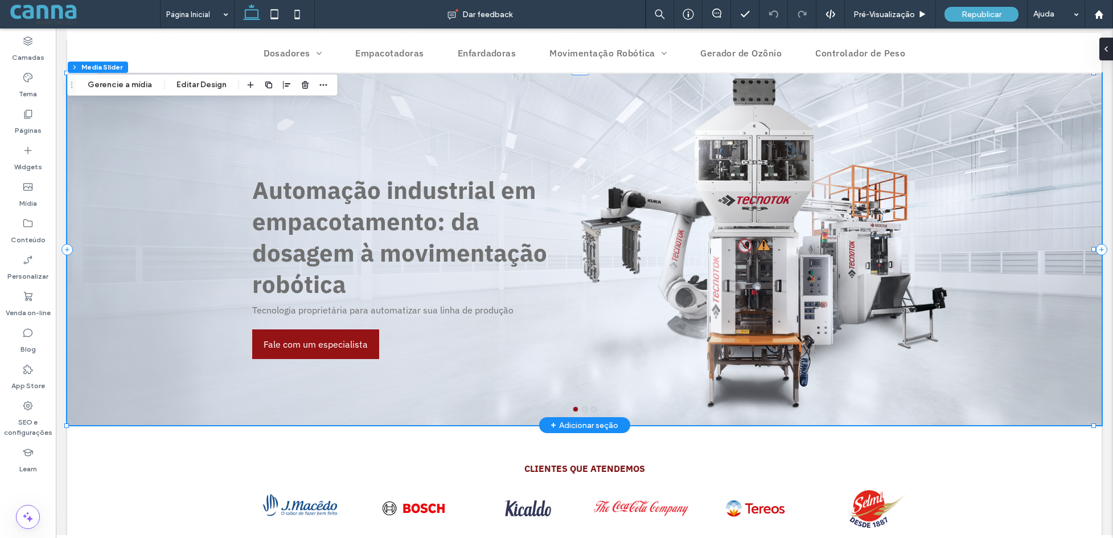
click at [580, 188] on div "Automação industrial em empacotamento: da dosagem à movimentação robótica Tecno…" at bounding box center [584, 256] width 683 height 297
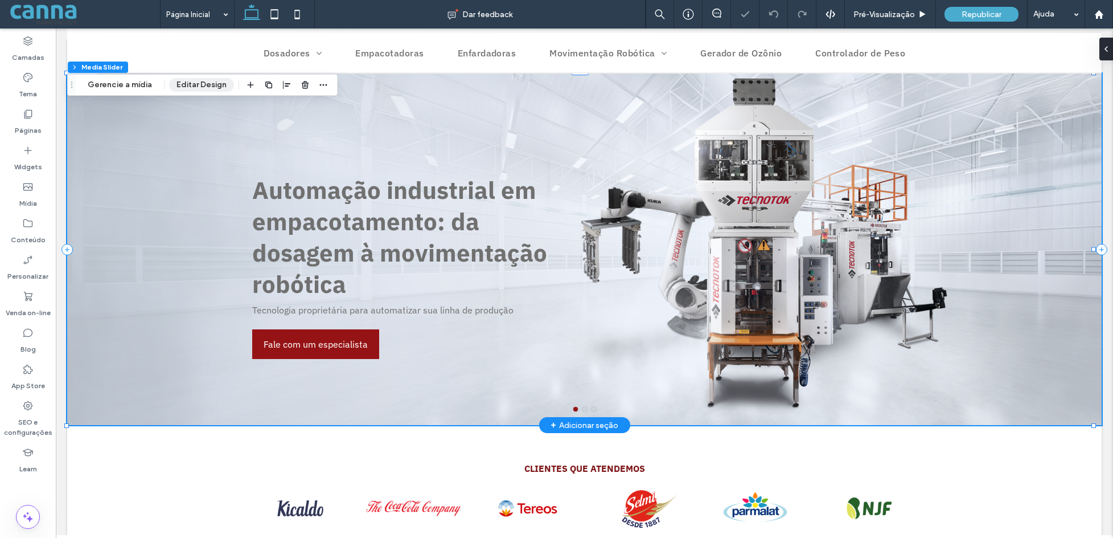
click at [198, 87] on button "Editar Design" at bounding box center [201, 85] width 65 height 14
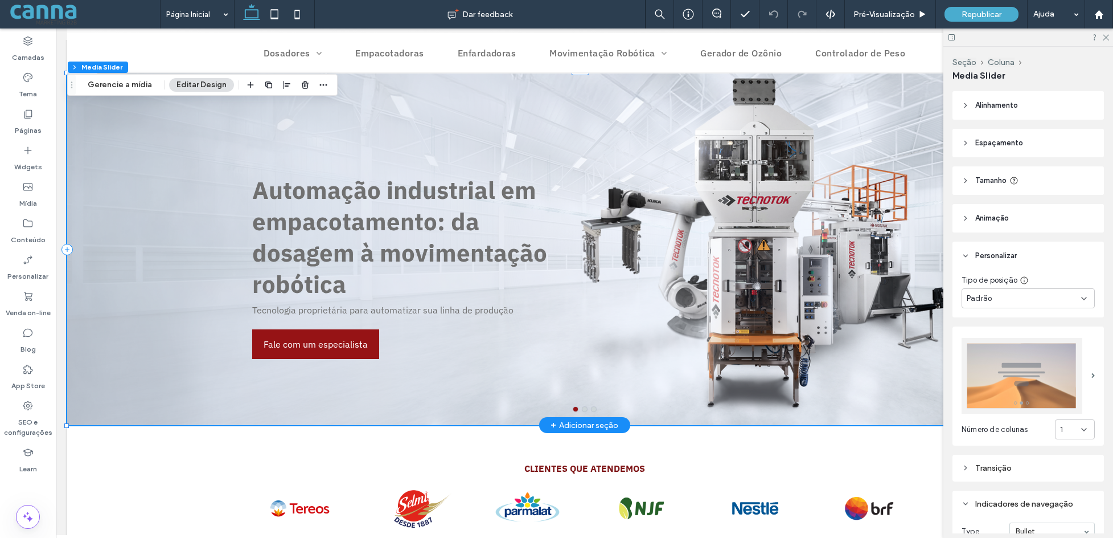
click at [964, 107] on icon at bounding box center [966, 105] width 8 height 8
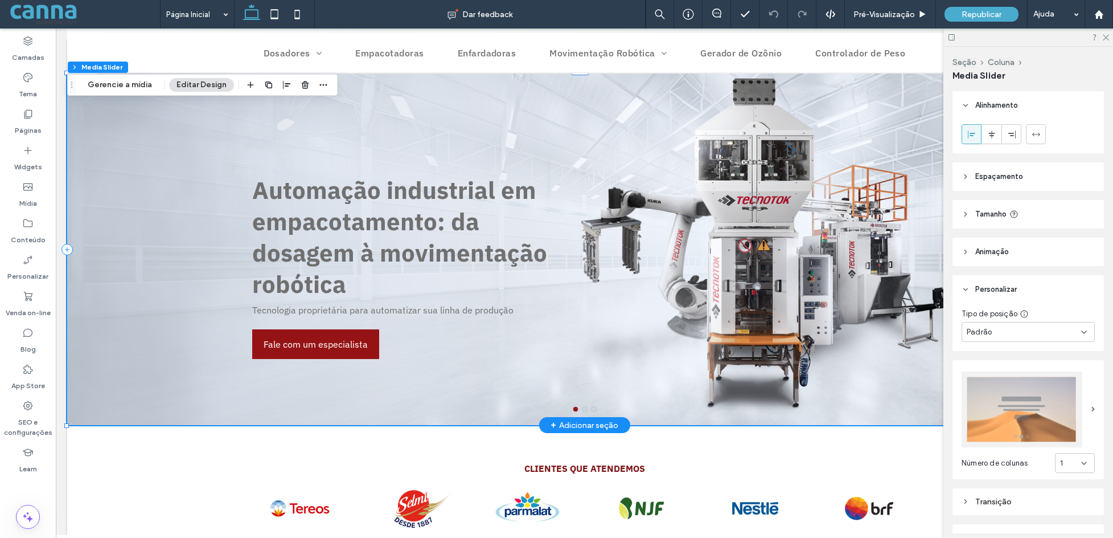
click at [968, 181] on header "Espaçamento" at bounding box center [1028, 176] width 151 height 28
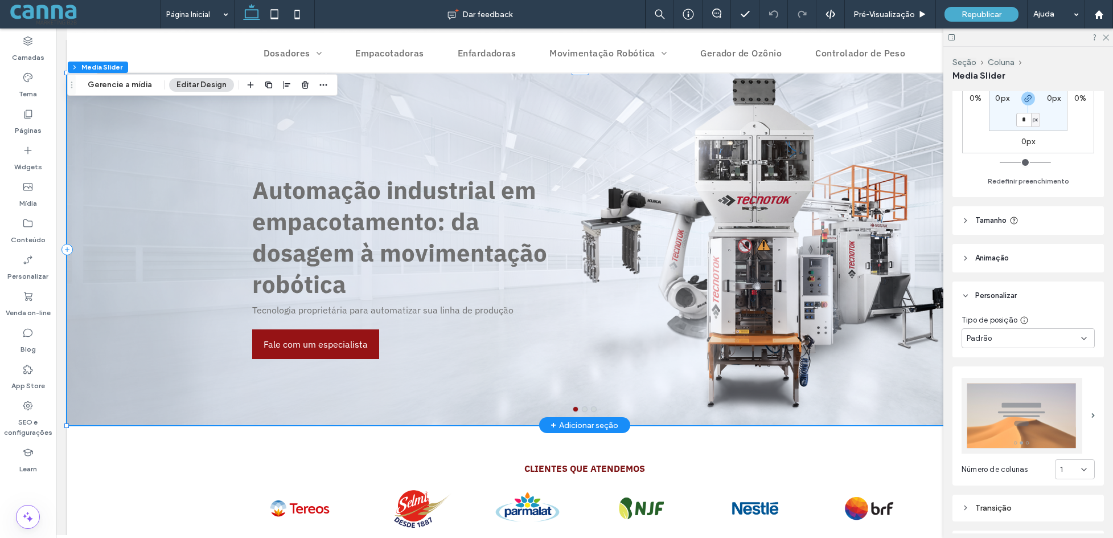
scroll to position [171, 0]
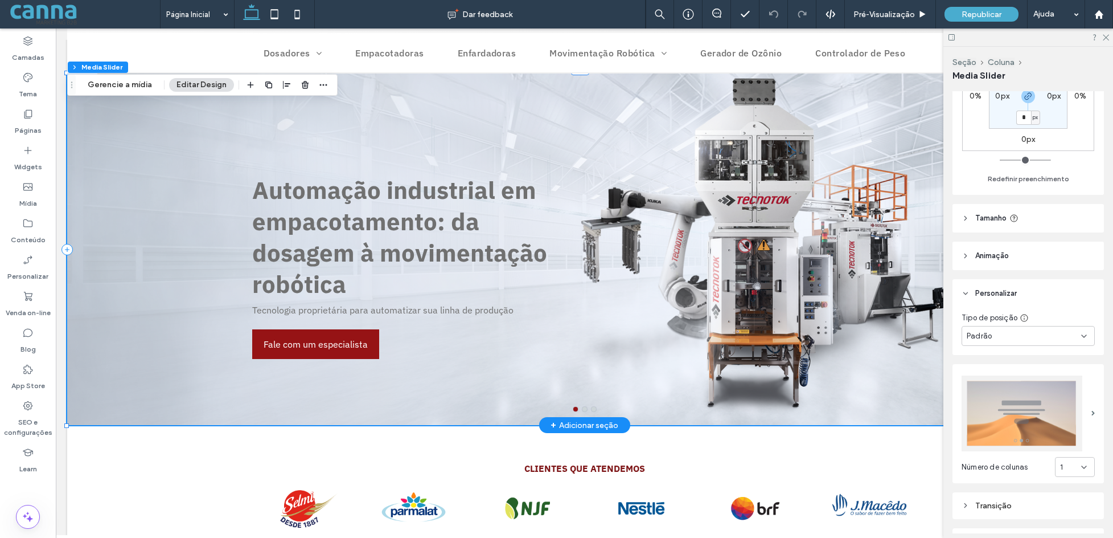
click at [967, 218] on icon at bounding box center [966, 218] width 8 height 8
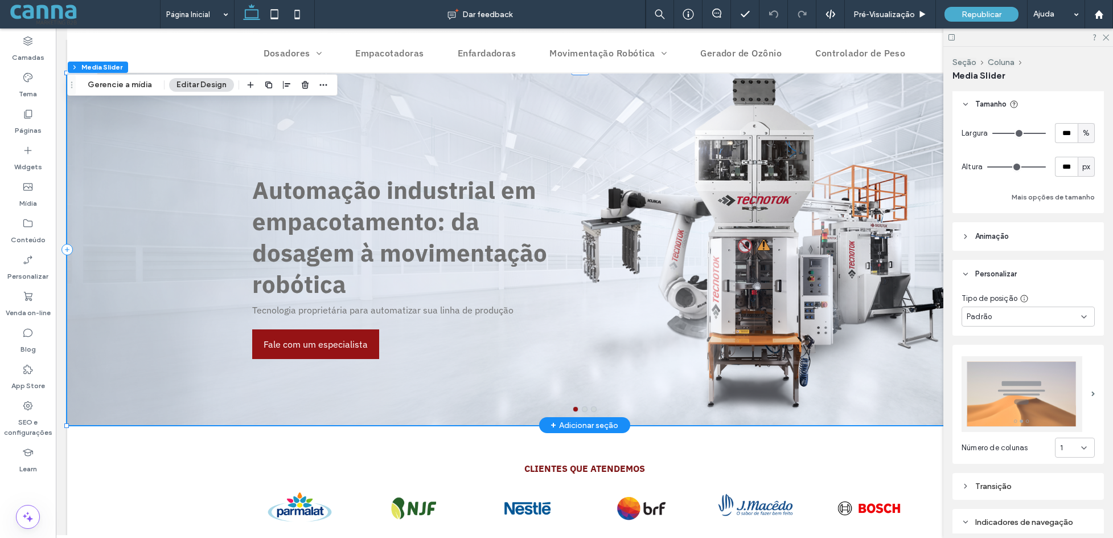
click at [966, 230] on header "Animaçāo" at bounding box center [1028, 236] width 151 height 28
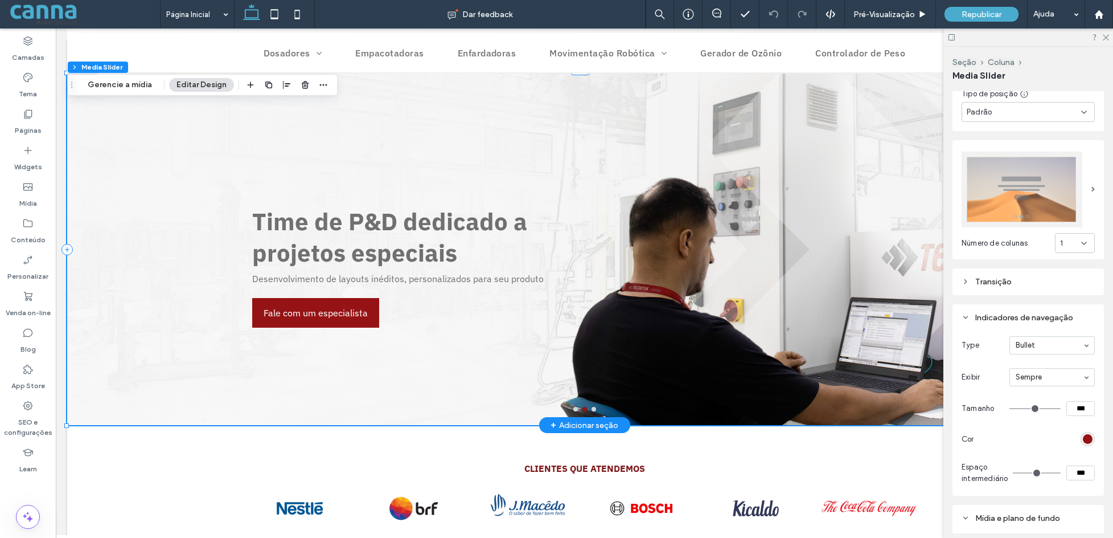
scroll to position [570, 0]
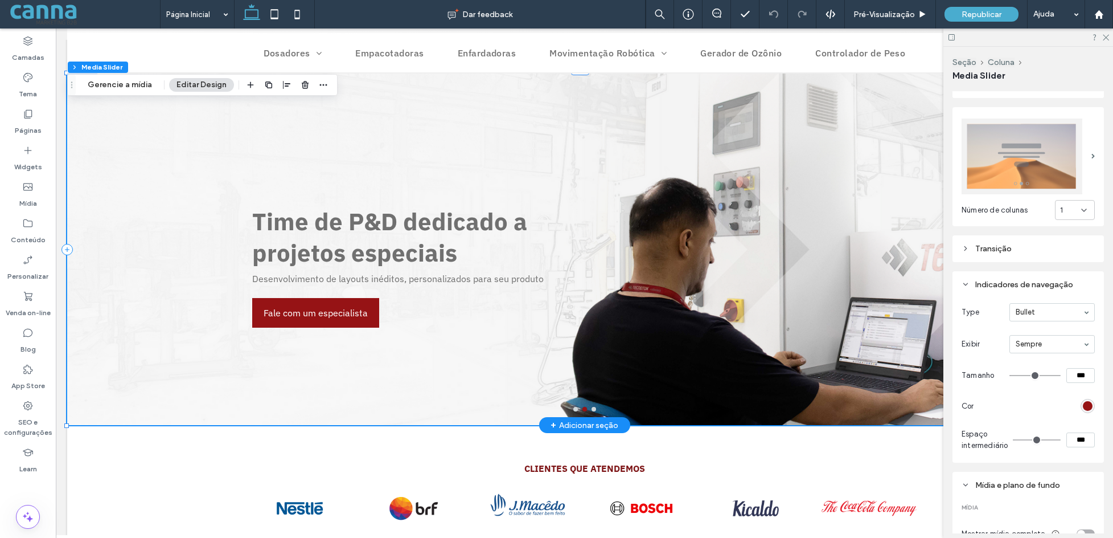
click at [963, 244] on icon at bounding box center [966, 248] width 8 height 8
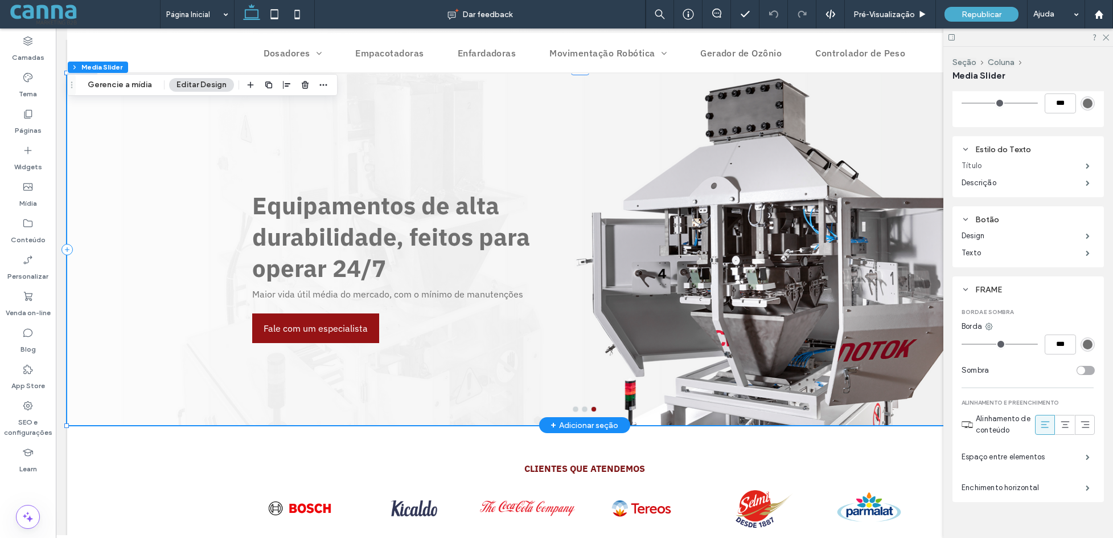
scroll to position [1505, 0]
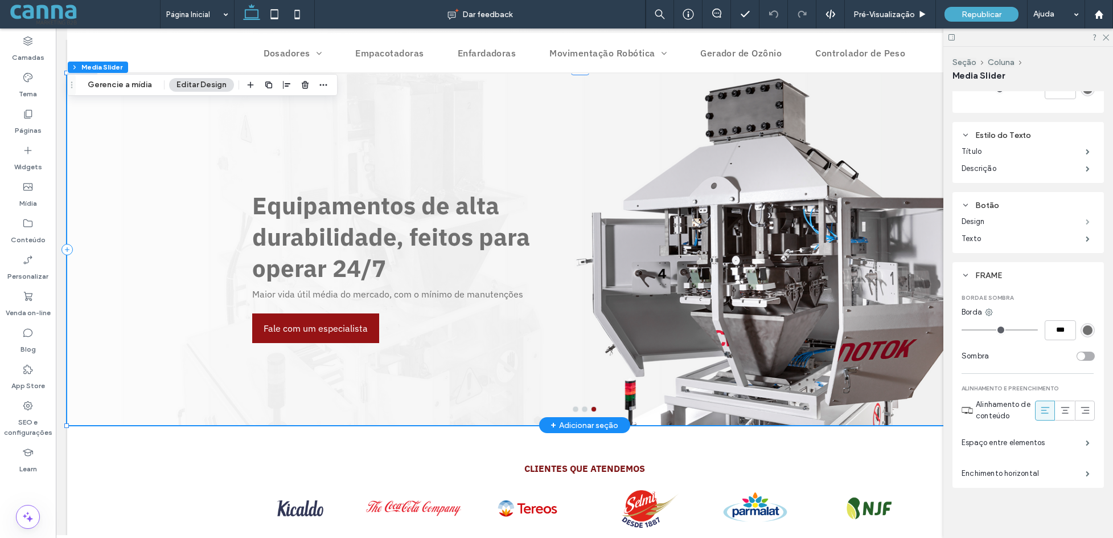
click at [1002, 219] on span at bounding box center [1088, 222] width 4 height 6
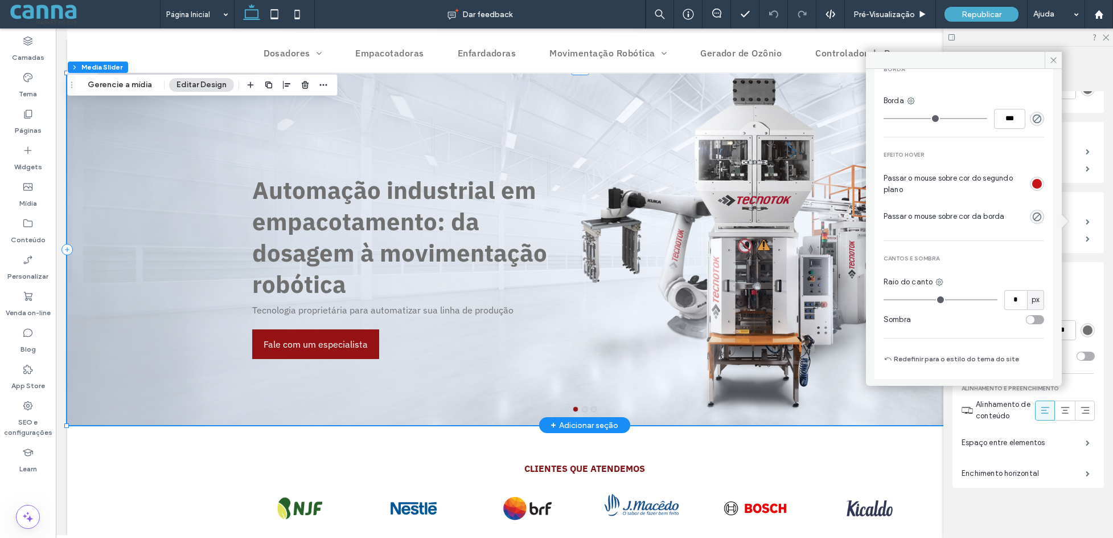
scroll to position [369, 0]
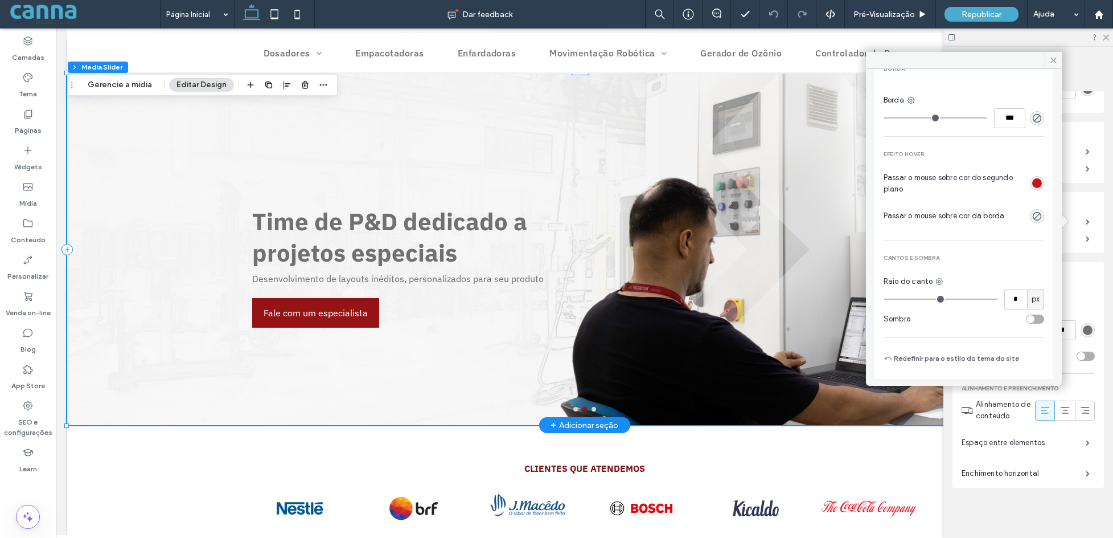
click at [1002, 272] on div "FRAME Borda e sombra Borda *** Sombra Cor da sombra Tipo de sombra Exterior Int…" at bounding box center [1028, 375] width 151 height 226
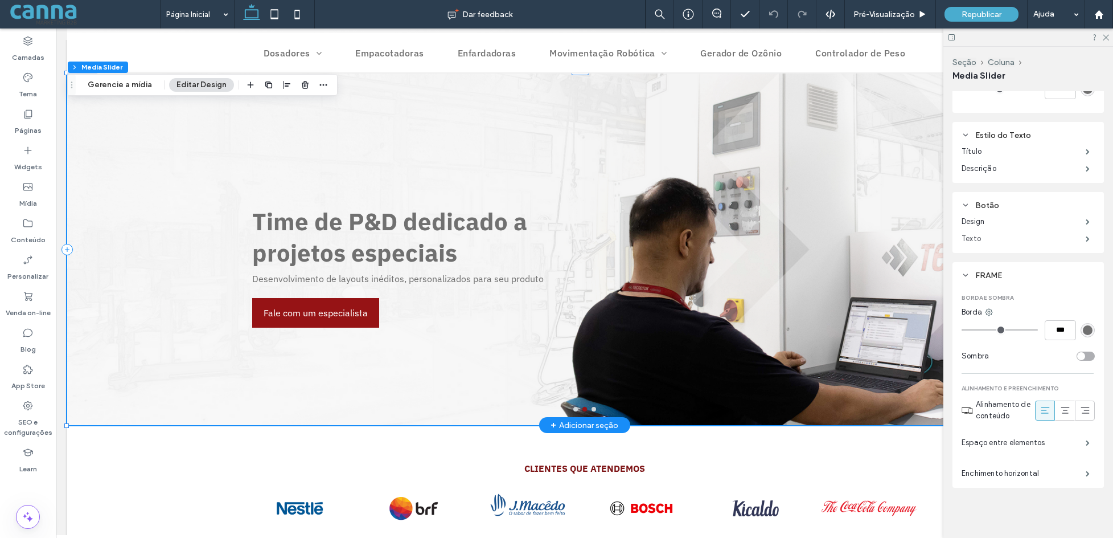
click at [1002, 240] on label "Texto" at bounding box center [1024, 238] width 124 height 23
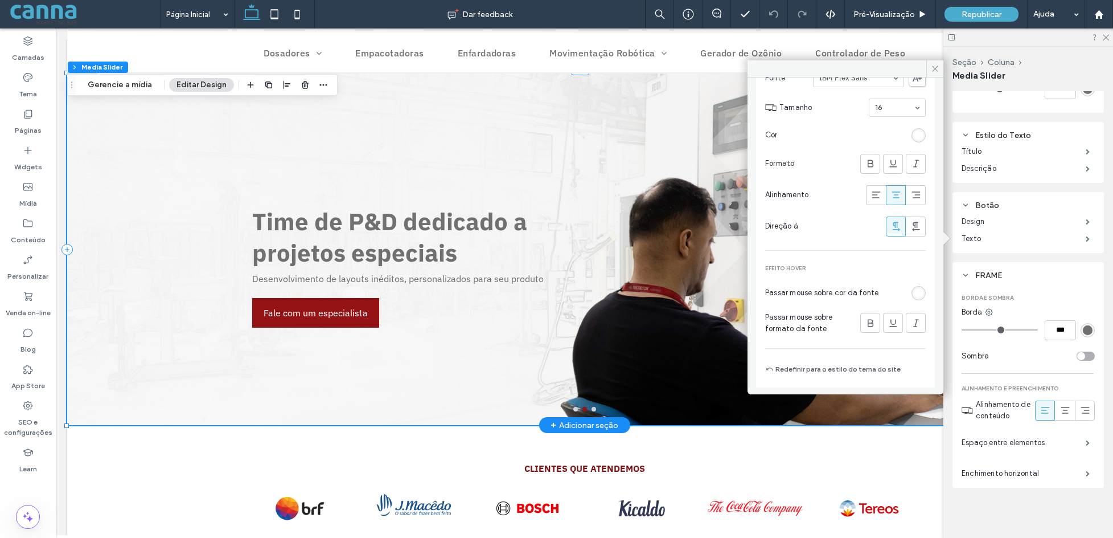
scroll to position [77, 0]
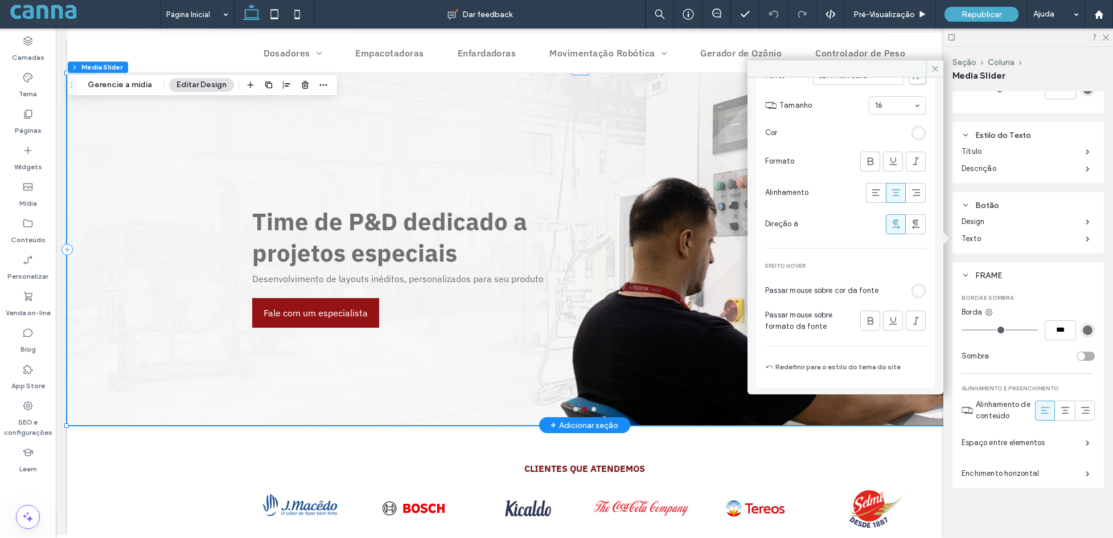
click at [1002, 267] on div "FRAME Borda e sombra Borda *** Sombra Cor da sombra Tipo de sombra Exterior Int…" at bounding box center [1028, 375] width 151 height 226
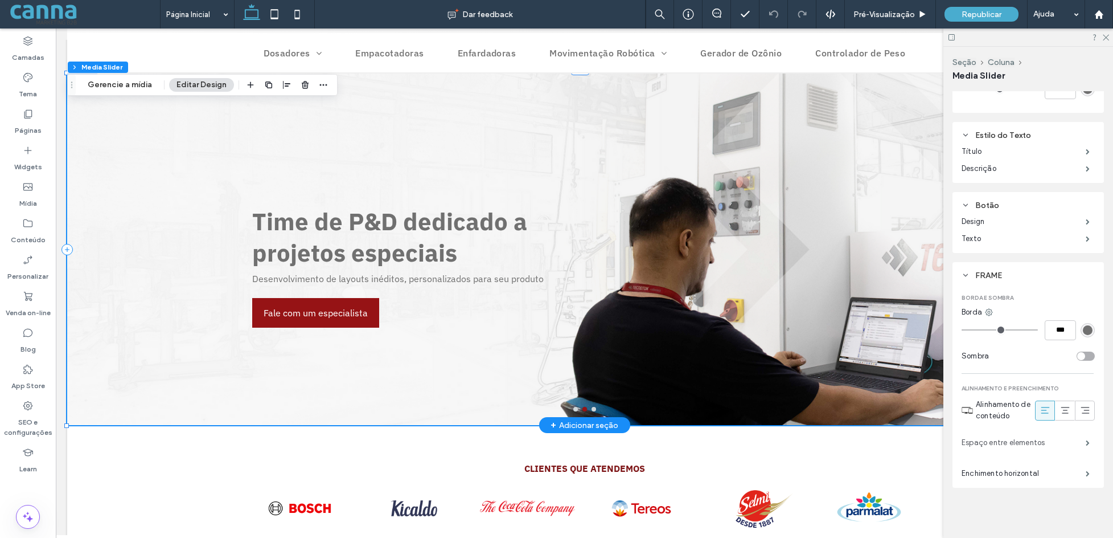
click at [1002, 451] on label "Espaço entre elementos" at bounding box center [1024, 442] width 124 height 23
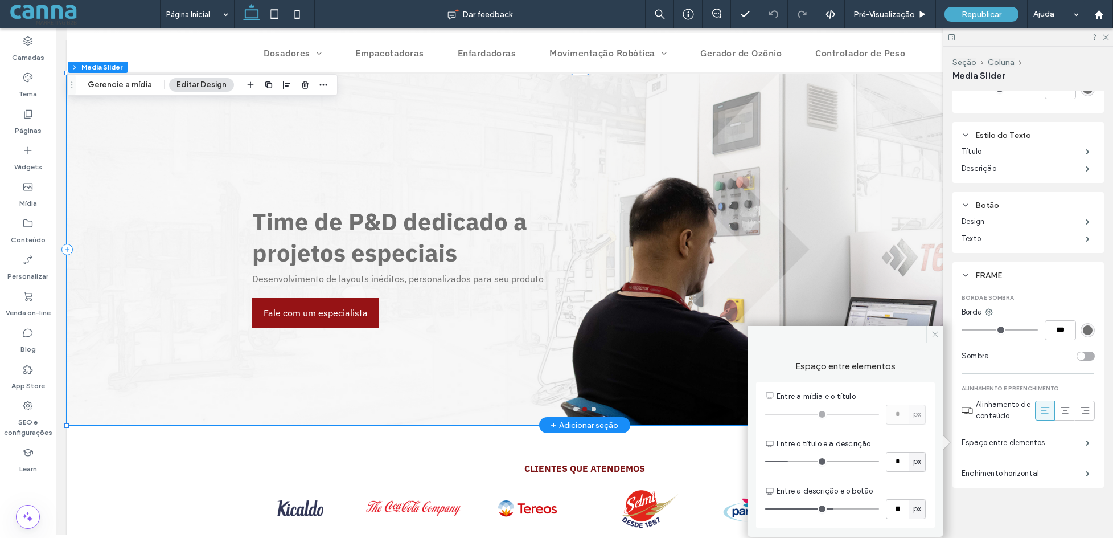
drag, startPoint x: 933, startPoint y: 330, endPoint x: 880, endPoint y: 304, distance: 59.1
click at [933, 330] on icon at bounding box center [935, 334] width 9 height 9
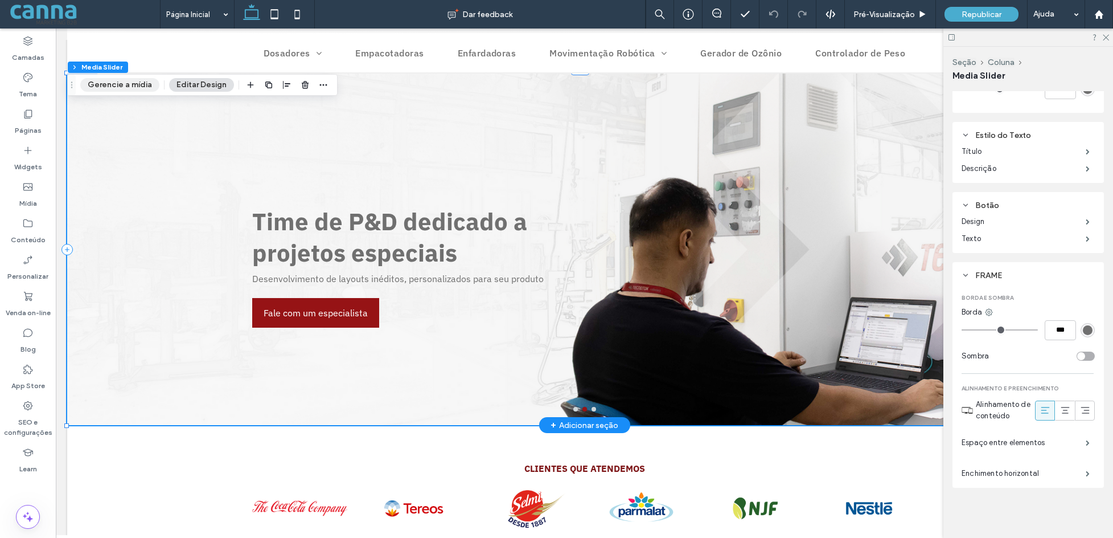
click at [124, 84] on button "Gerencie a mídia" at bounding box center [119, 85] width 79 height 14
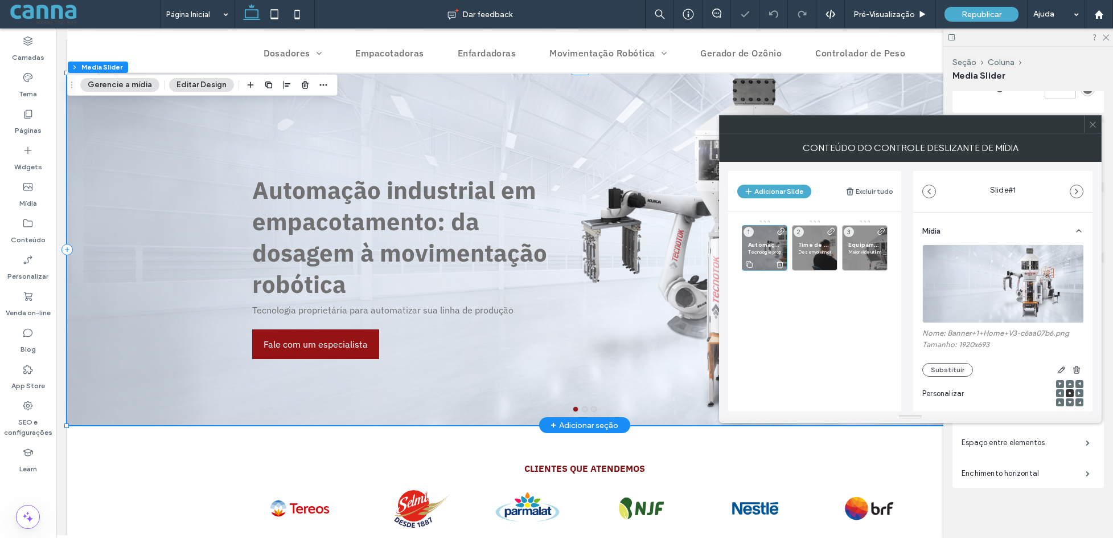
click at [762, 247] on span "Automação industrial em empacotamento: da dosagem à movimentação robótica" at bounding box center [764, 244] width 33 height 7
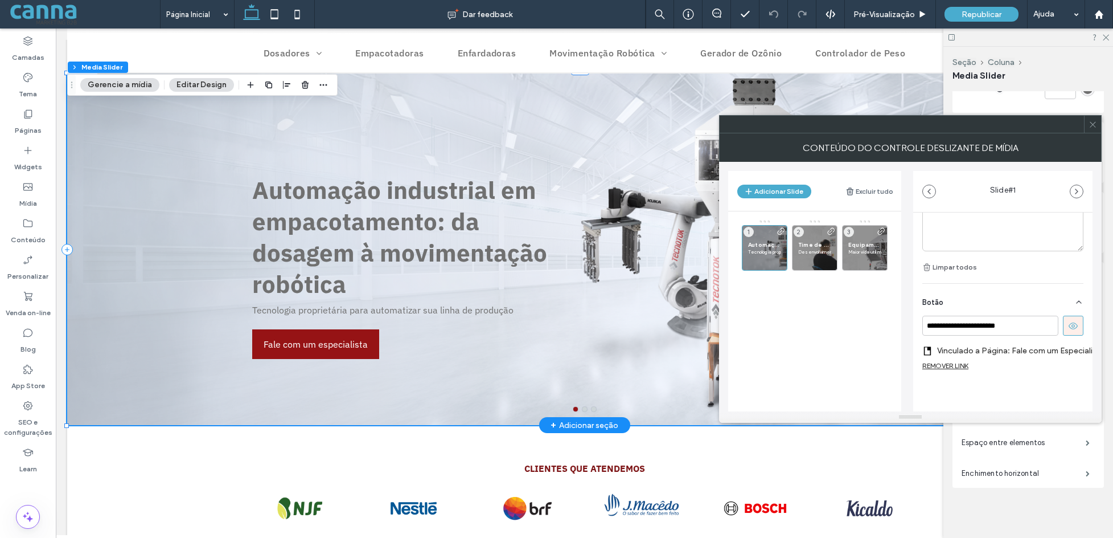
scroll to position [390, 0]
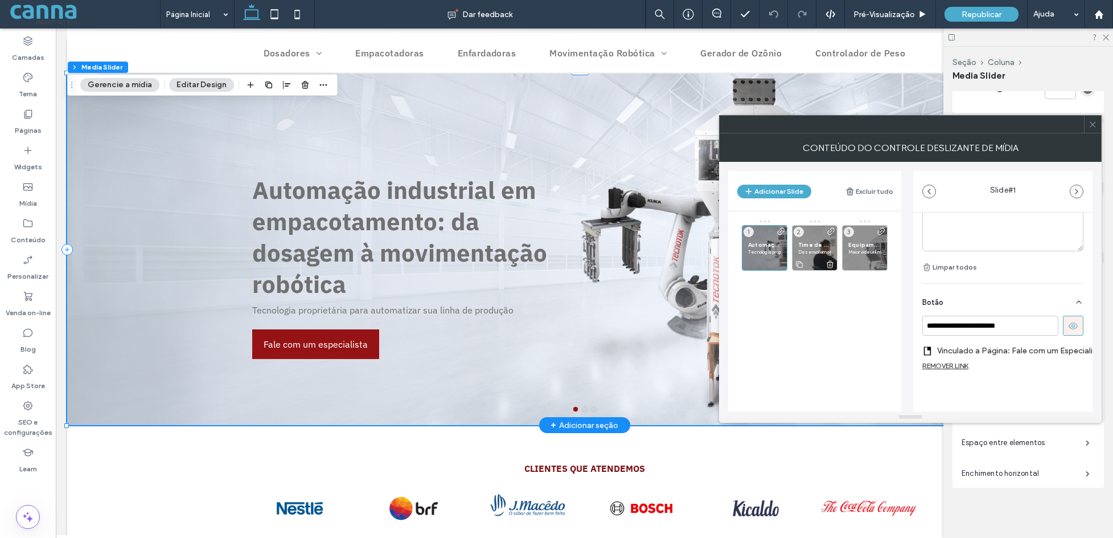
click at [816, 241] on span "Time de P&D dedicado a projetos especiais" at bounding box center [814, 244] width 33 height 7
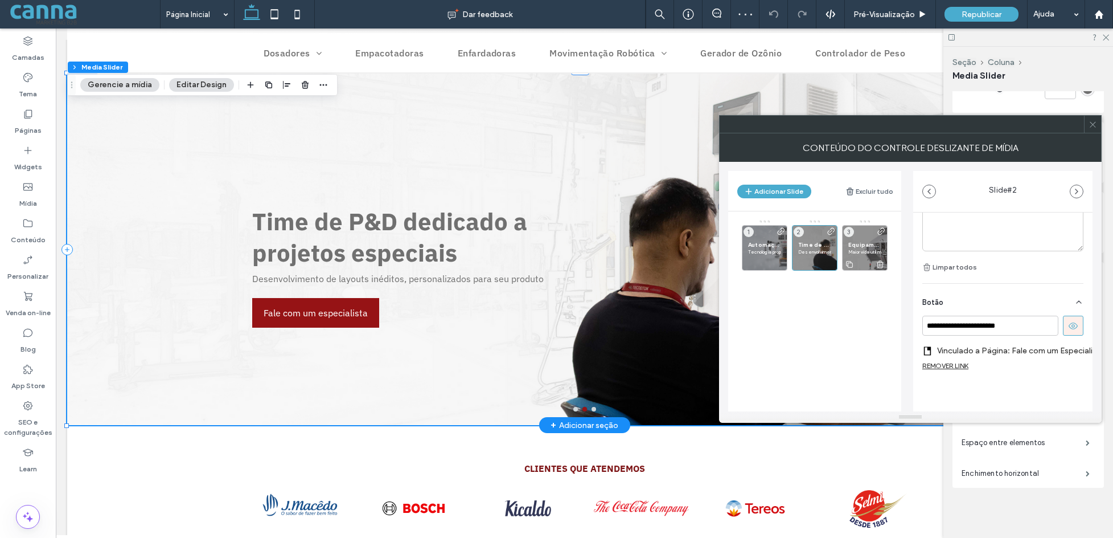
click at [870, 249] on p "Maior vida útil média do mercado, com o mínimo de manutenções" at bounding box center [865, 251] width 33 height 7
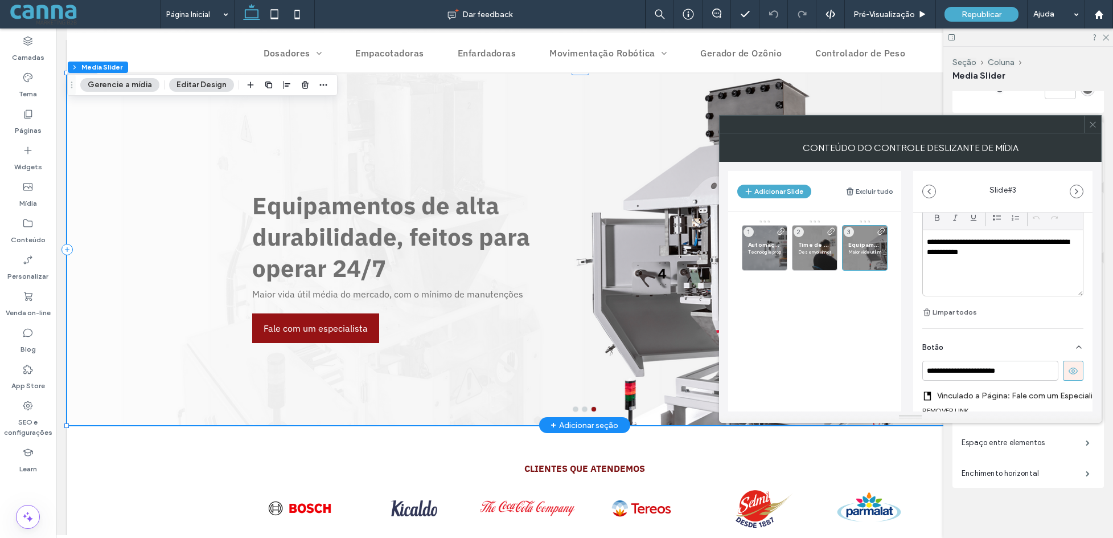
scroll to position [0, 0]
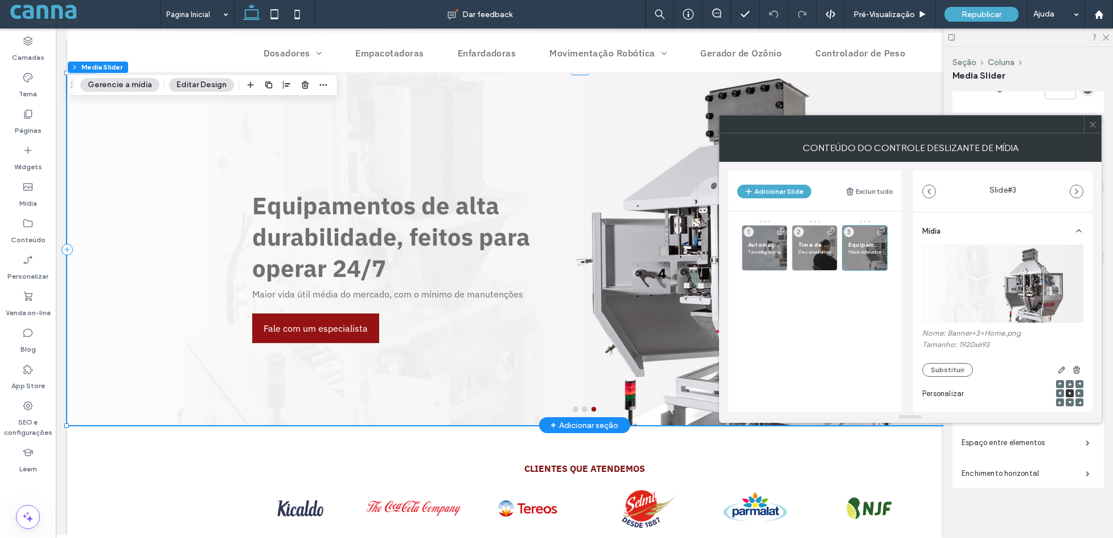
click at [810, 314] on div "Automação industrial em empacotamento: da dosagem à movimentação robótica Tecno…" at bounding box center [821, 279] width 159 height 120
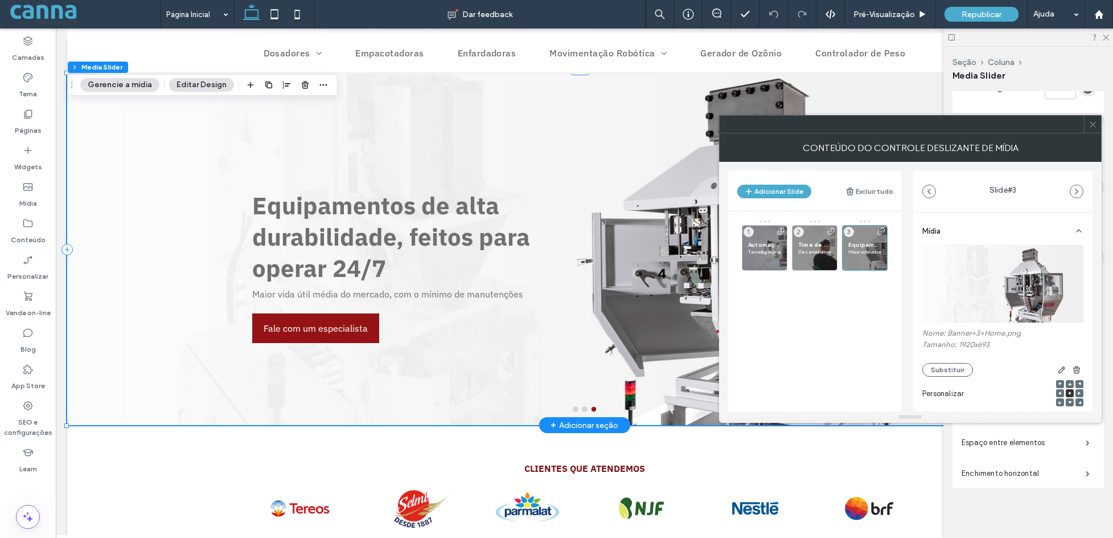
click at [1002, 125] on icon at bounding box center [1093, 124] width 9 height 9
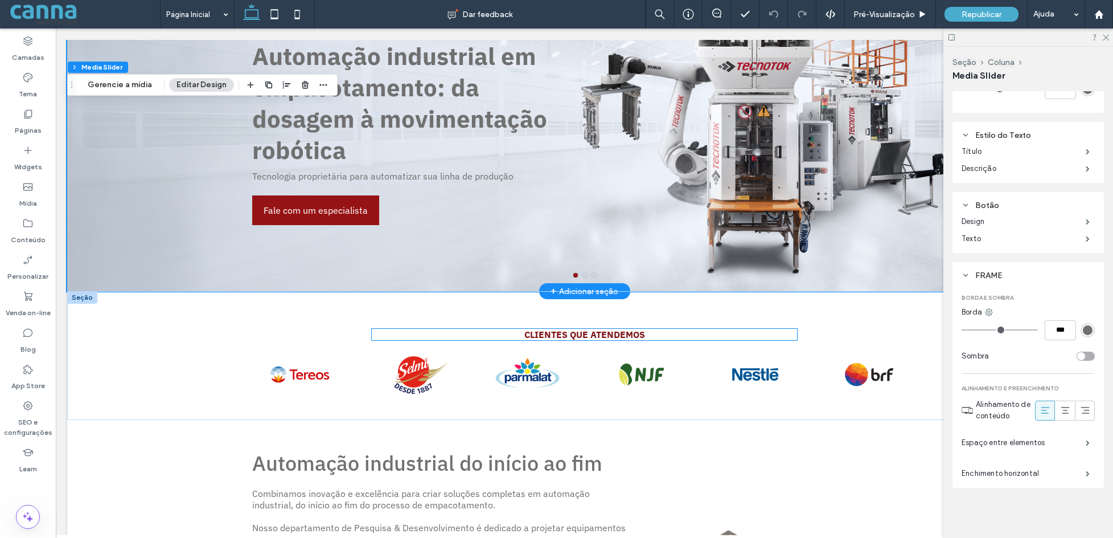
scroll to position [228, 0]
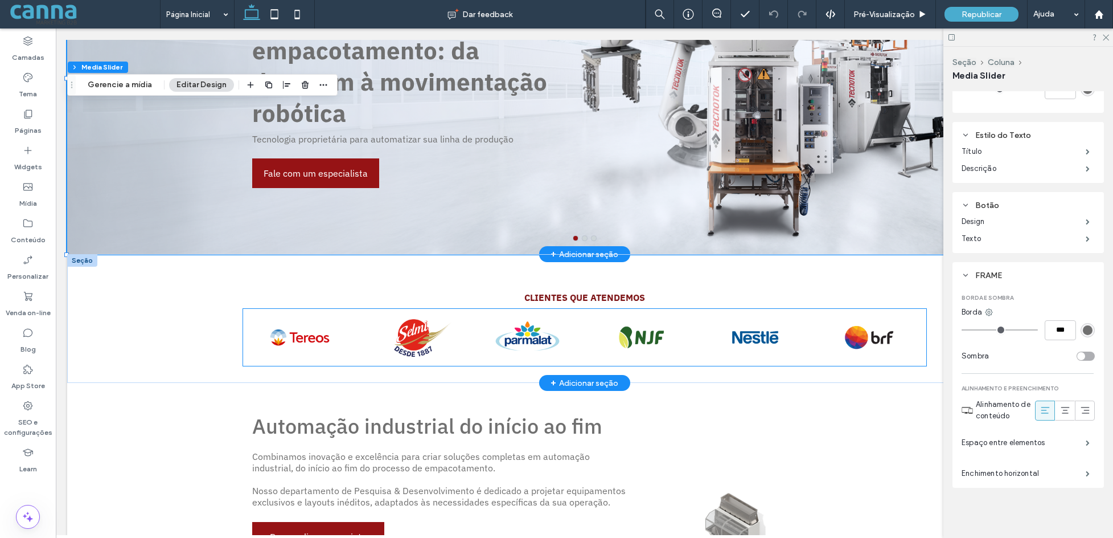
click at [427, 314] on div at bounding box center [414, 337] width 107 height 57
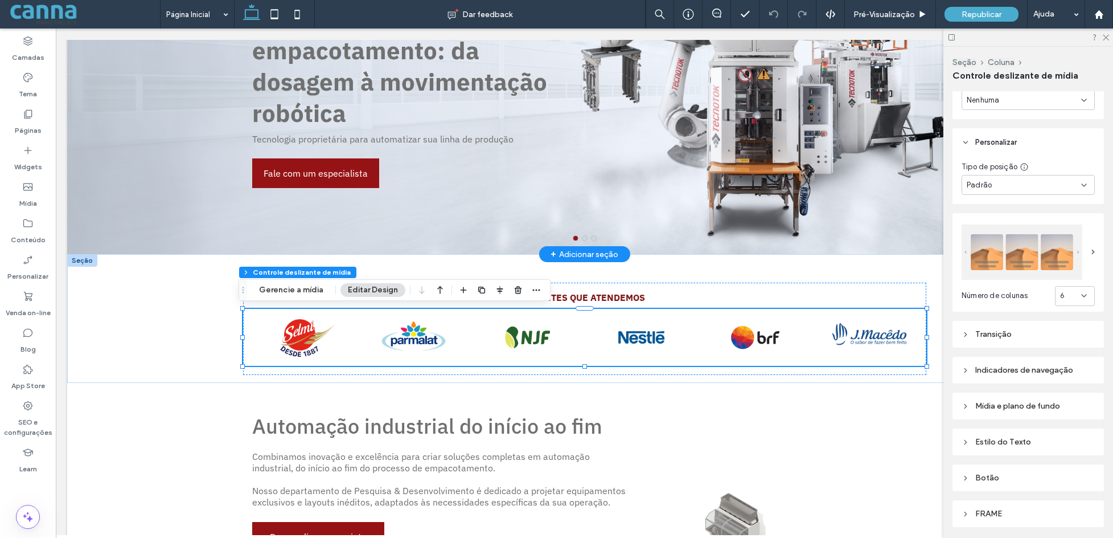
scroll to position [500, 0]
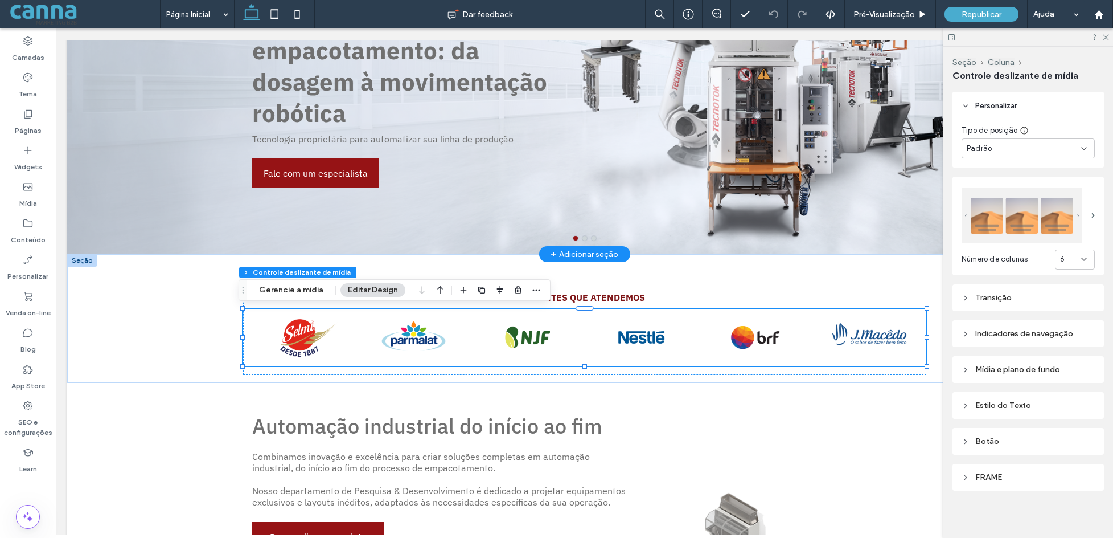
click at [965, 441] on icon at bounding box center [966, 441] width 8 height 8
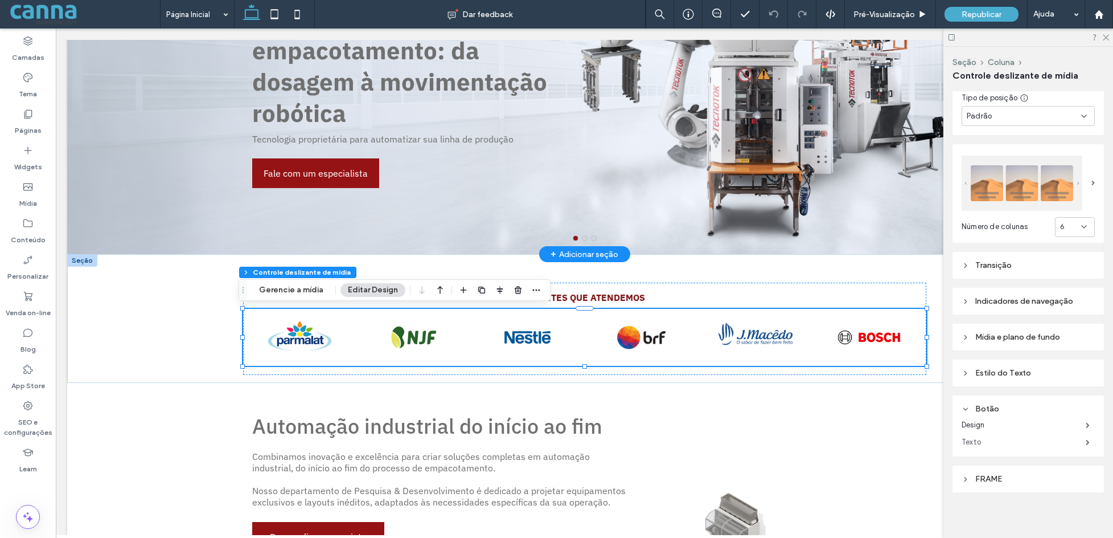
scroll to position [534, 0]
click at [968, 417] on label "Design" at bounding box center [1024, 423] width 124 height 23
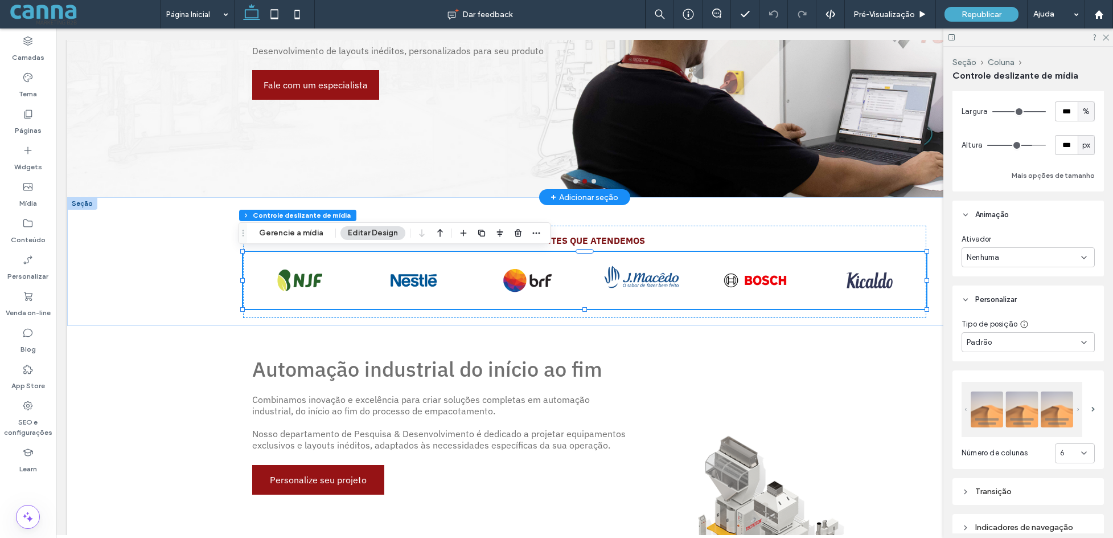
scroll to position [249, 0]
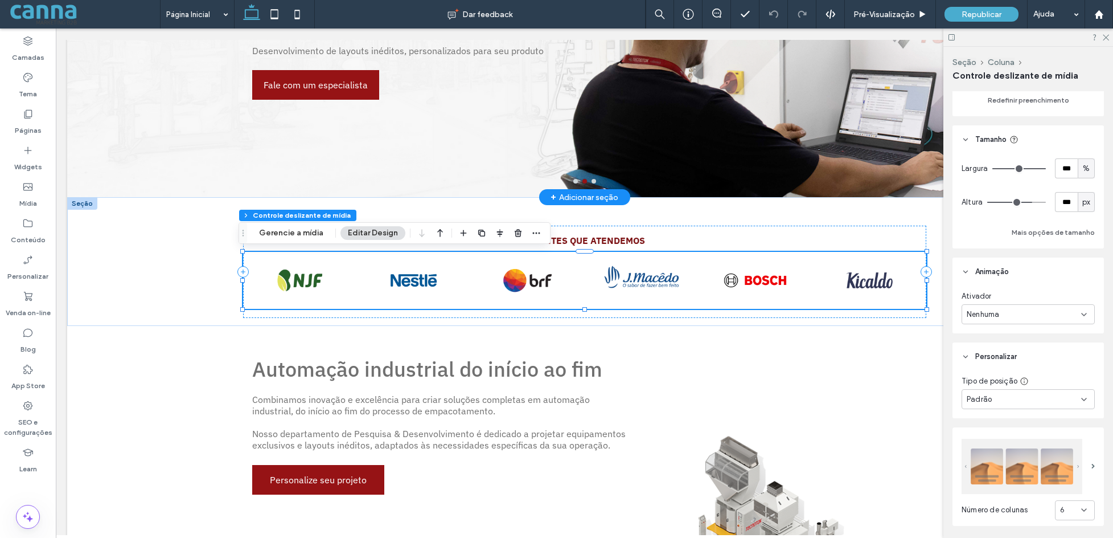
click at [381, 228] on button "Editar Design" at bounding box center [373, 233] width 65 height 14
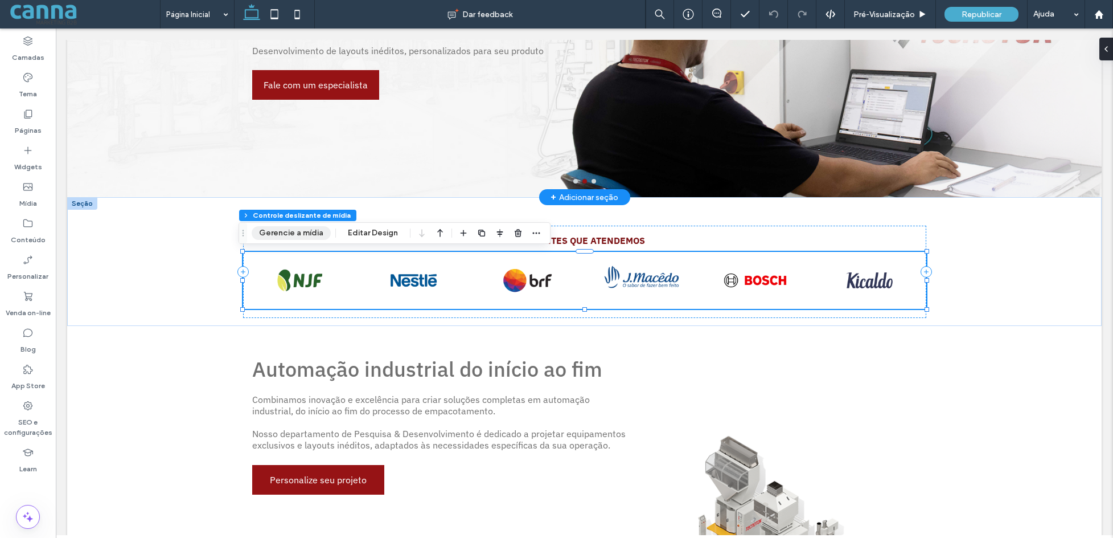
click at [298, 229] on button "Gerencie a mídia" at bounding box center [291, 233] width 79 height 14
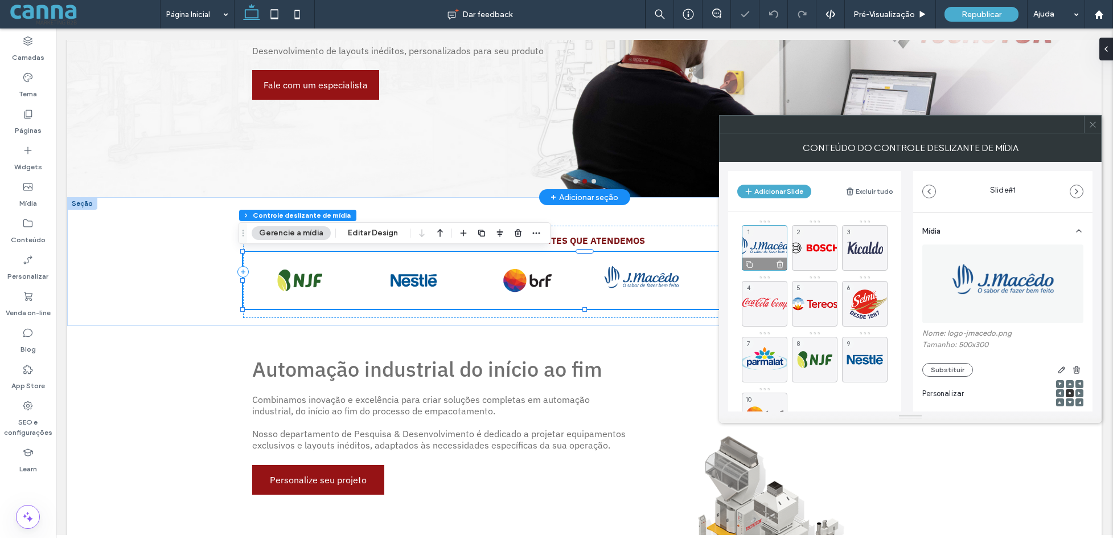
click at [766, 244] on div "1" at bounding box center [765, 248] width 46 height 46
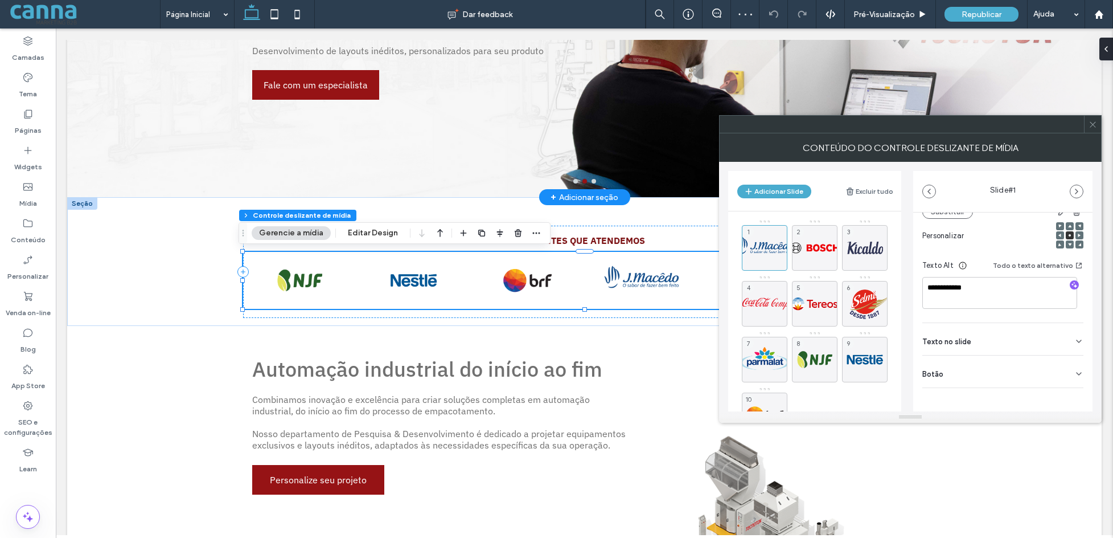
scroll to position [161, 0]
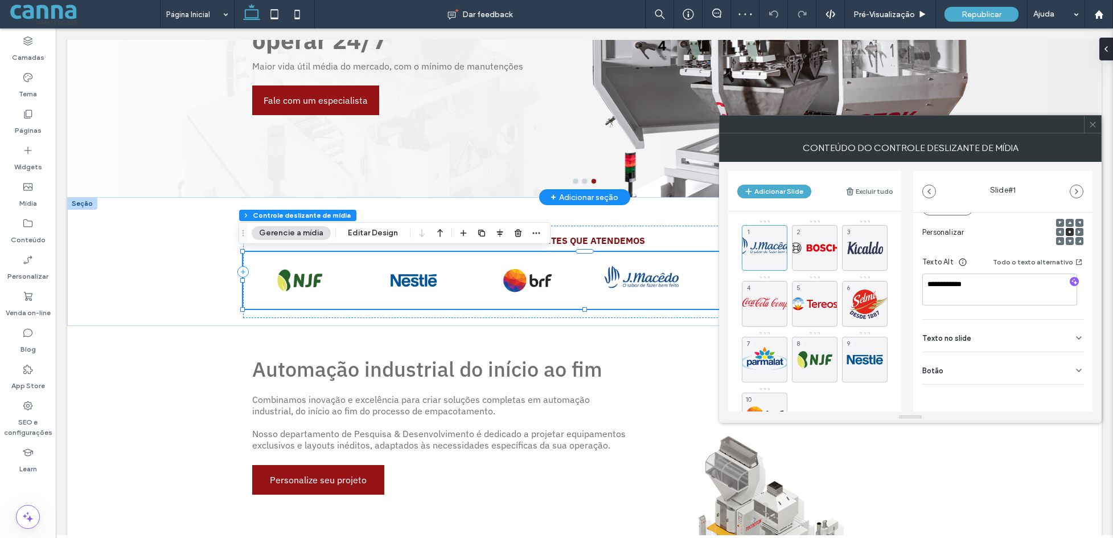
click at [986, 372] on div "Botão" at bounding box center [1003, 368] width 161 height 32
click at [1002, 279] on div "Texto no slide" at bounding box center [1003, 281] width 161 height 32
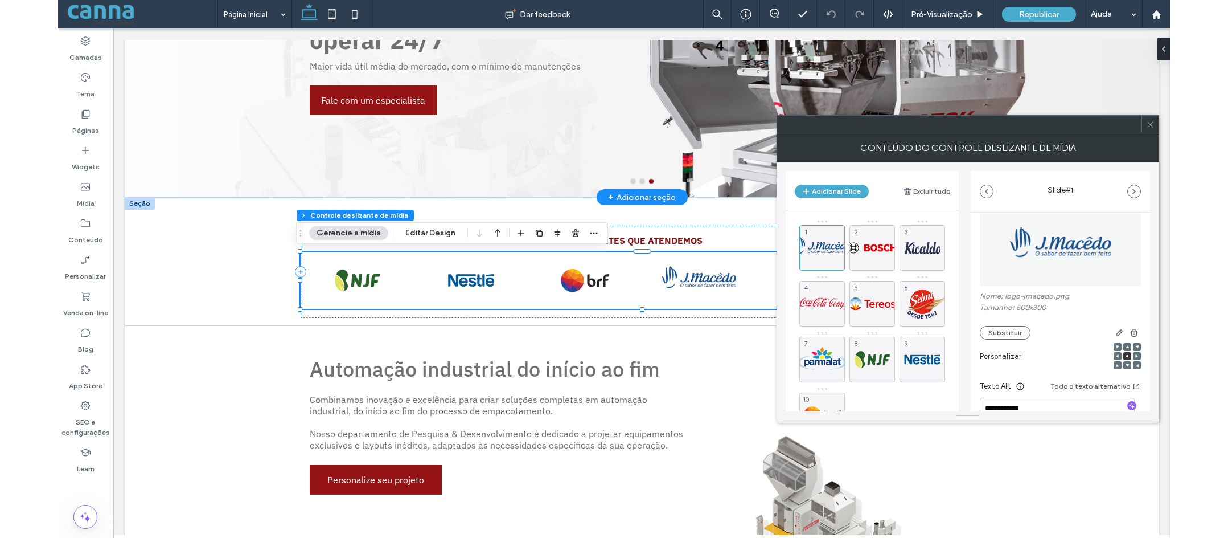
scroll to position [0, 0]
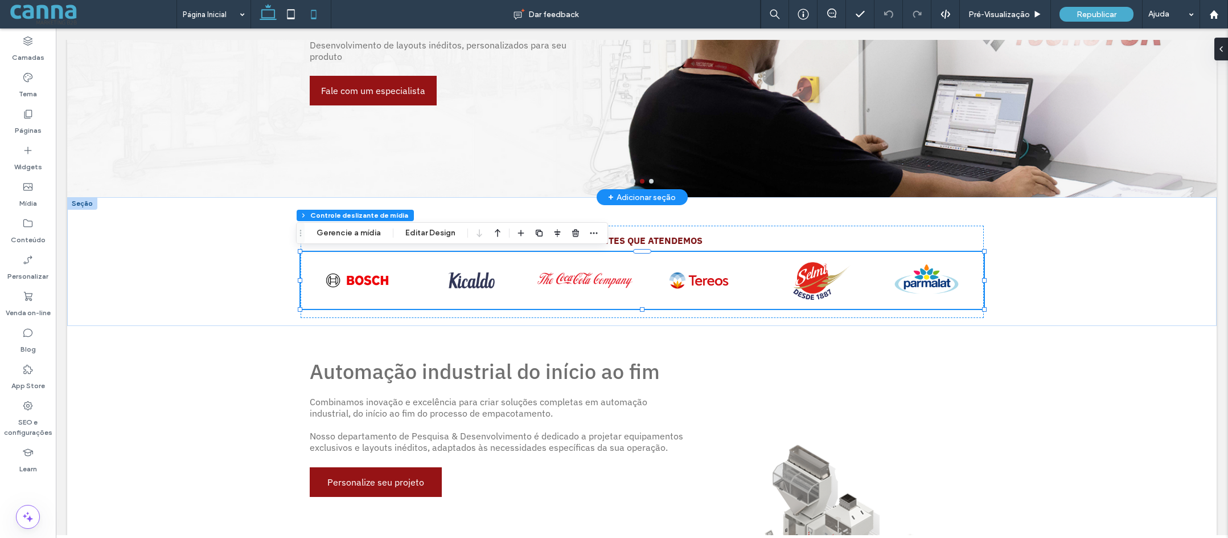
click at [325, 14] on icon at bounding box center [313, 14] width 23 height 23
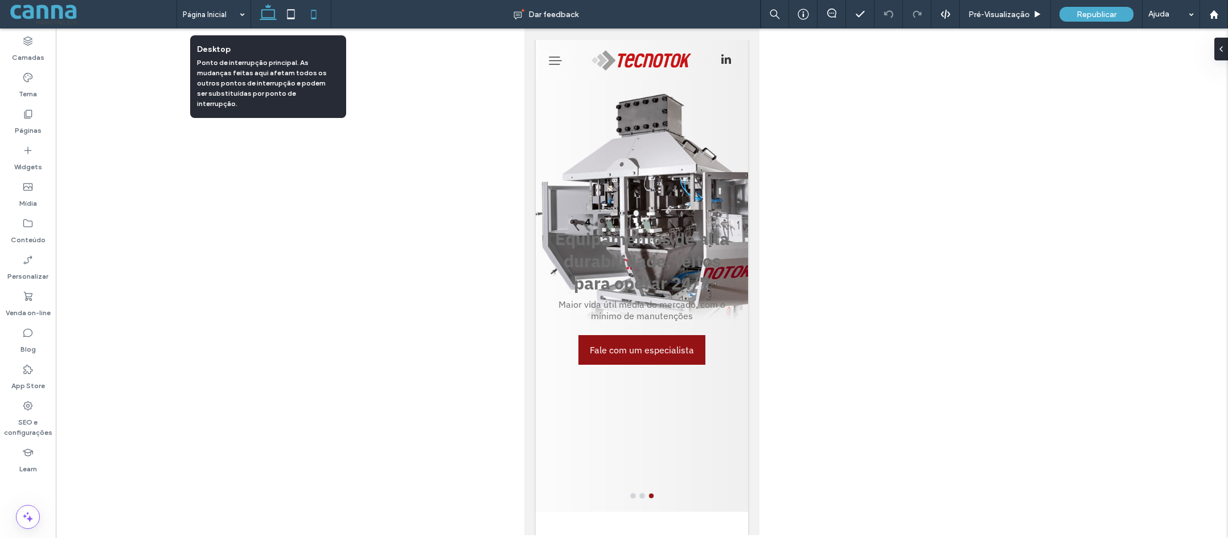
click at [265, 13] on icon at bounding box center [268, 14] width 23 height 23
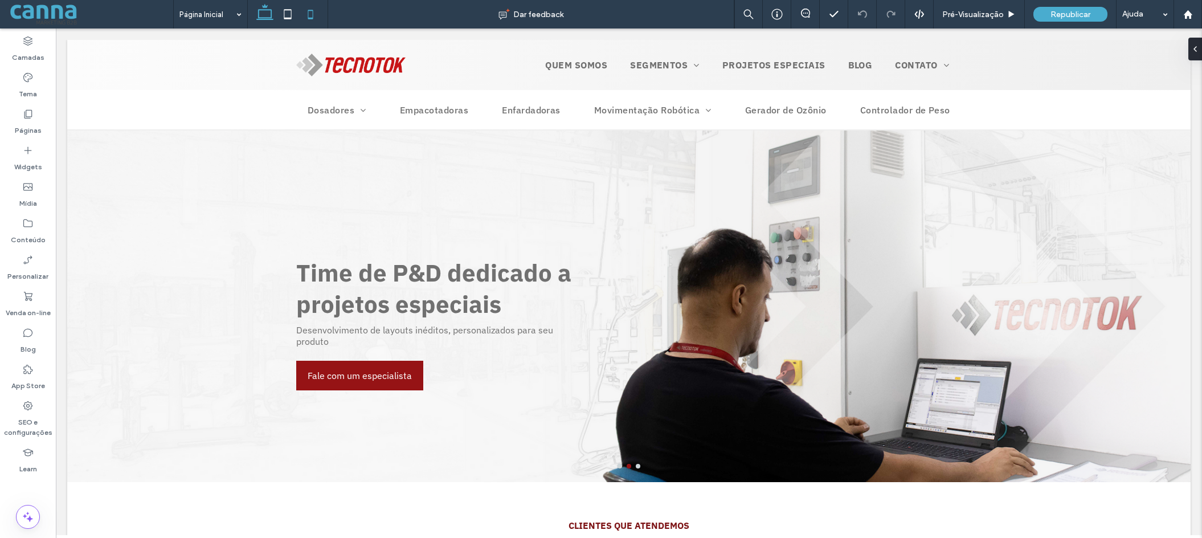
click at [309, 13] on icon at bounding box center [310, 14] width 23 height 23
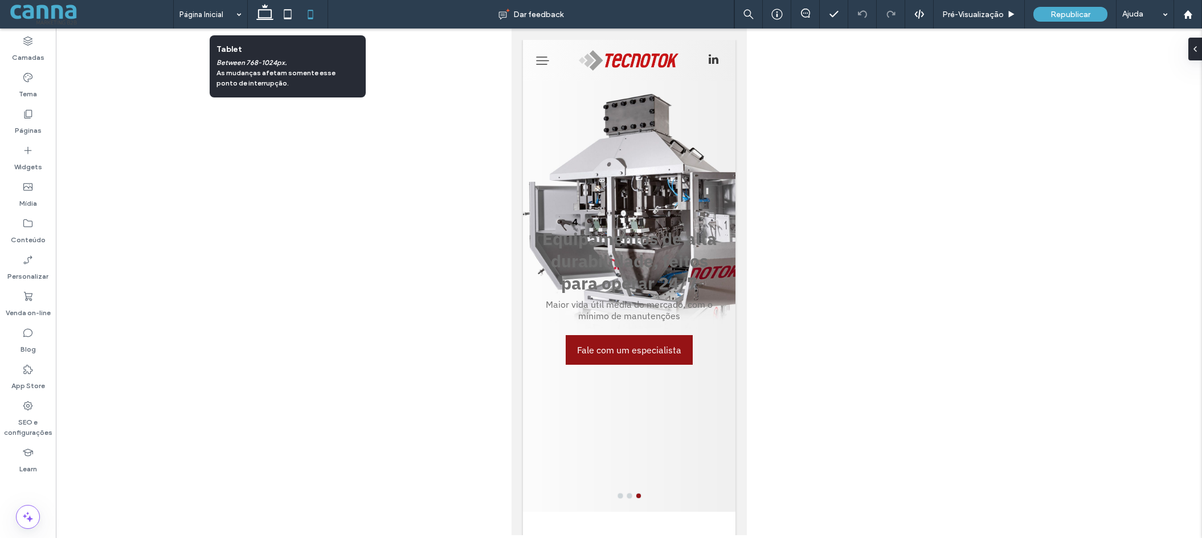
drag, startPoint x: 286, startPoint y: 21, endPoint x: 289, endPoint y: 30, distance: 9.5
click at [286, 22] on icon at bounding box center [287, 14] width 23 height 23
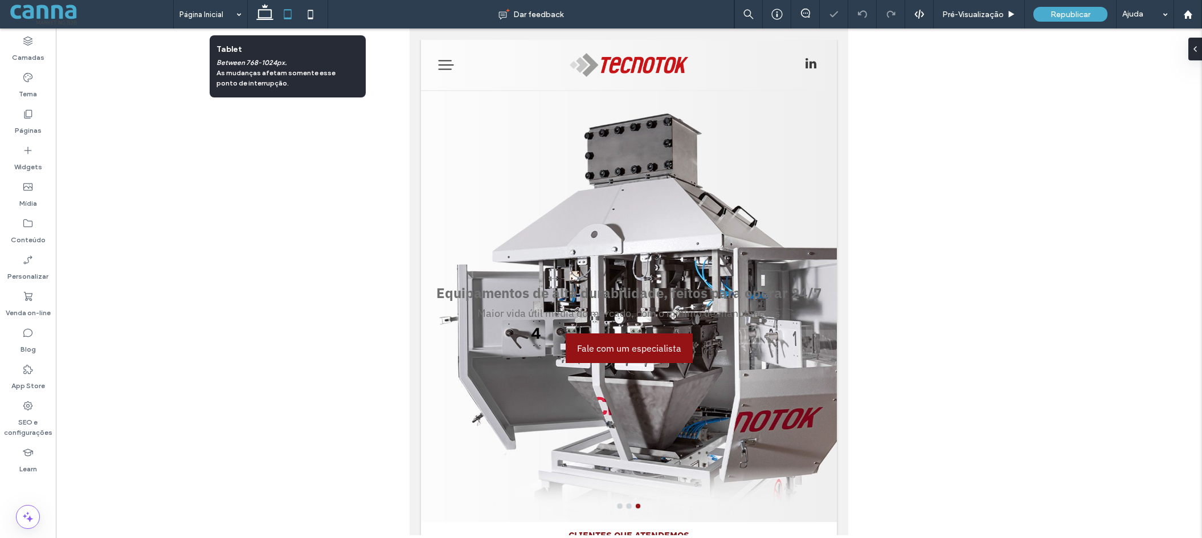
scroll to position [51, 0]
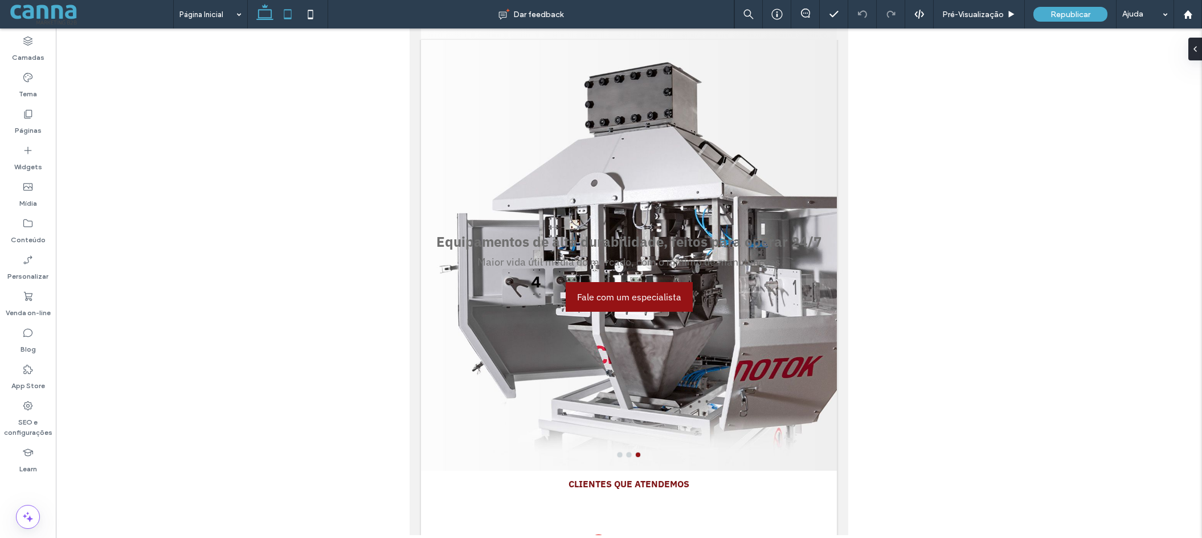
click at [261, 12] on icon at bounding box center [264, 14] width 23 height 23
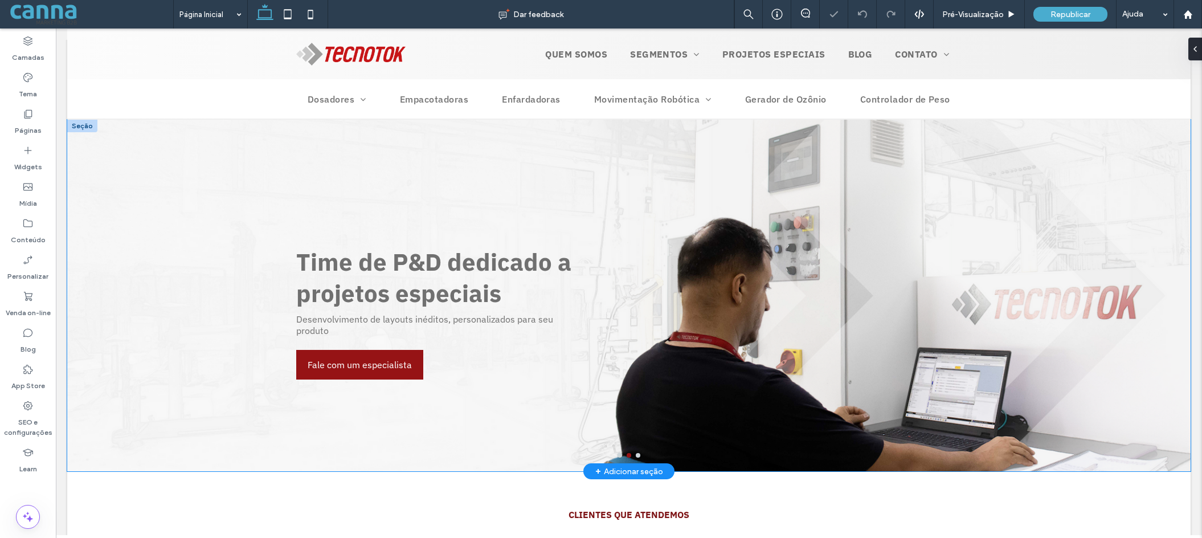
scroll to position [0, 0]
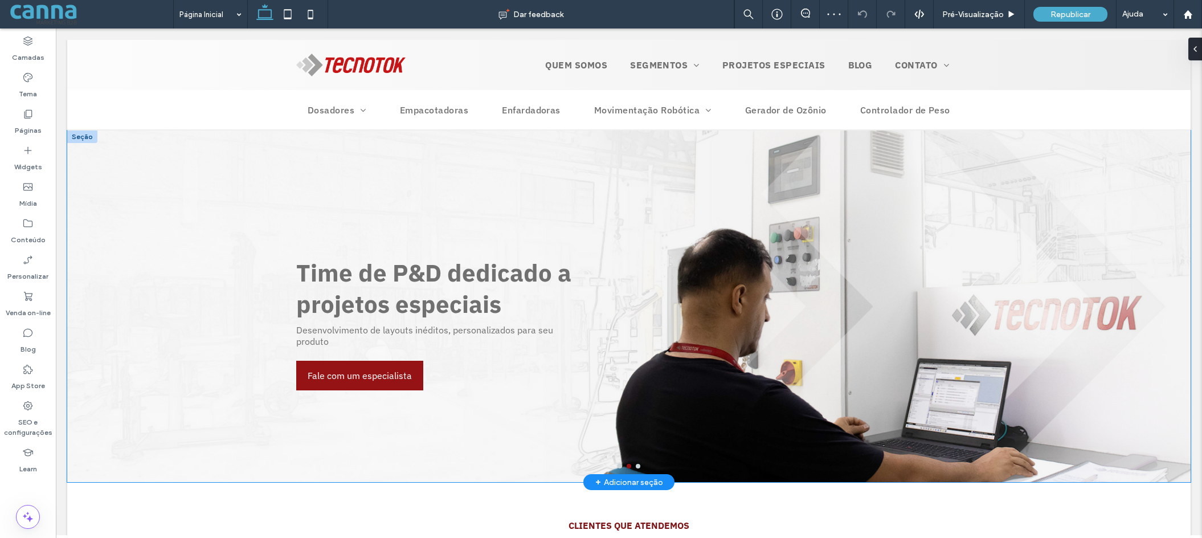
click at [167, 211] on div at bounding box center [628, 305] width 1123 height 351
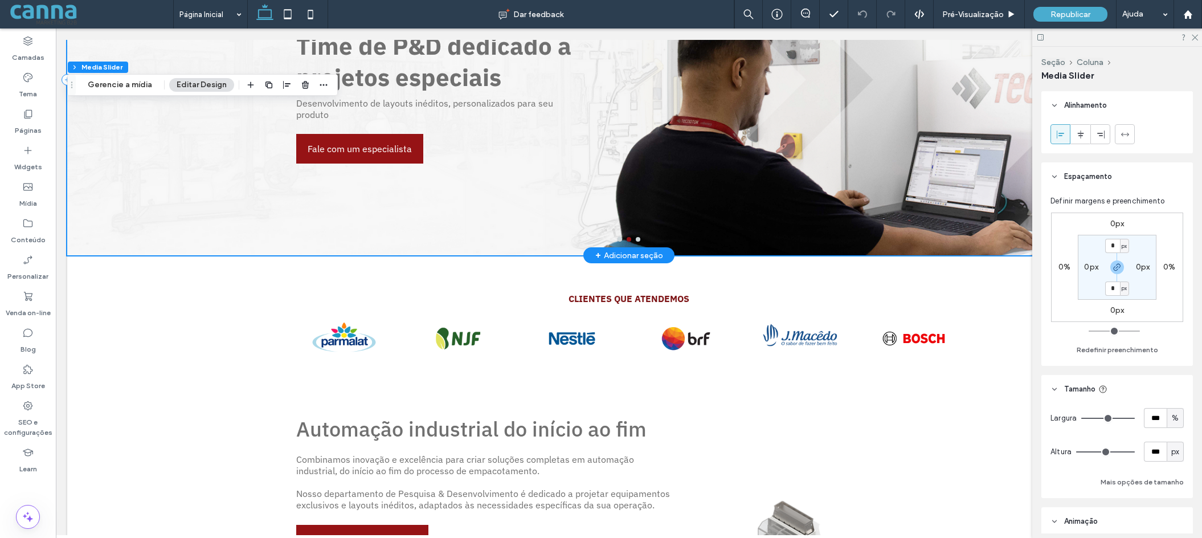
scroll to position [228, 0]
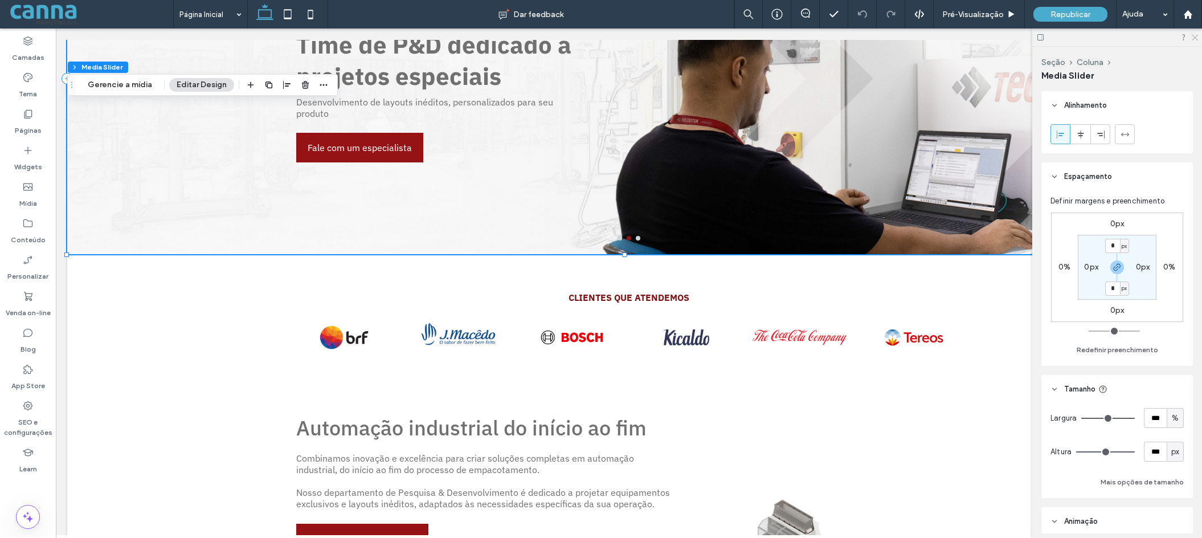
click at [1195, 36] on icon at bounding box center [1193, 36] width 7 height 7
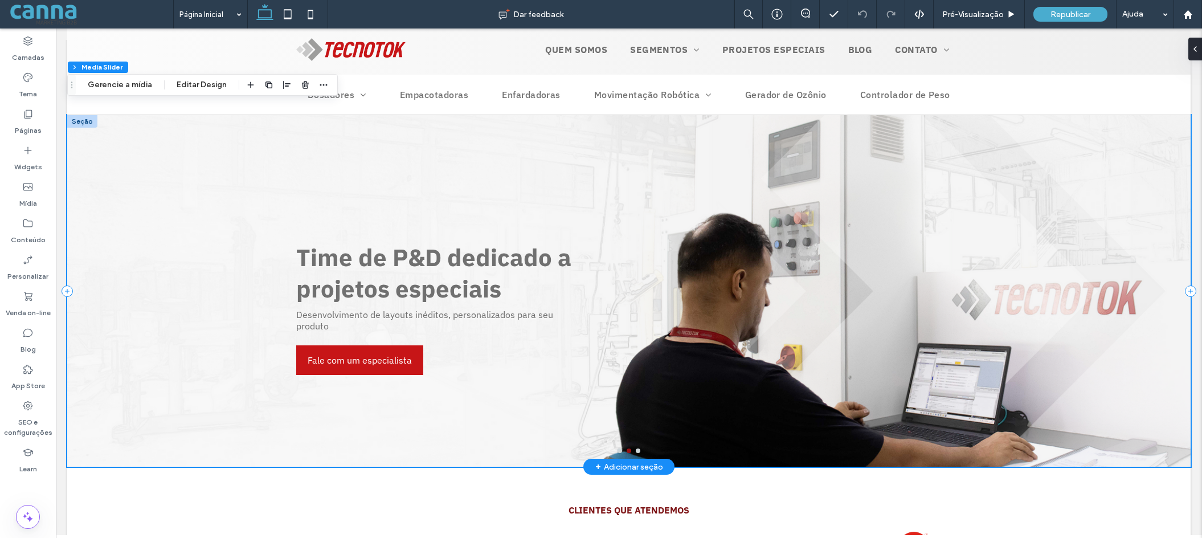
scroll to position [0, 0]
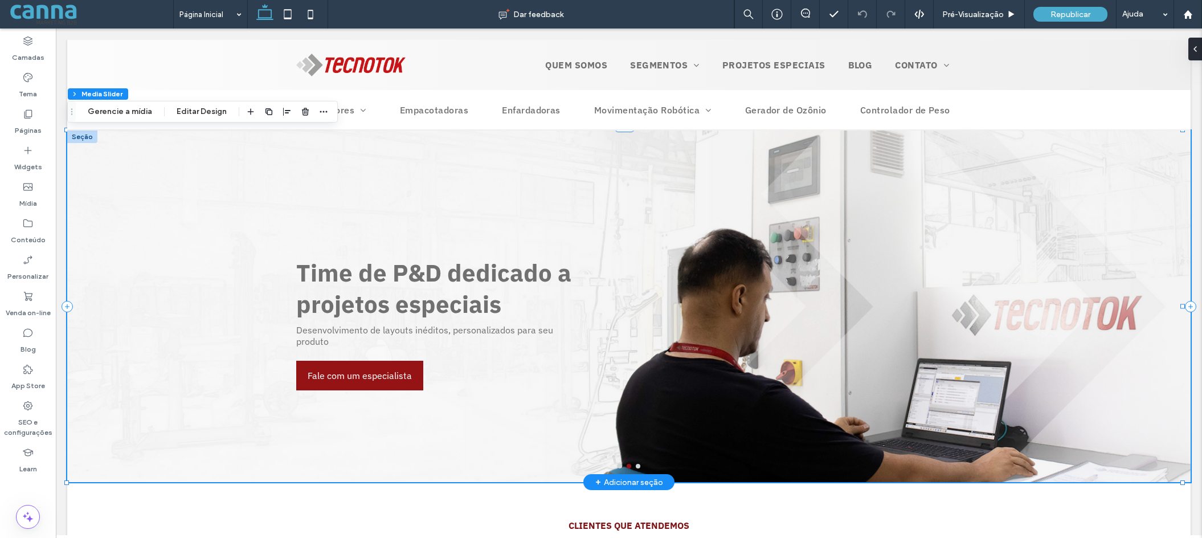
click at [166, 169] on div at bounding box center [628, 305] width 1123 height 351
click at [314, 16] on icon at bounding box center [310, 14] width 23 height 23
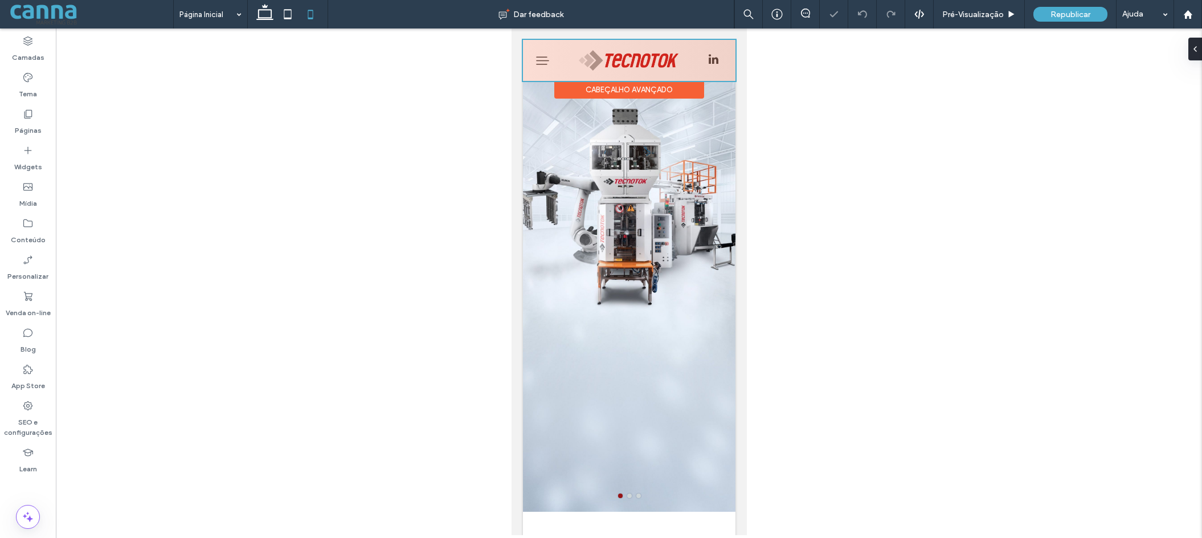
click at [557, 62] on div at bounding box center [628, 60] width 212 height 41
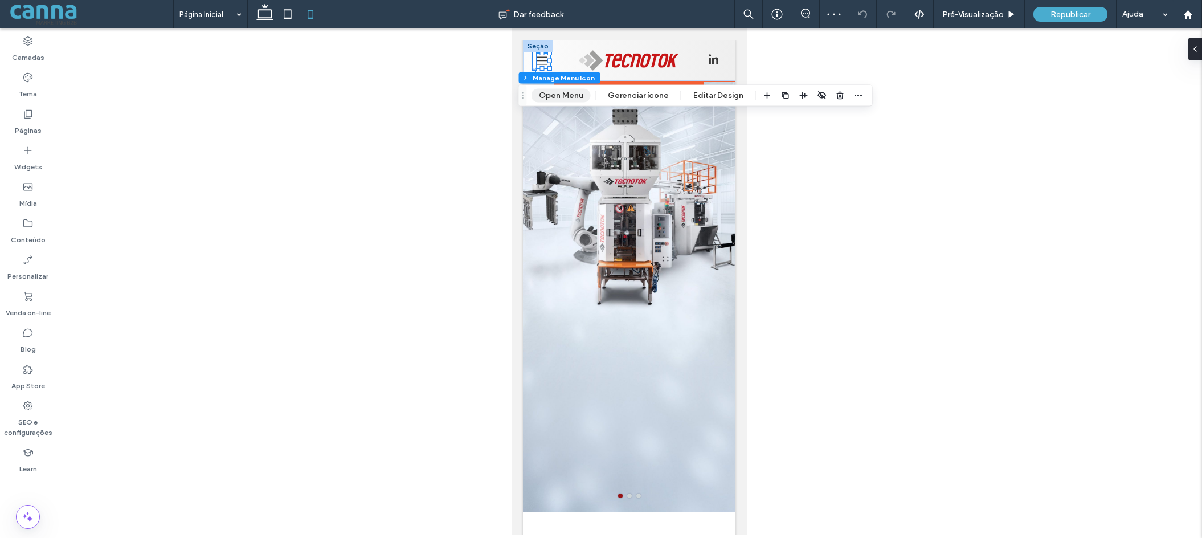
click at [556, 93] on button "Open Menu" at bounding box center [560, 96] width 59 height 14
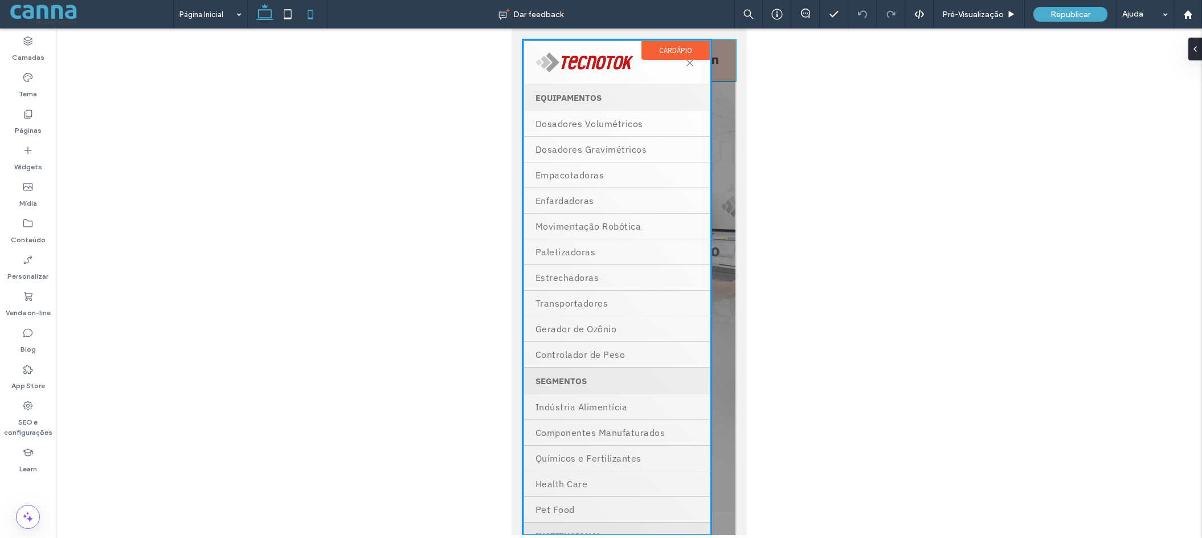
click at [264, 8] on icon at bounding box center [264, 14] width 23 height 23
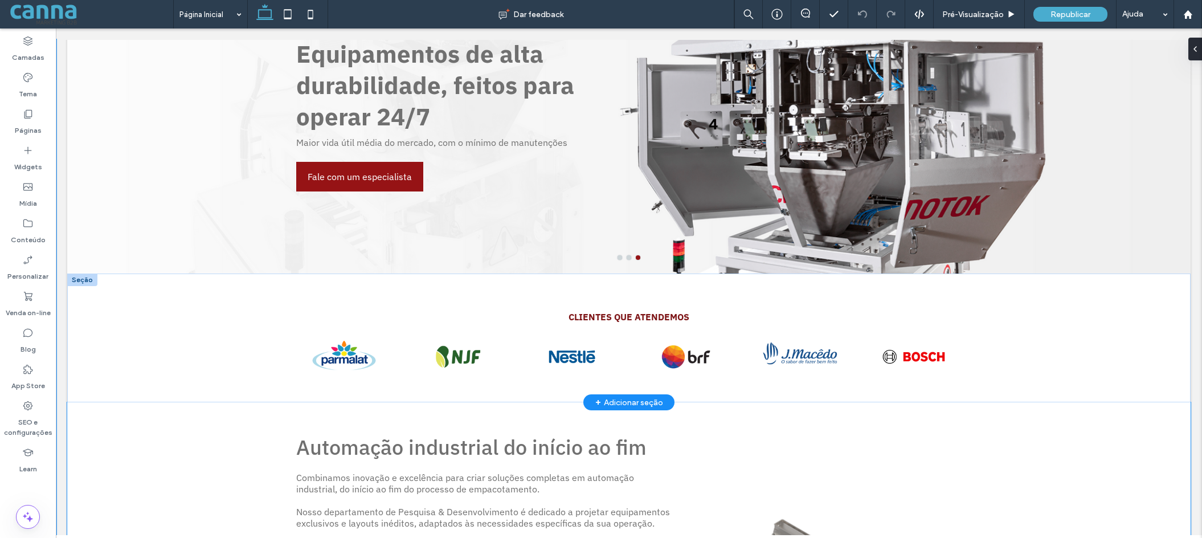
scroll to position [228, 0]
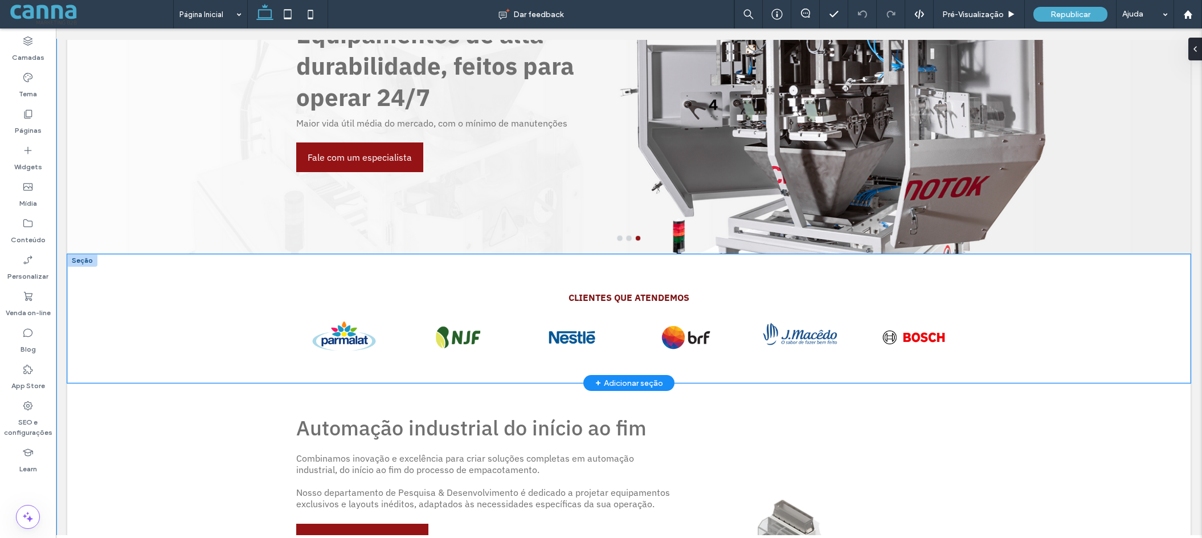
click at [428, 271] on div "clientes que atendemos a a a a" at bounding box center [628, 318] width 683 height 129
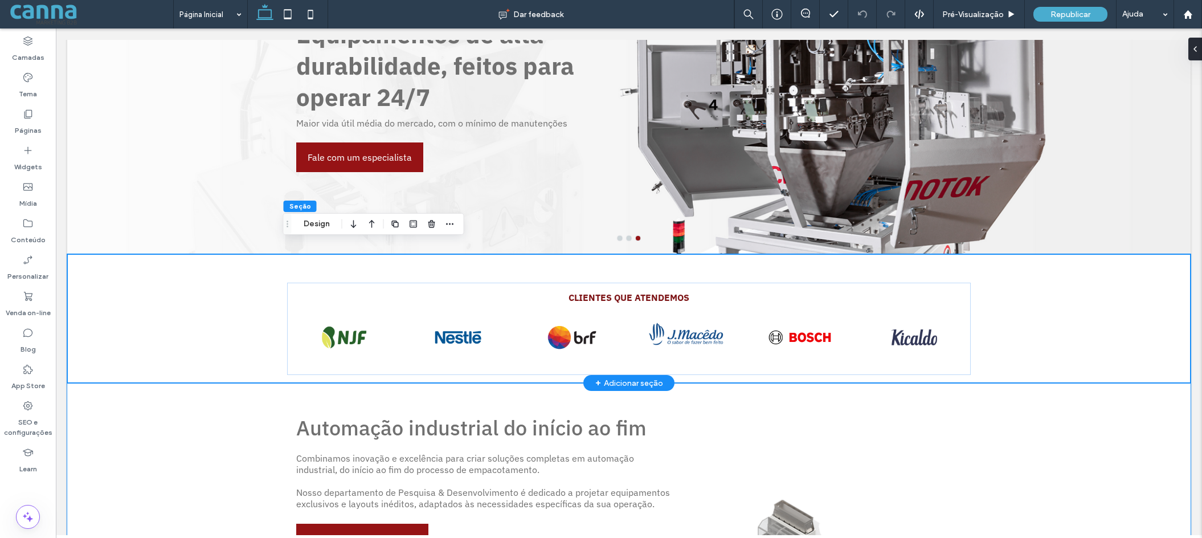
scroll to position [285, 0]
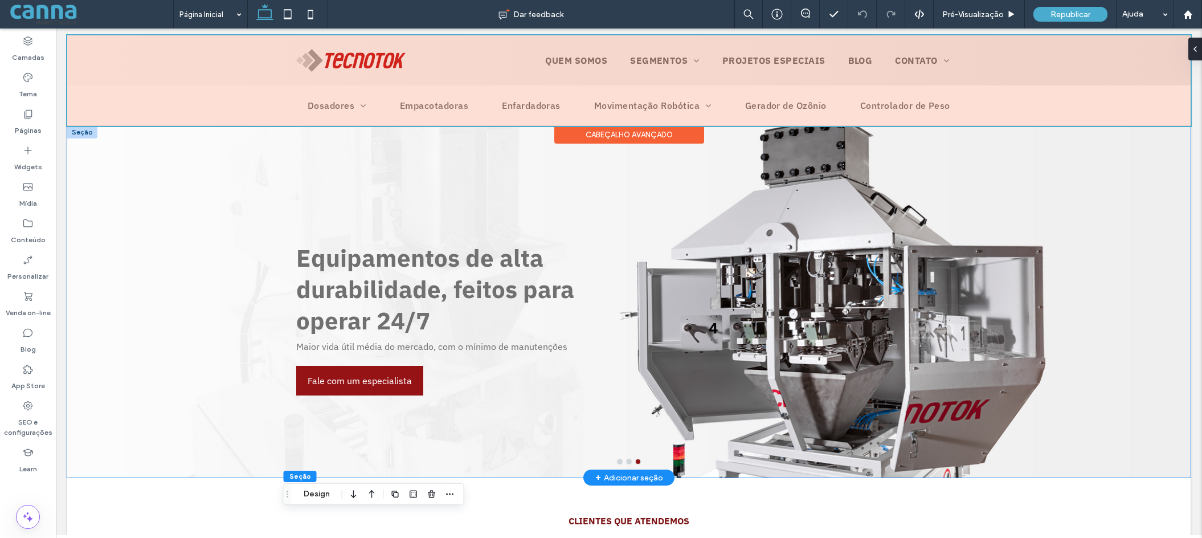
scroll to position [0, 0]
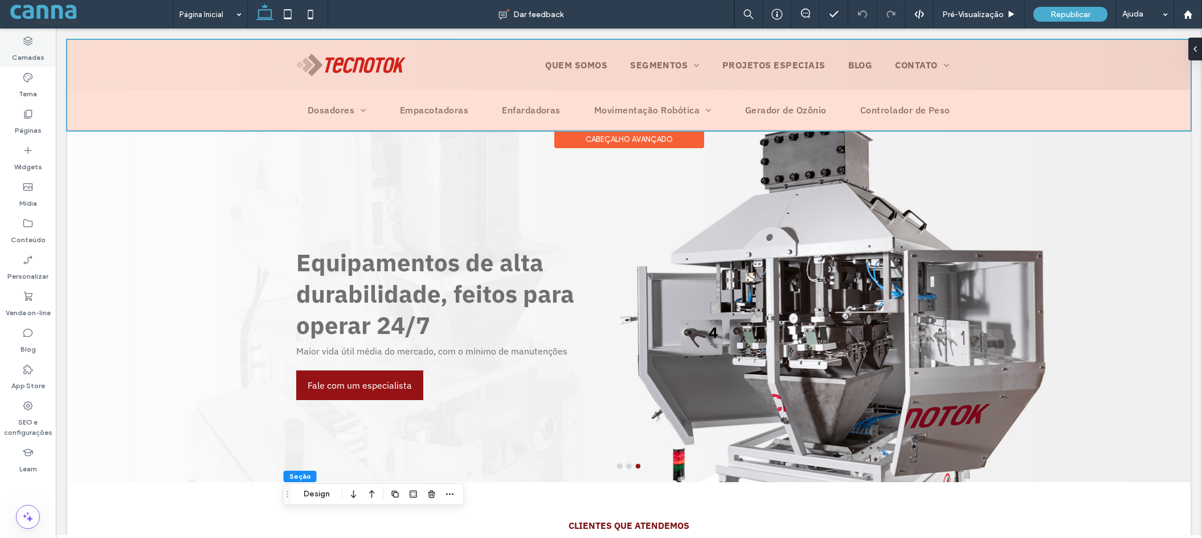
click at [28, 39] on icon at bounding box center [27, 40] width 11 height 11
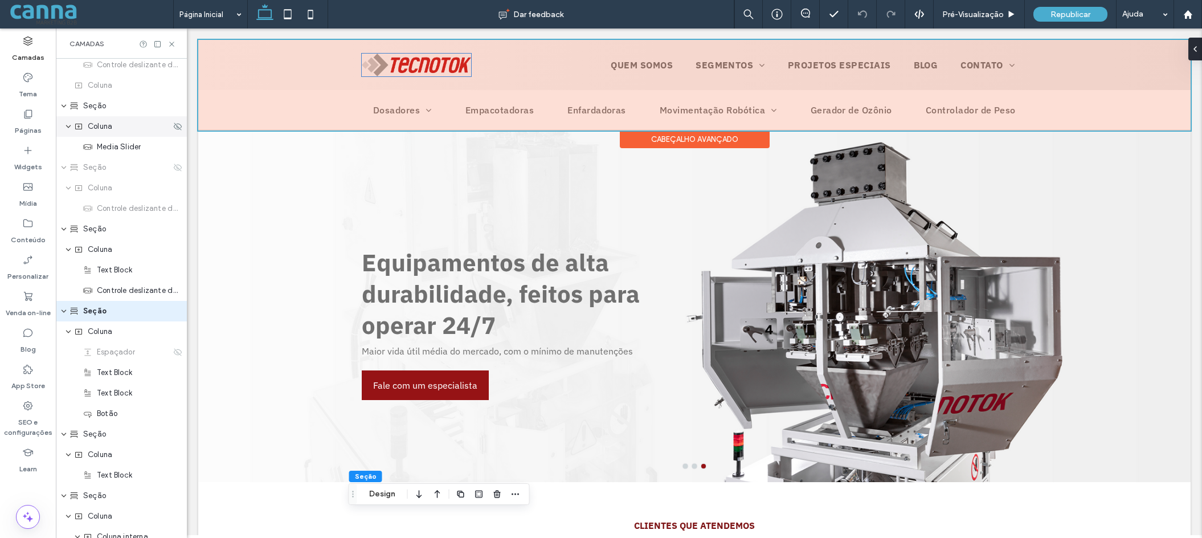
scroll to position [304, 0]
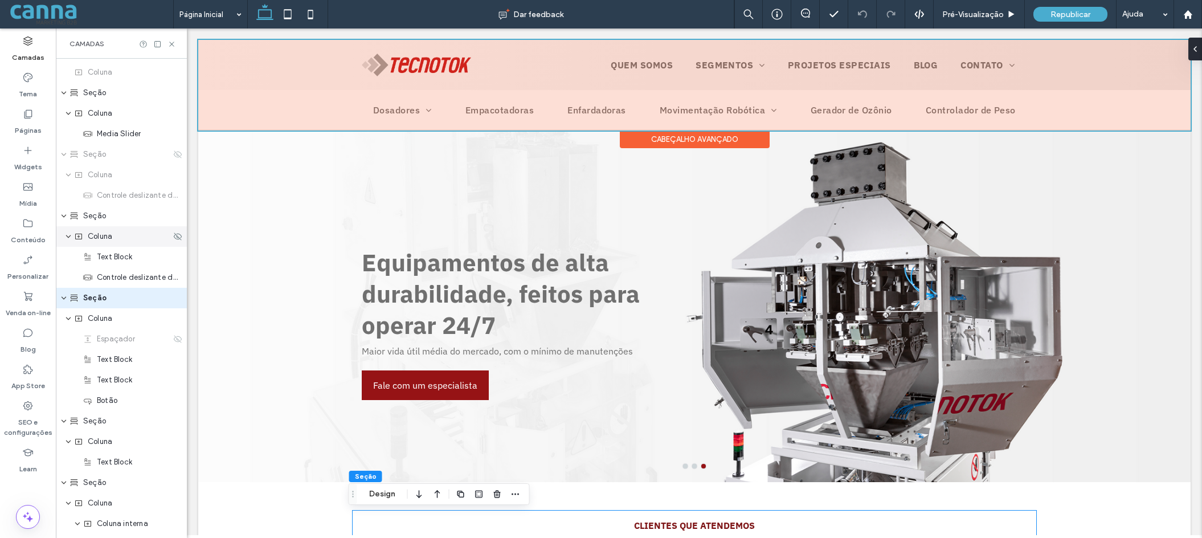
click at [93, 236] on span "Coluna" at bounding box center [100, 236] width 24 height 11
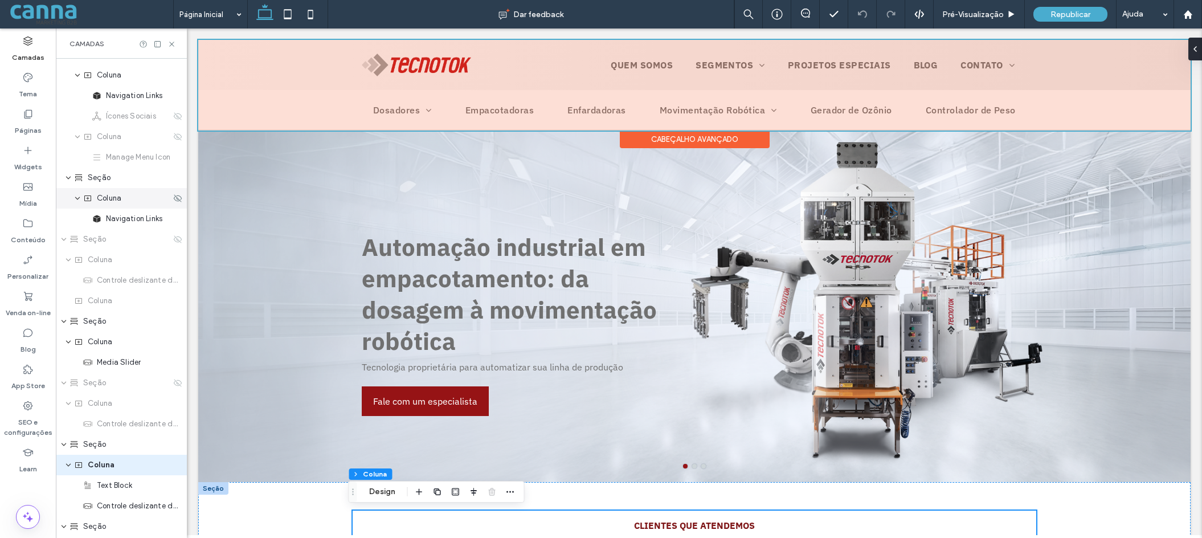
scroll to position [72, 0]
click at [95, 243] on span "Seção" at bounding box center [94, 242] width 23 height 11
click at [314, 15] on icon at bounding box center [310, 14] width 23 height 23
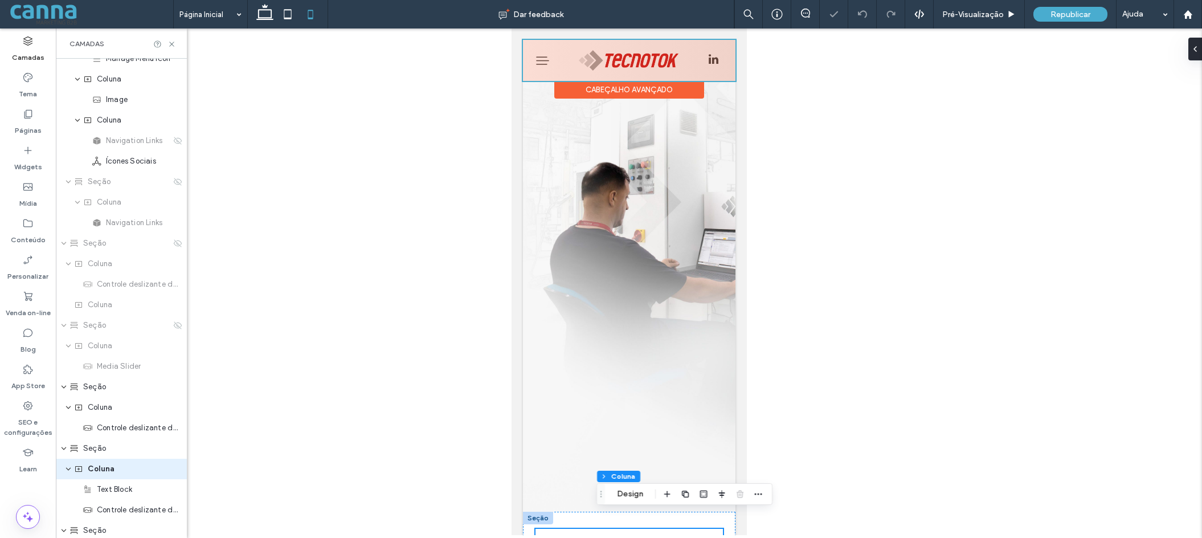
type input "**"
type input "****"
type input "*"
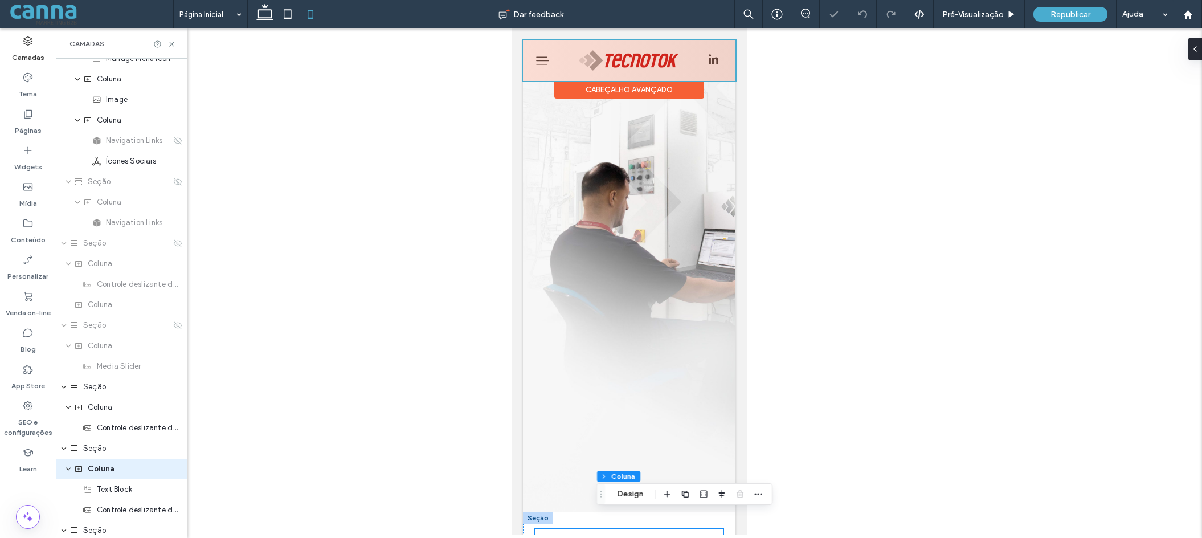
type input "**"
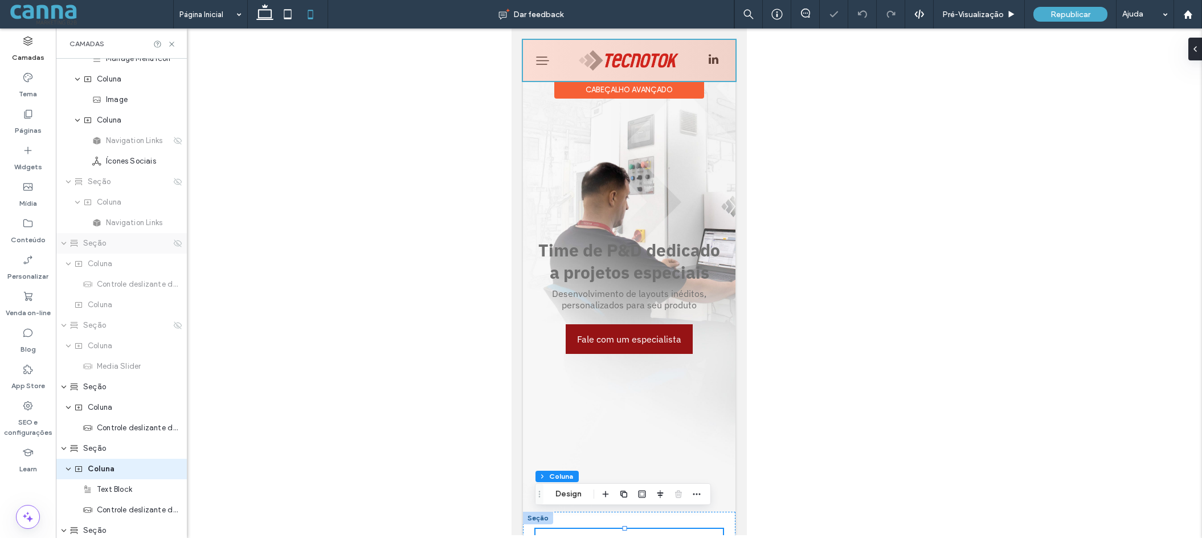
click at [118, 246] on div "Seção" at bounding box center [119, 242] width 101 height 11
click at [267, 12] on icon at bounding box center [264, 14] width 23 height 23
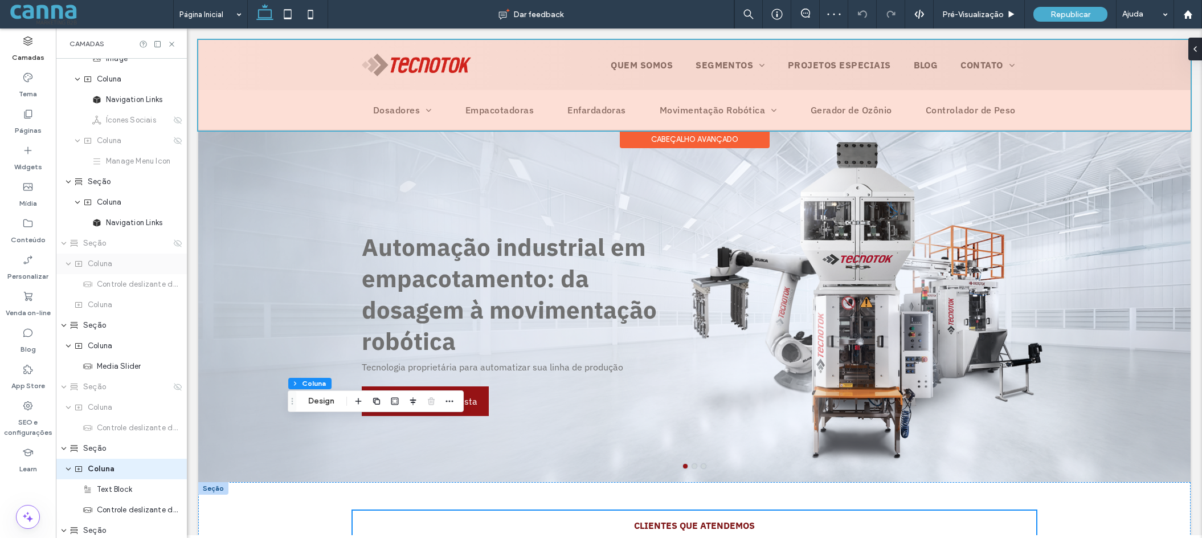
type input "**"
type input "****"
type input "**"
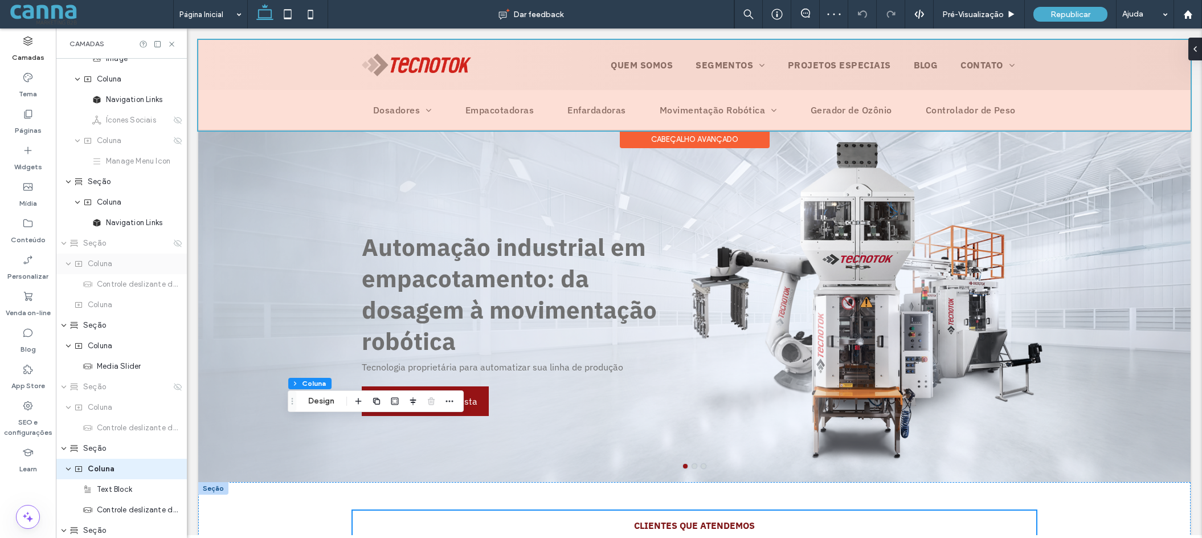
type input "***"
type input "****"
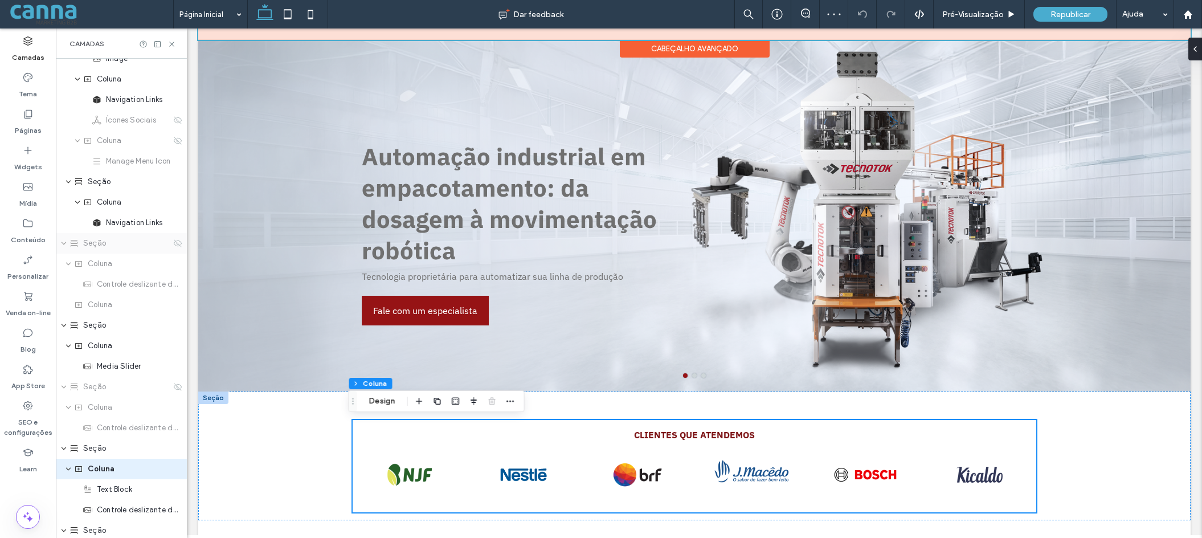
click at [81, 239] on div "Seção" at bounding box center [119, 242] width 101 height 11
click at [99, 263] on span "Coluna" at bounding box center [100, 263] width 24 height 11
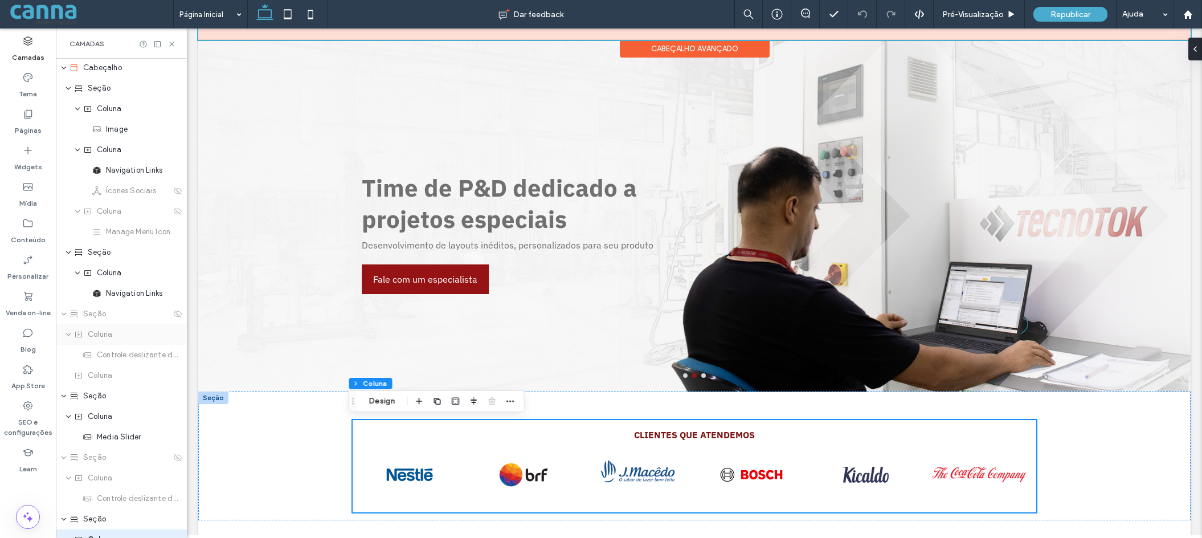
scroll to position [0, 0]
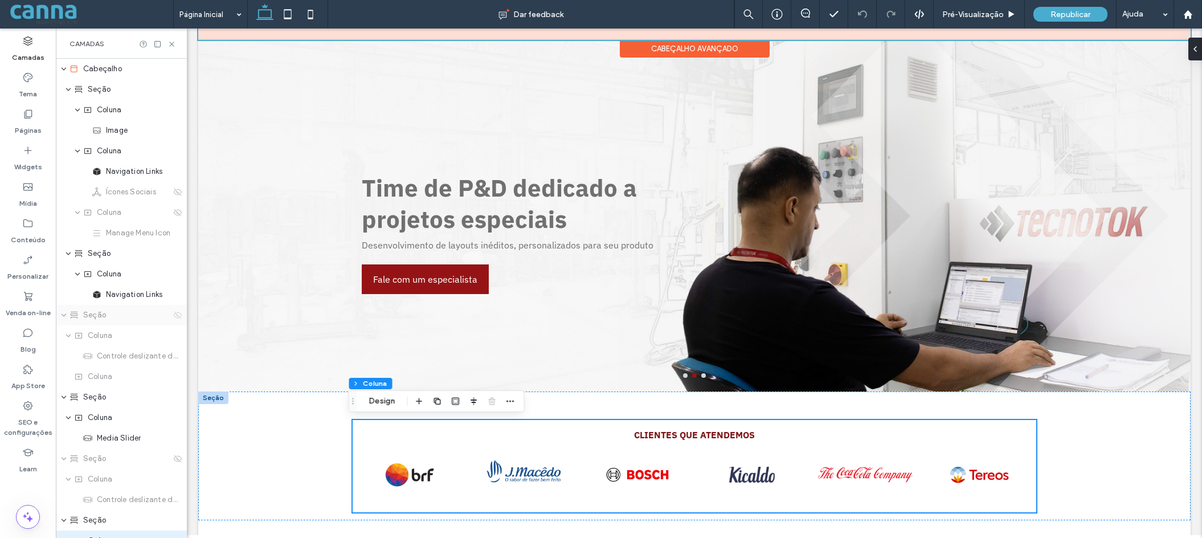
click at [173, 316] on icon at bounding box center [177, 314] width 9 height 9
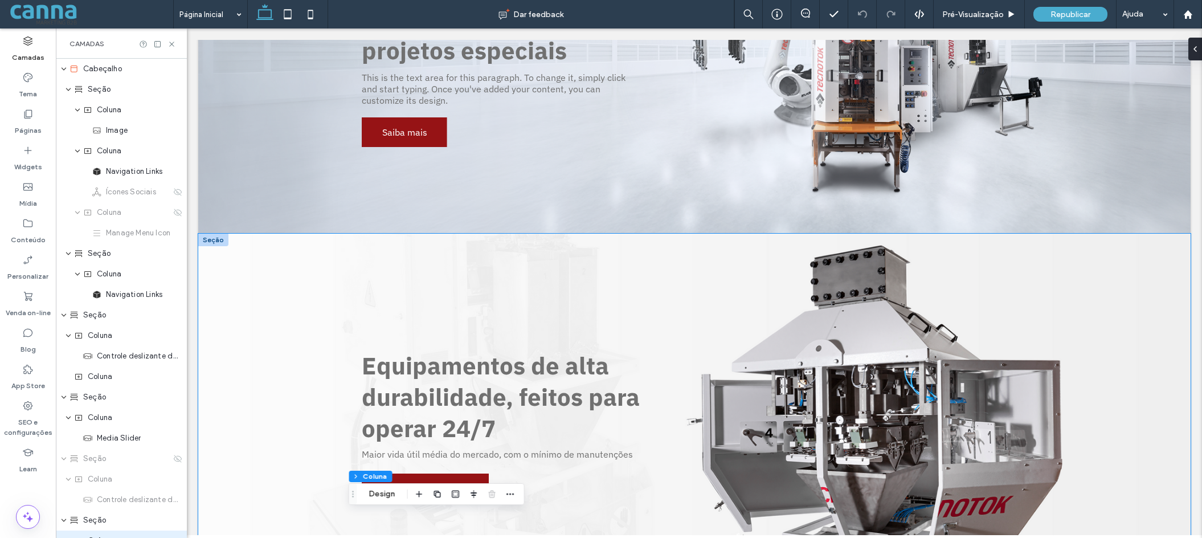
scroll to position [261, 0]
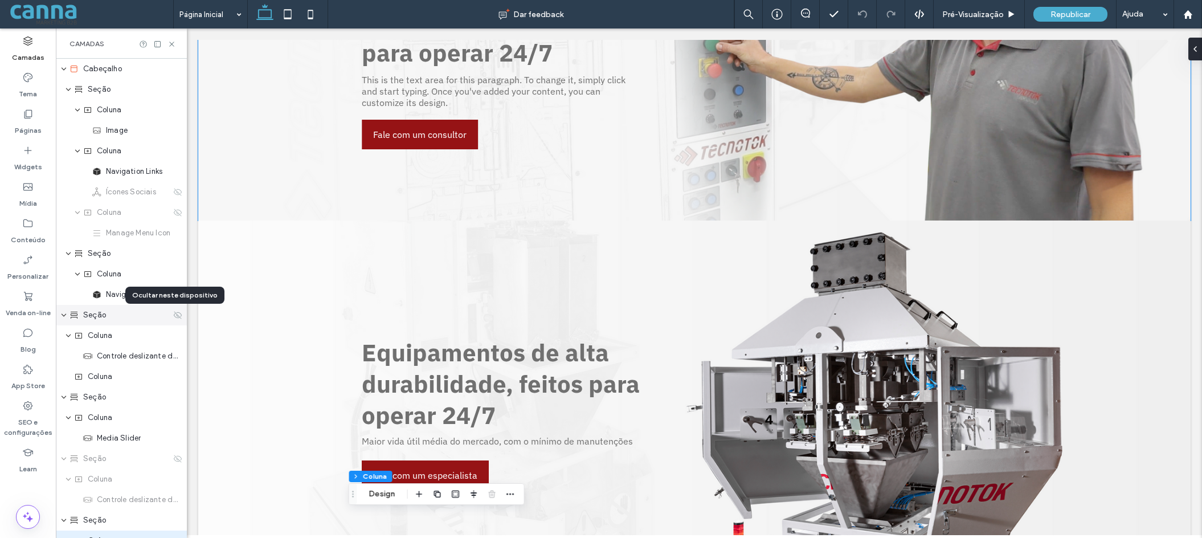
click at [173, 314] on icon at bounding box center [177, 314] width 9 height 9
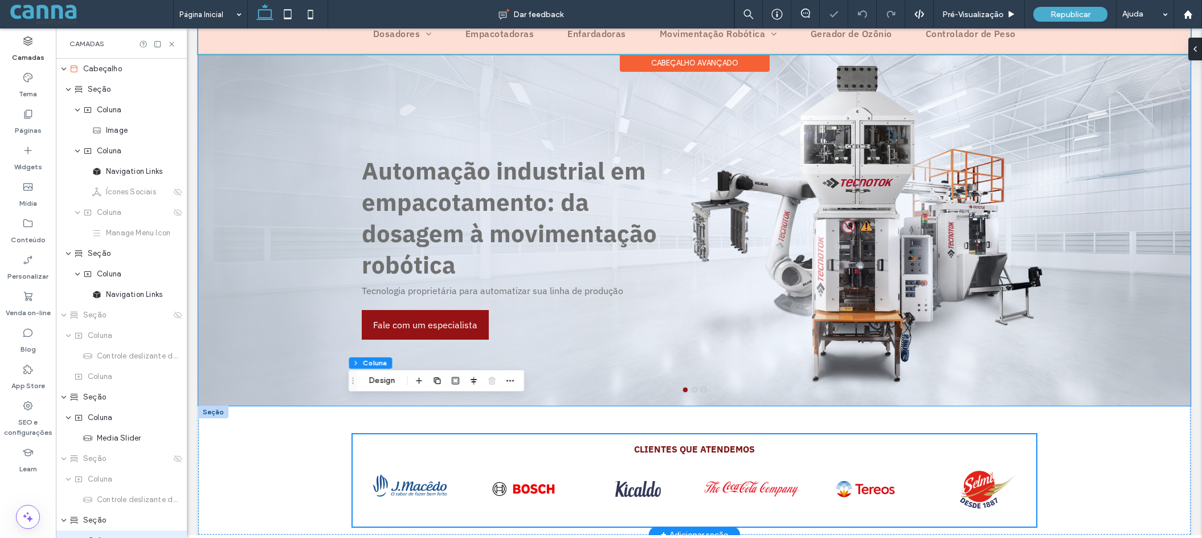
scroll to position [34, 0]
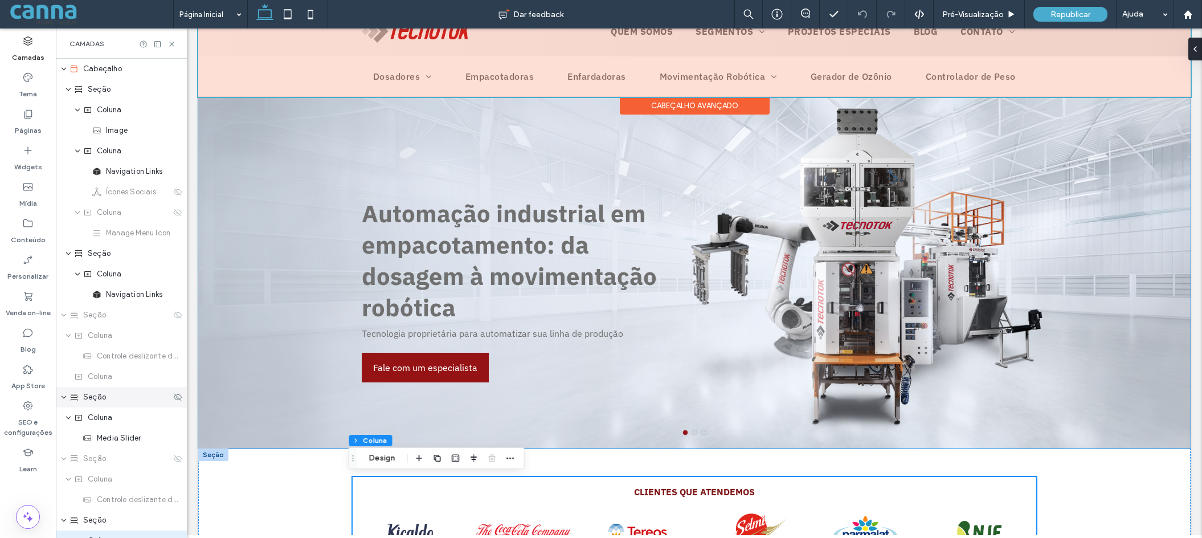
click at [93, 396] on span "Seção" at bounding box center [94, 396] width 23 height 11
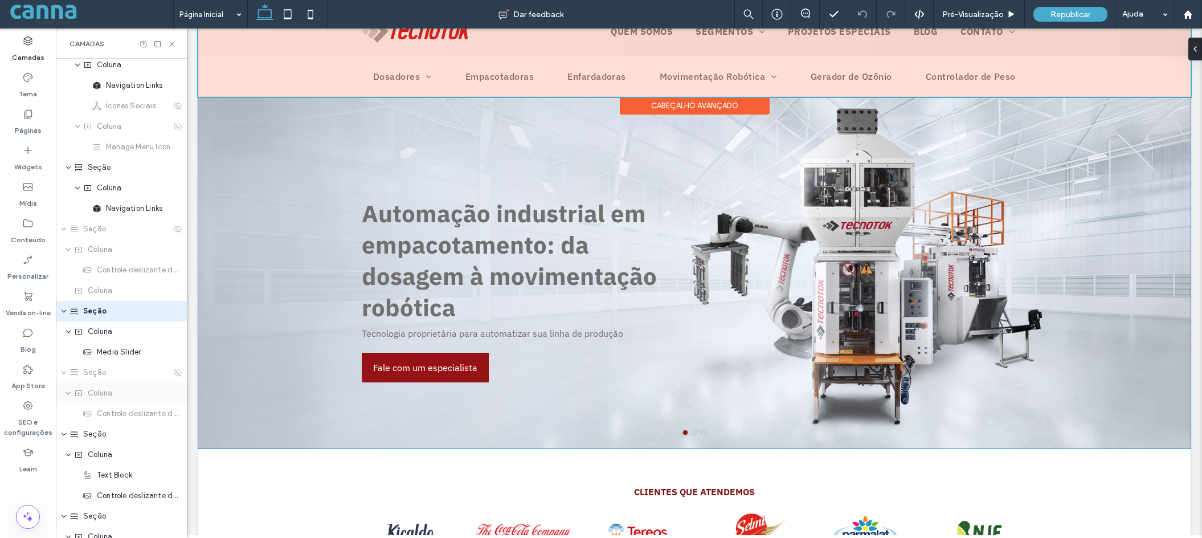
scroll to position [99, 0]
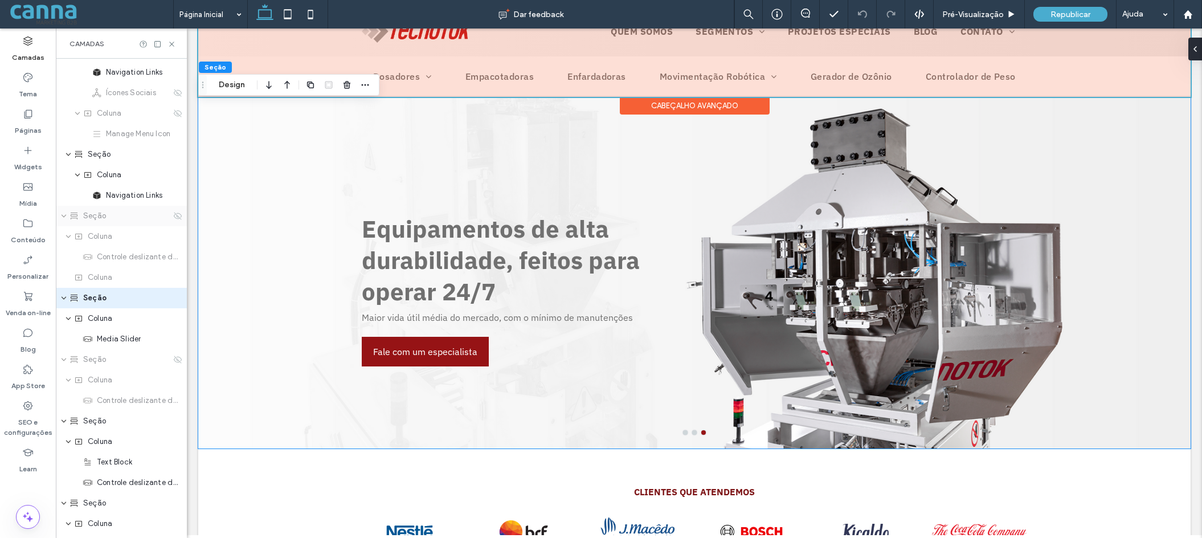
drag, startPoint x: 151, startPoint y: 214, endPoint x: 120, endPoint y: 215, distance: 31.3
click at [120, 215] on div "Seção" at bounding box center [119, 215] width 101 height 11
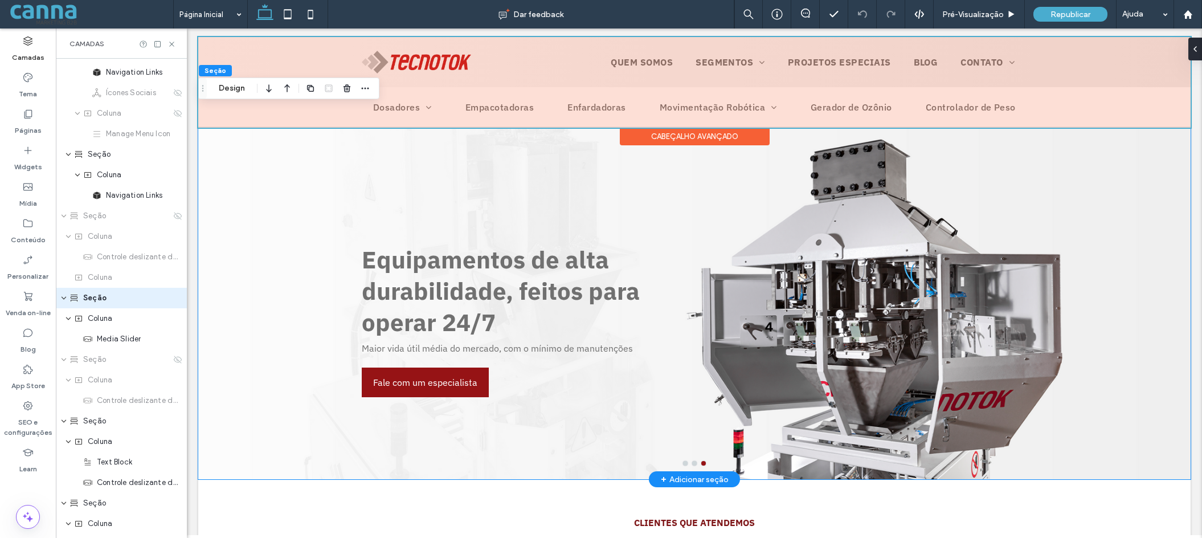
scroll to position [0, 0]
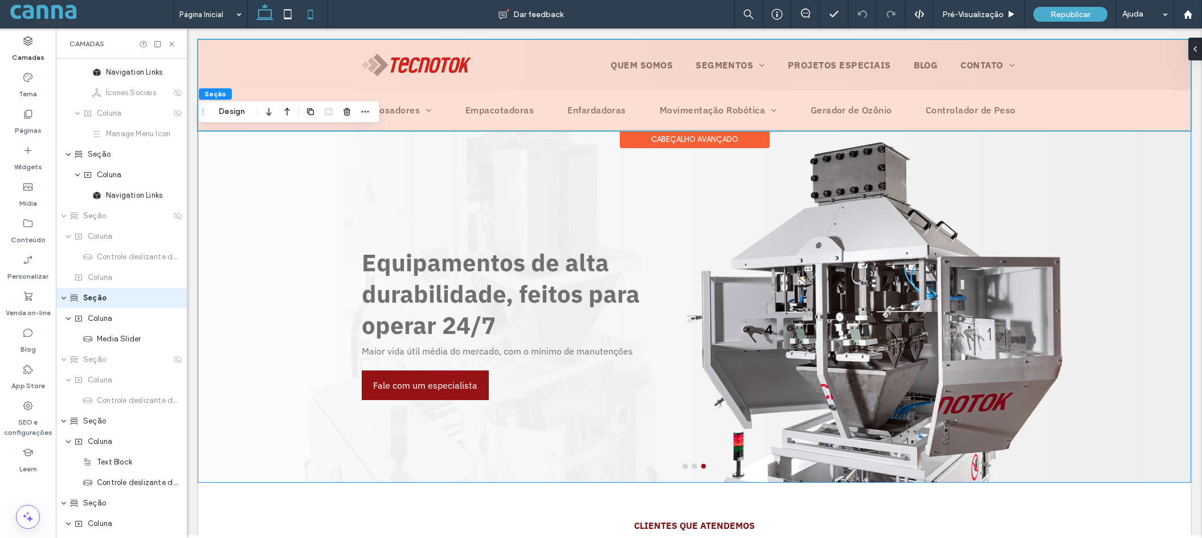
click at [304, 15] on icon at bounding box center [310, 14] width 23 height 23
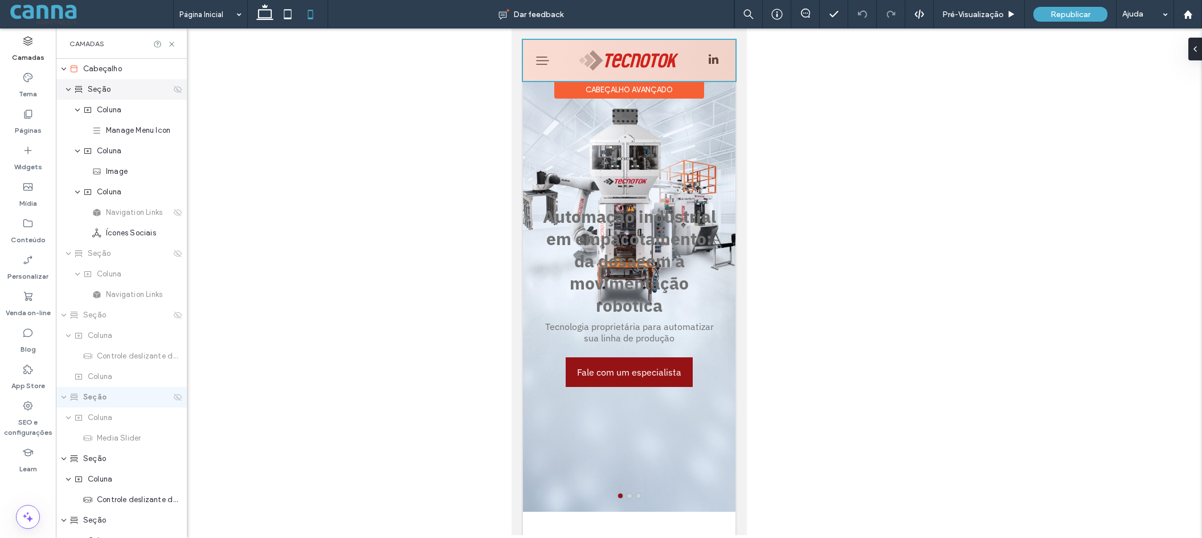
click at [107, 90] on span "Seção" at bounding box center [99, 89] width 23 height 11
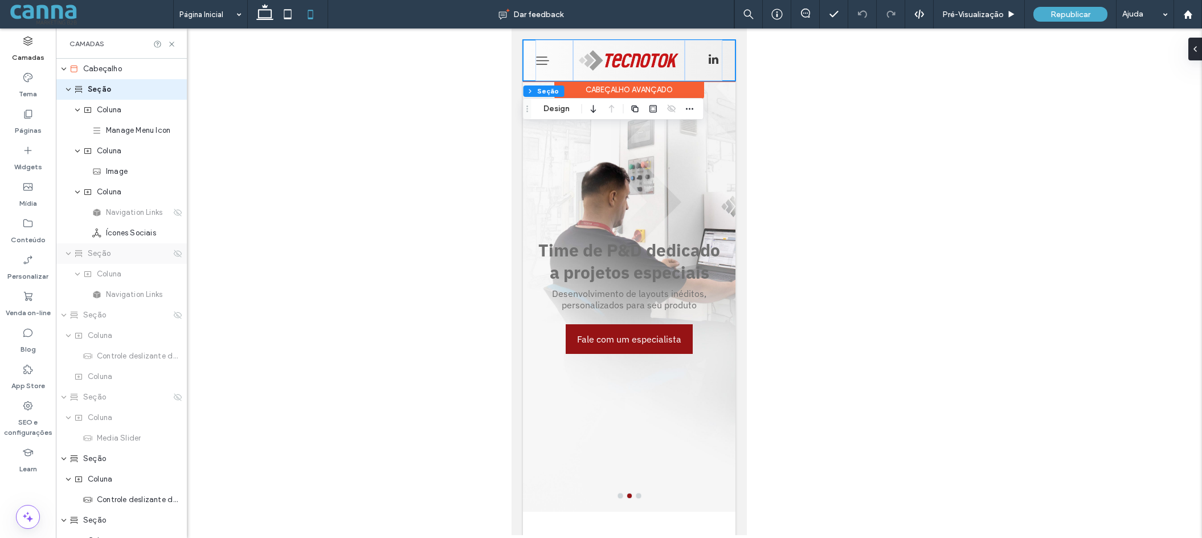
click at [105, 255] on span "Seção" at bounding box center [99, 253] width 23 height 11
click at [92, 314] on span "Seção" at bounding box center [94, 314] width 23 height 11
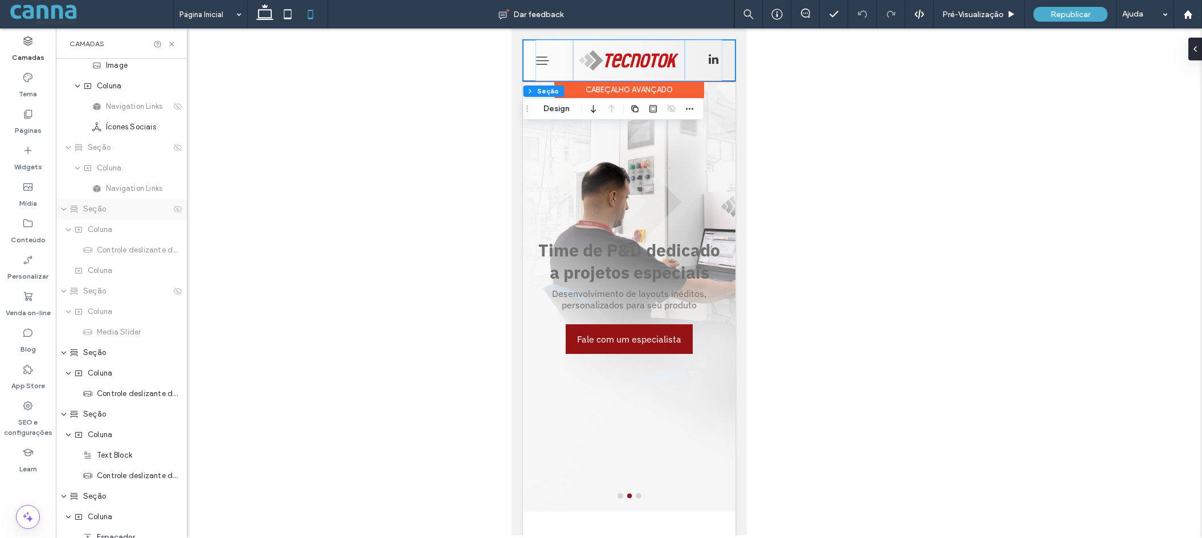
scroll to position [114, 0]
click at [104, 341] on span "Seção" at bounding box center [94, 344] width 23 height 11
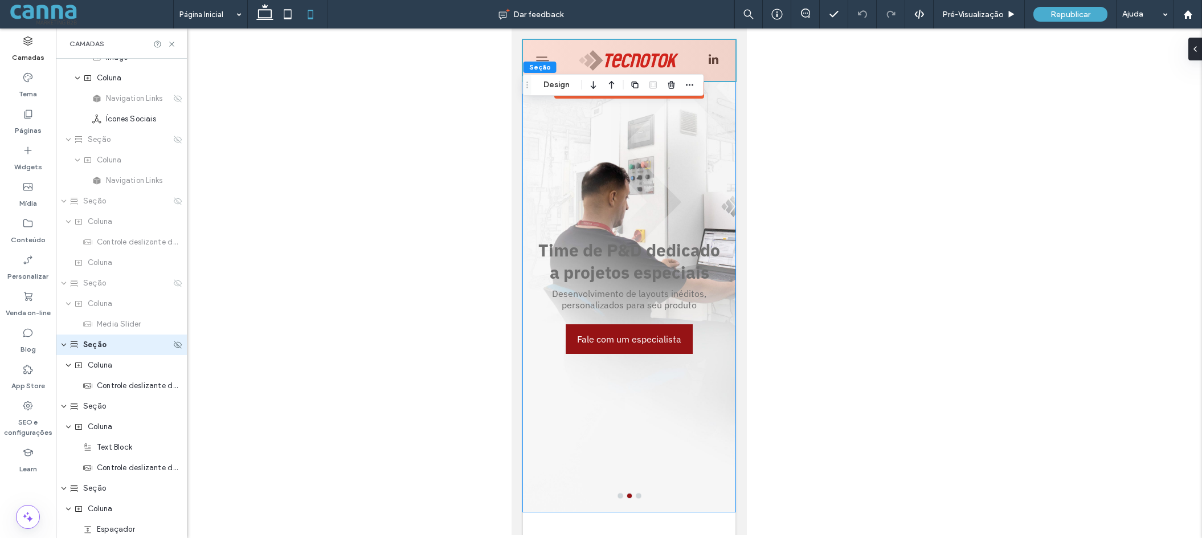
scroll to position [161, 0]
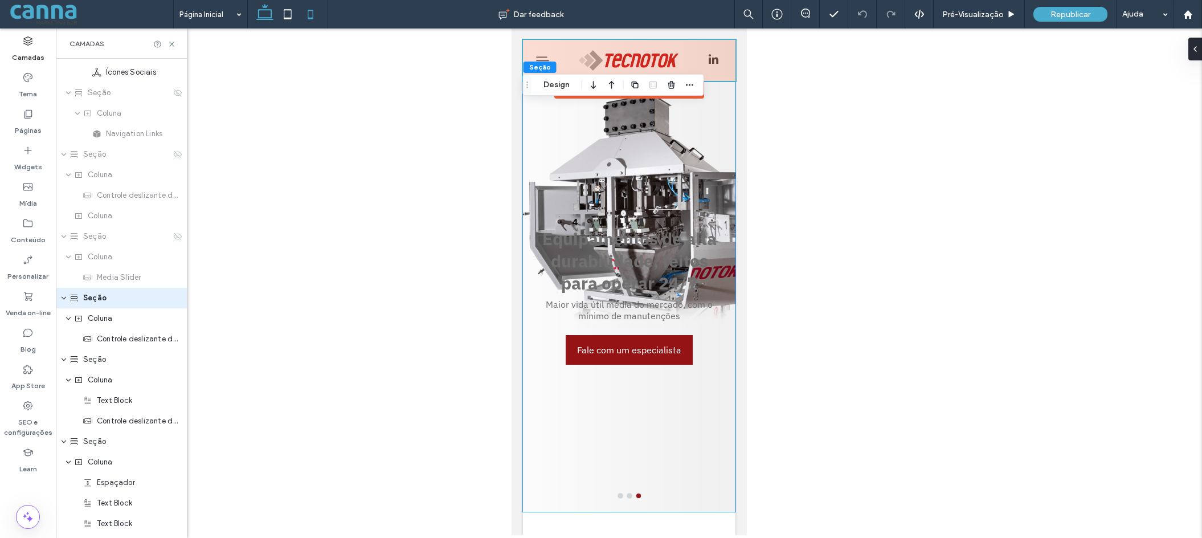
click at [261, 11] on icon at bounding box center [264, 14] width 23 height 23
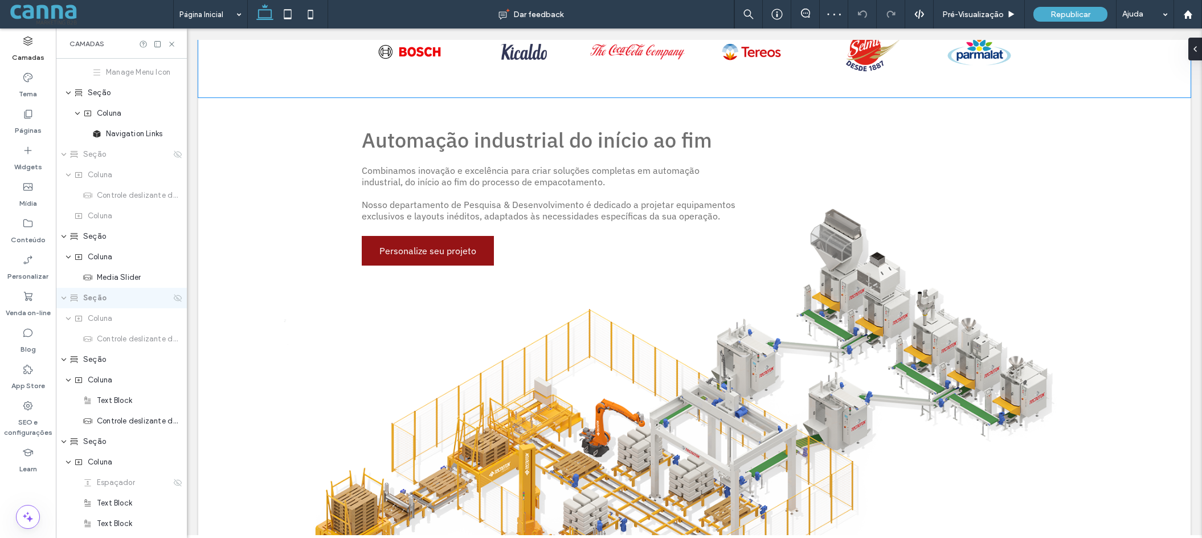
scroll to position [537, 0]
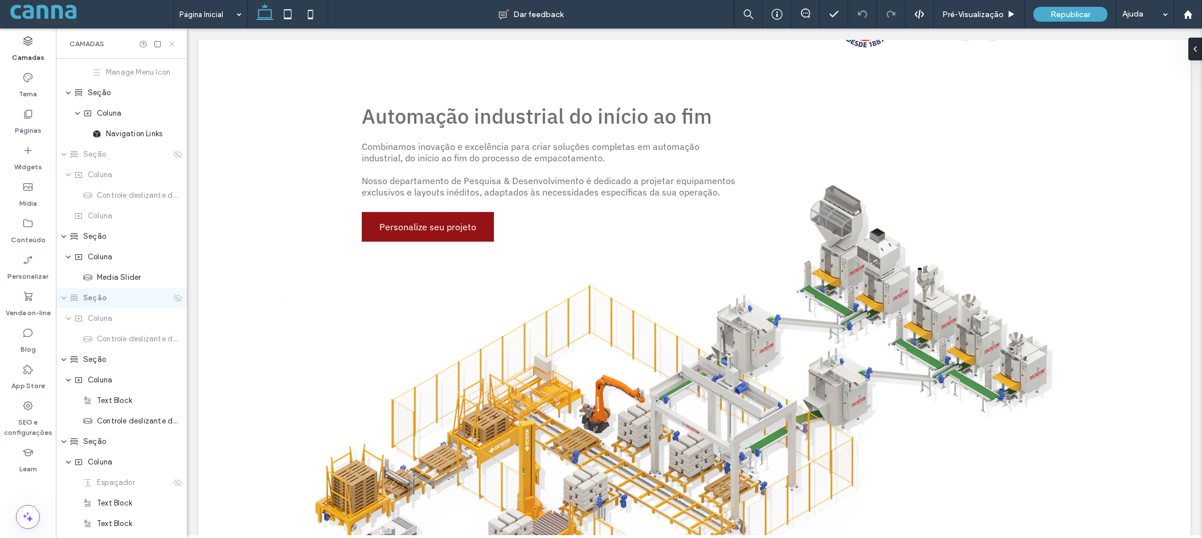
click at [171, 43] on use at bounding box center [171, 44] width 5 height 5
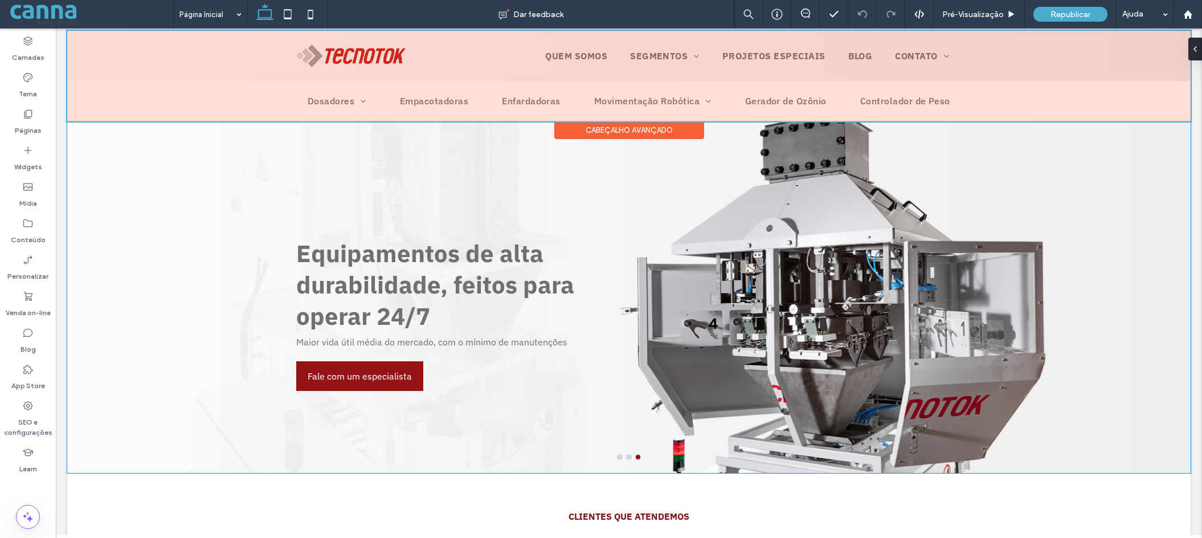
scroll to position [0, 0]
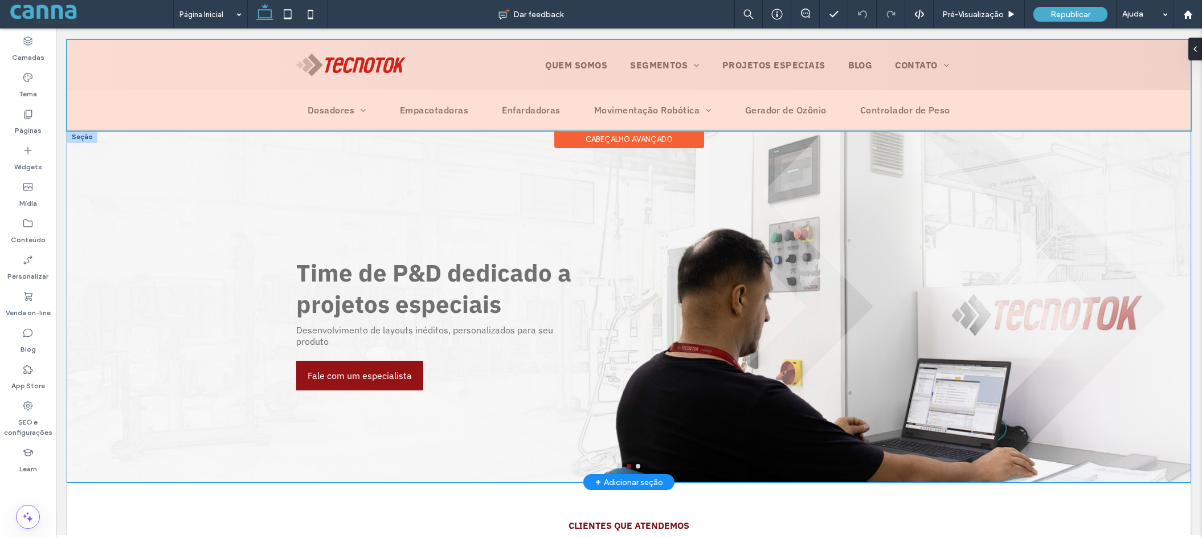
click at [628, 220] on div "Time de P&D dedicado a projetos especiais Desenvolvimento de layouts inéditos, …" at bounding box center [628, 313] width 683 height 297
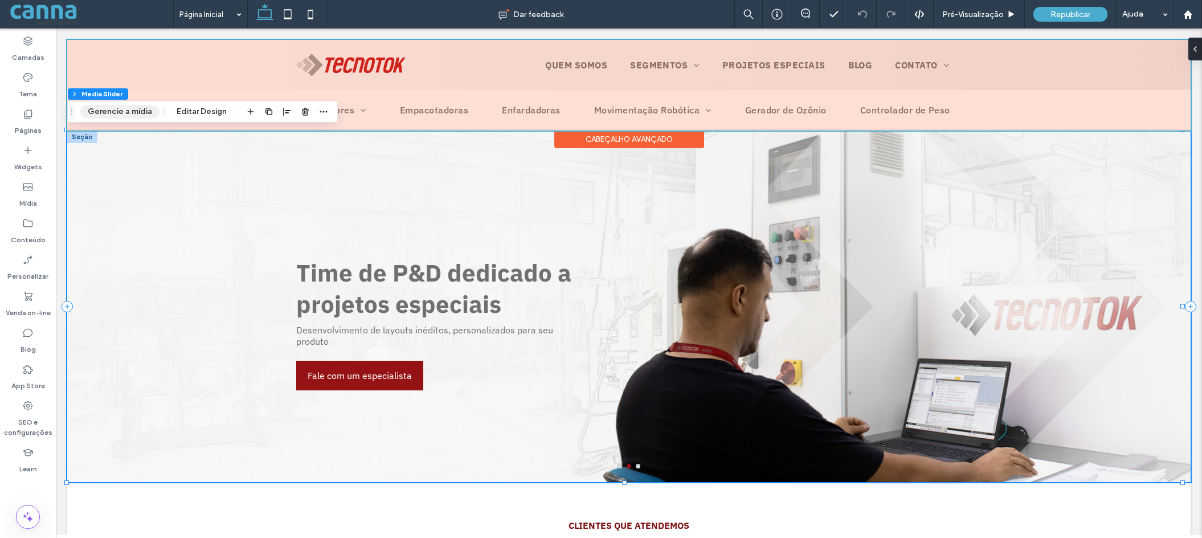
click at [139, 113] on button "Gerencie a mídia" at bounding box center [119, 112] width 79 height 14
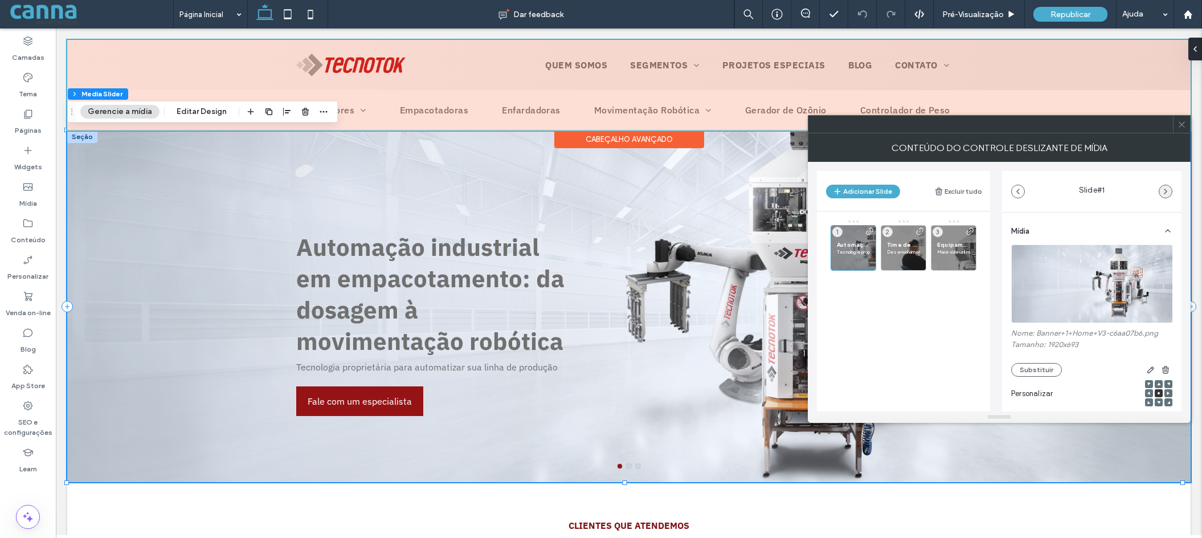
click at [1162, 191] on icon "button" at bounding box center [1165, 191] width 9 height 9
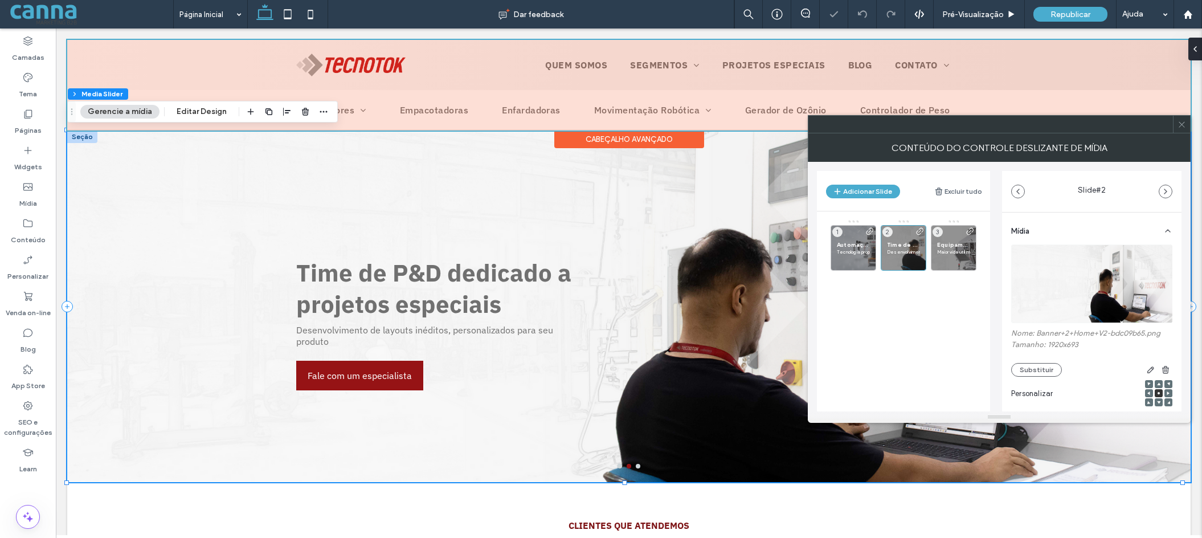
click at [1162, 191] on icon "button" at bounding box center [1165, 191] width 9 height 9
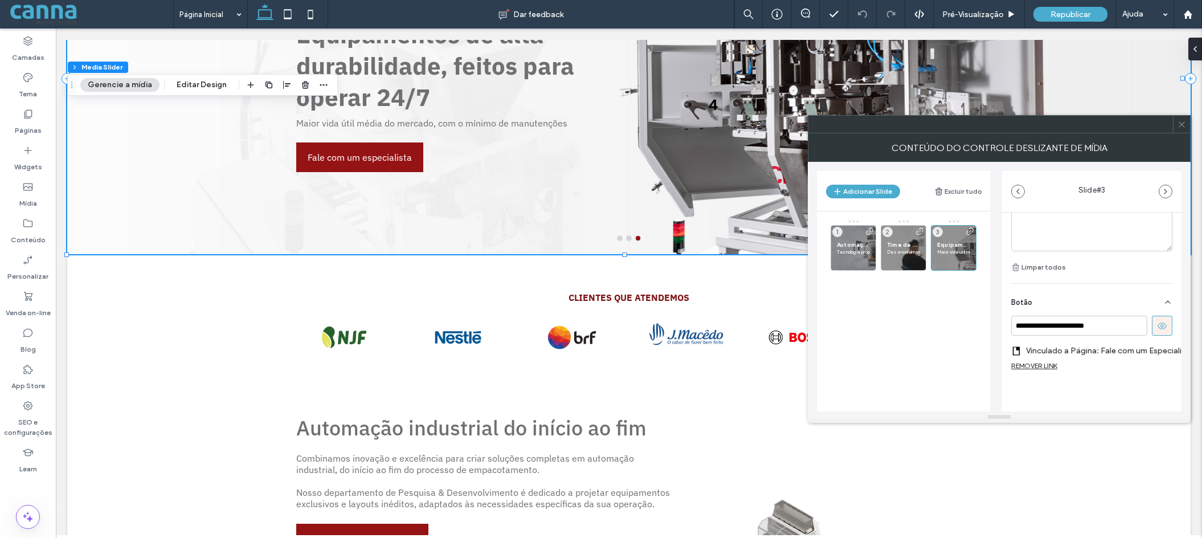
scroll to position [390, 0]
click at [1187, 125] on div at bounding box center [1181, 124] width 17 height 17
